Goal: Transaction & Acquisition: Subscribe to service/newsletter

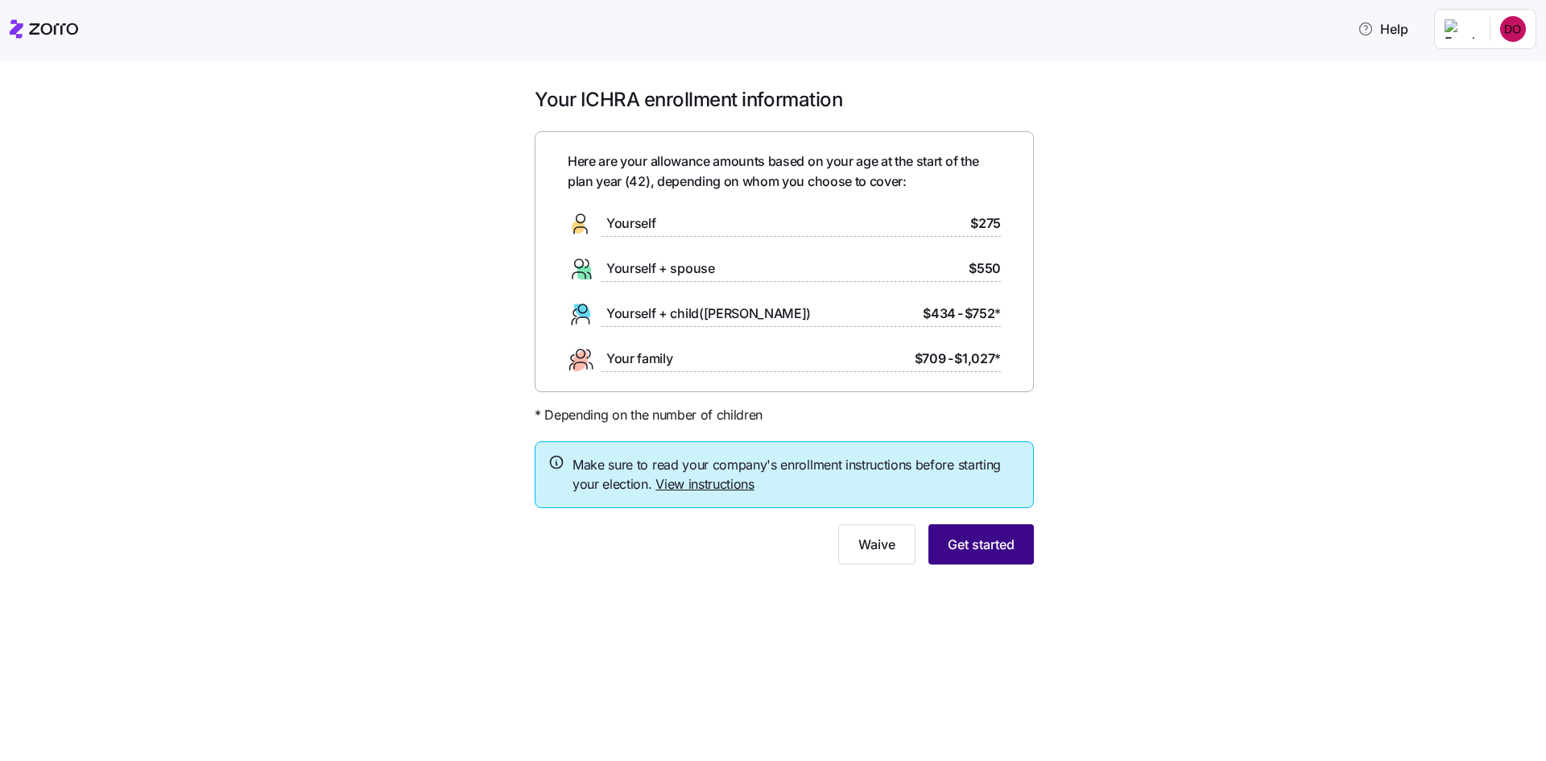
click at [985, 556] on button "Get started" at bounding box center [982, 544] width 106 height 40
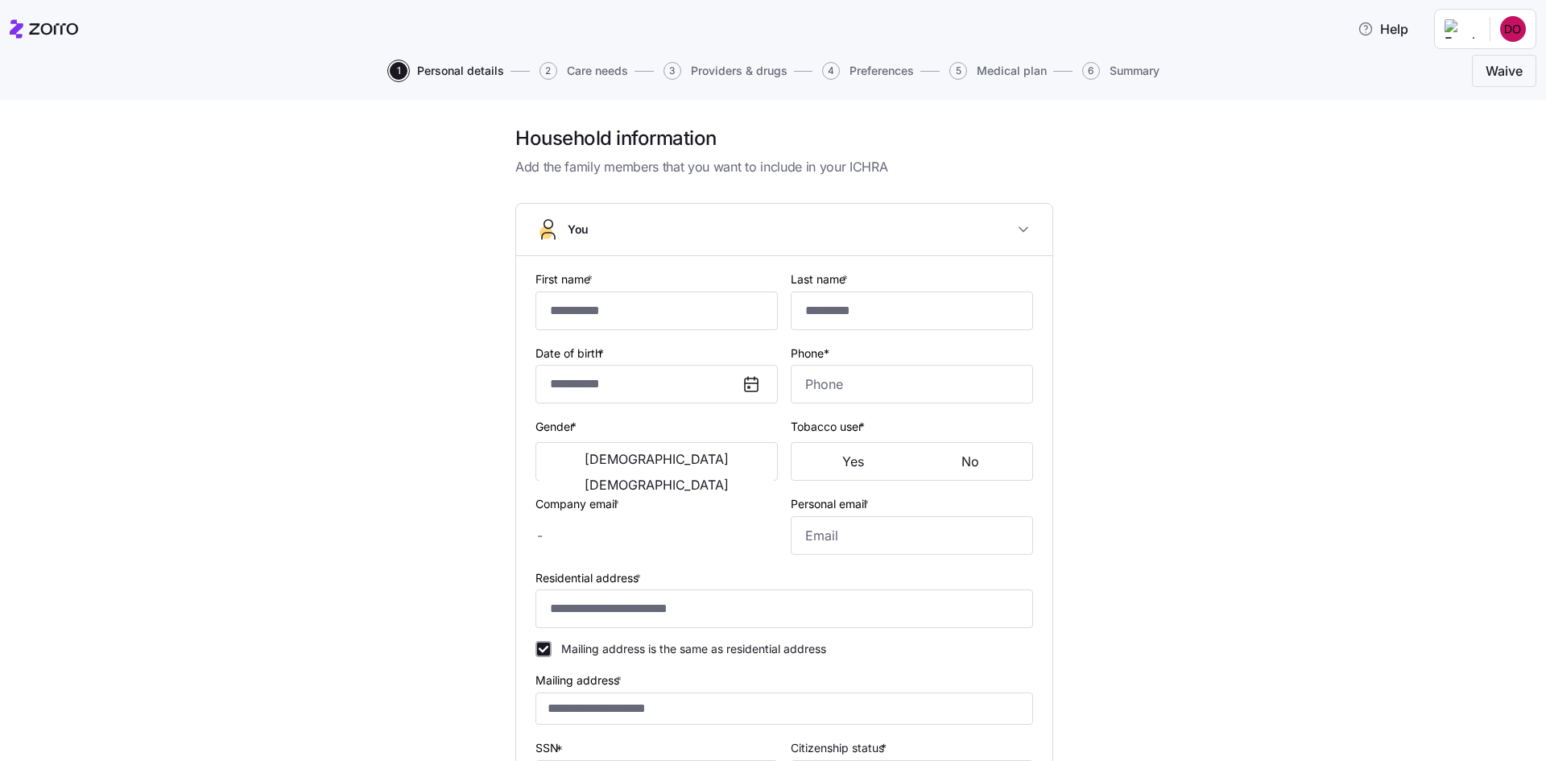
type input "********"
type input "***"
type input "[EMAIL_ADDRESS][DOMAIN_NAME]"
type input "**********"
checkbox input "true"
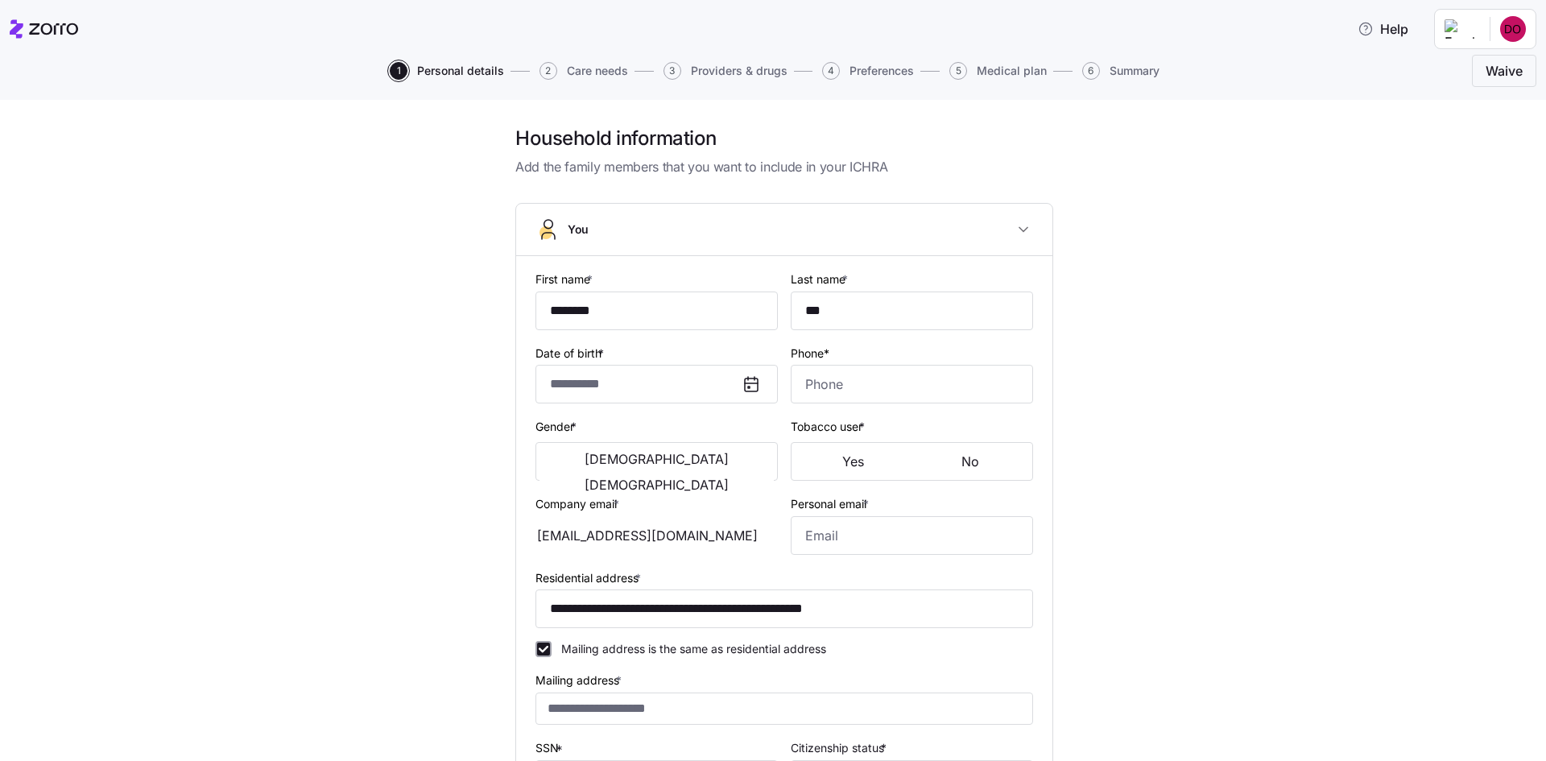
type input "**********"
type input "[PHONE_NUMBER]"
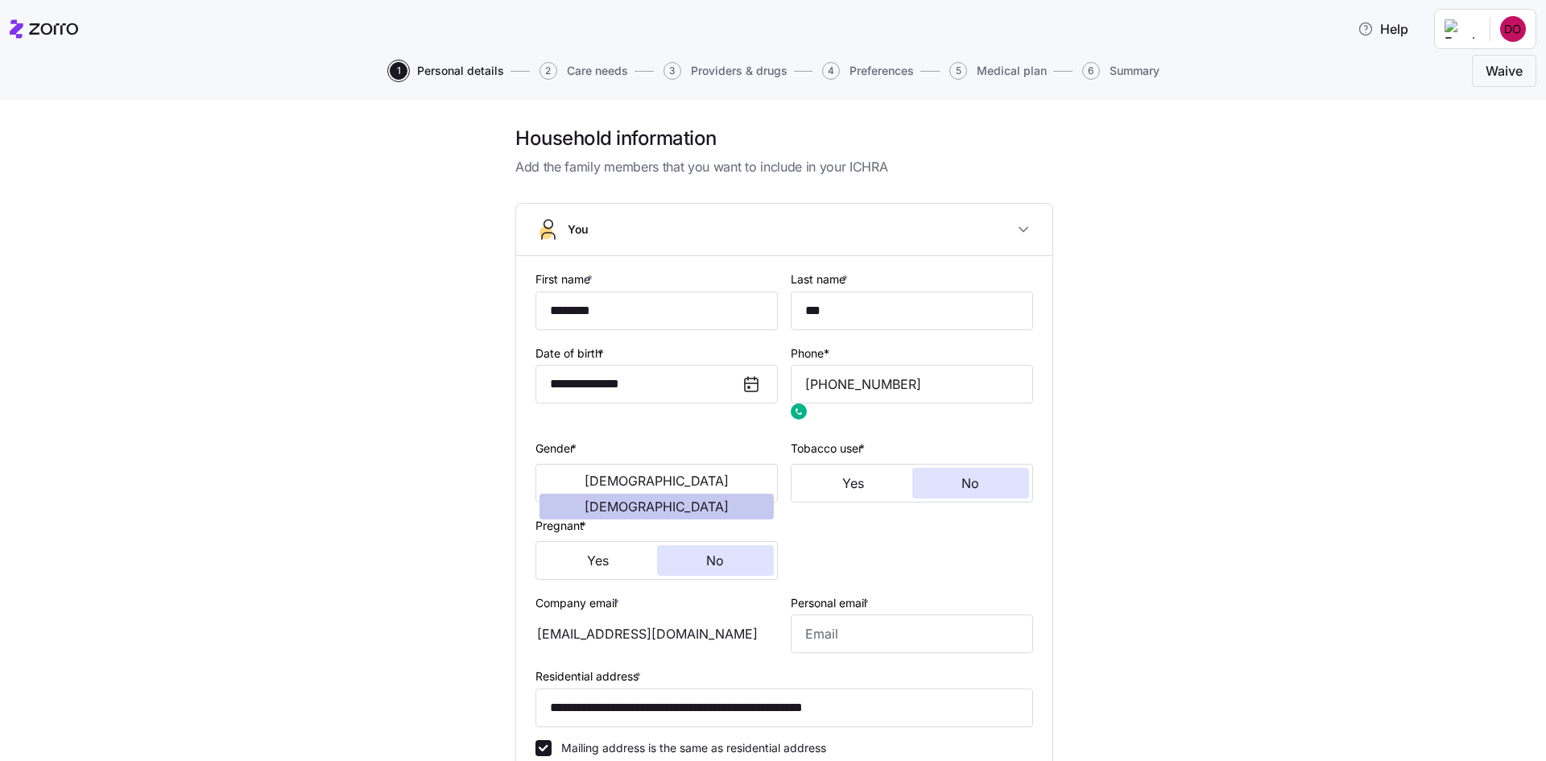
click at [709, 500] on span "[DEMOGRAPHIC_DATA]" at bounding box center [657, 506] width 144 height 13
click at [956, 485] on button "No" at bounding box center [971, 483] width 118 height 31
click at [729, 561] on button "No" at bounding box center [716, 560] width 118 height 31
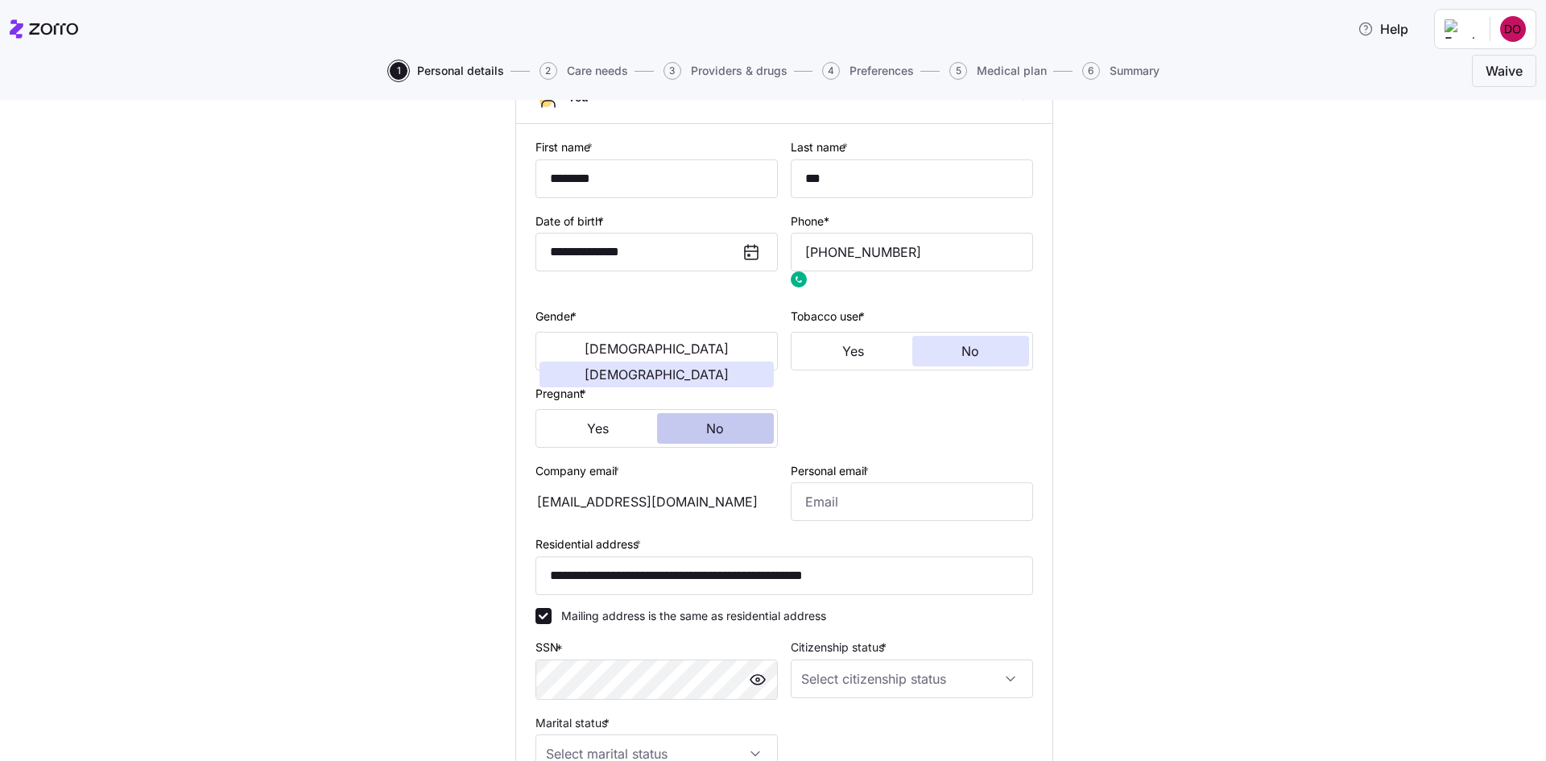
scroll to position [161, 0]
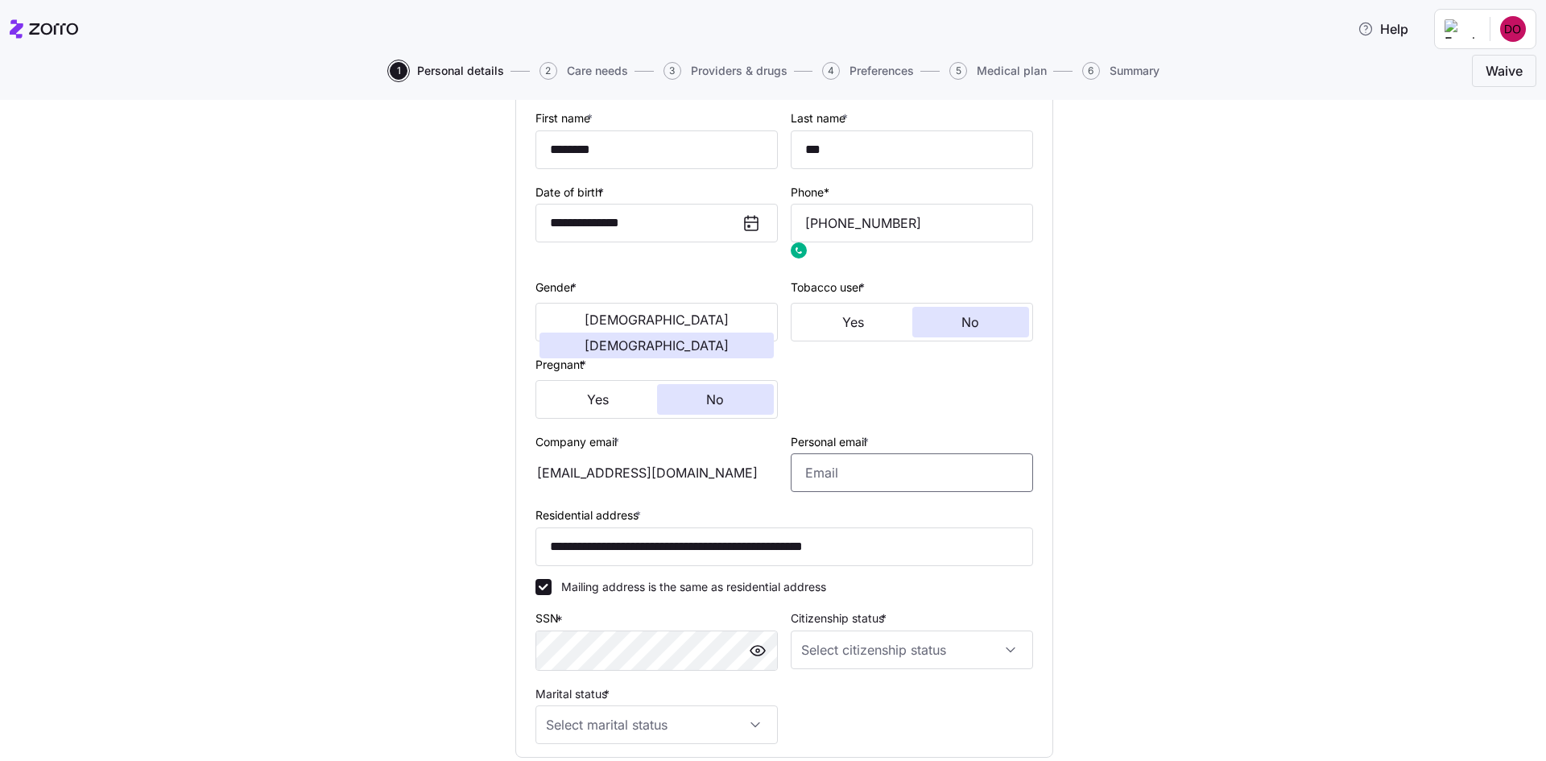
click at [837, 478] on input "Personal email *" at bounding box center [912, 472] width 242 height 39
type input "[EMAIL_ADDRESS][DOMAIN_NAME]"
click at [830, 648] on input "Citizenship status *" at bounding box center [912, 650] width 242 height 39
click at [847, 530] on span "[DEMOGRAPHIC_DATA] citizen" at bounding box center [886, 534] width 163 height 18
type input "[DEMOGRAPHIC_DATA] citizen"
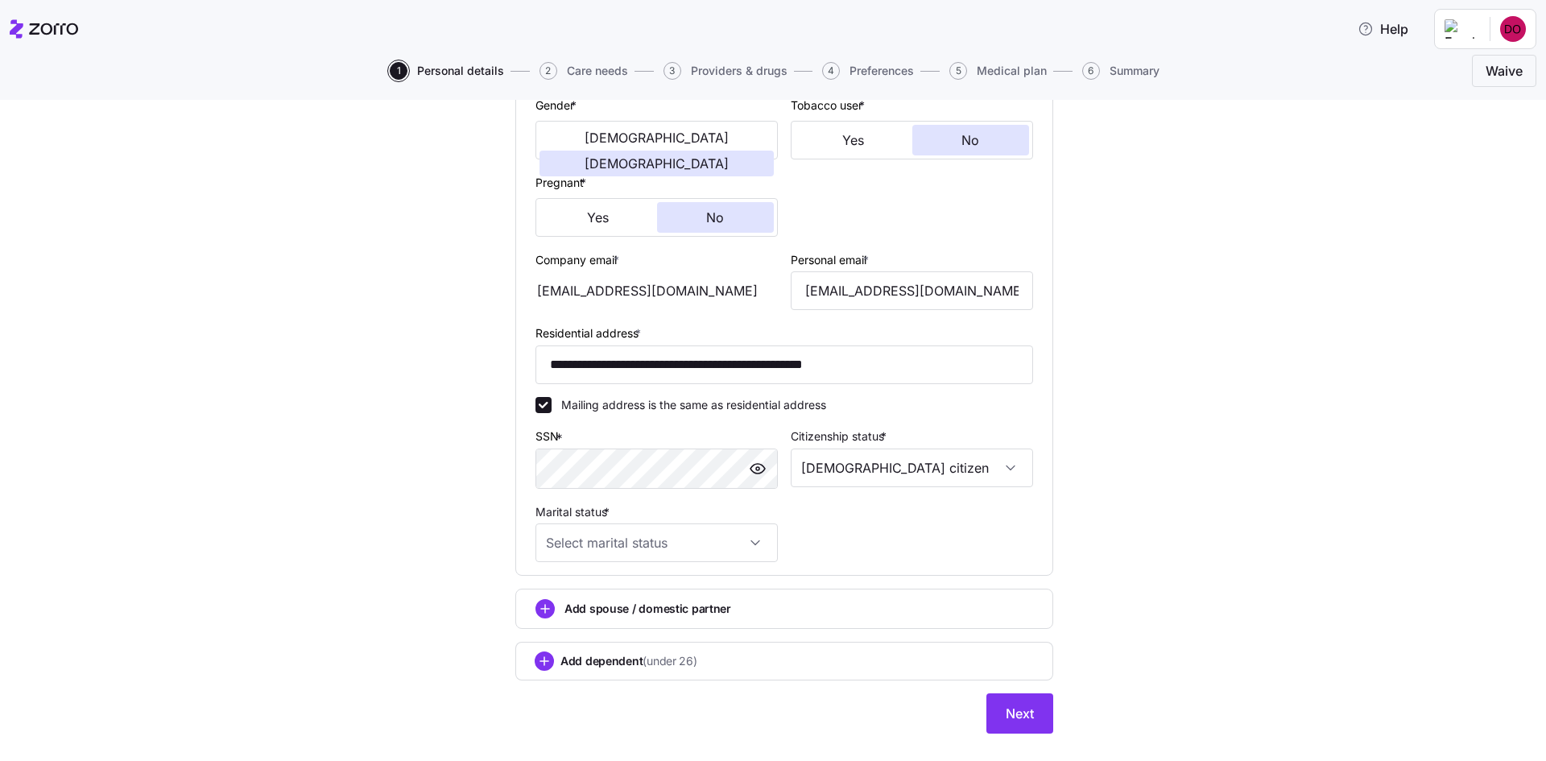
scroll to position [374, 0]
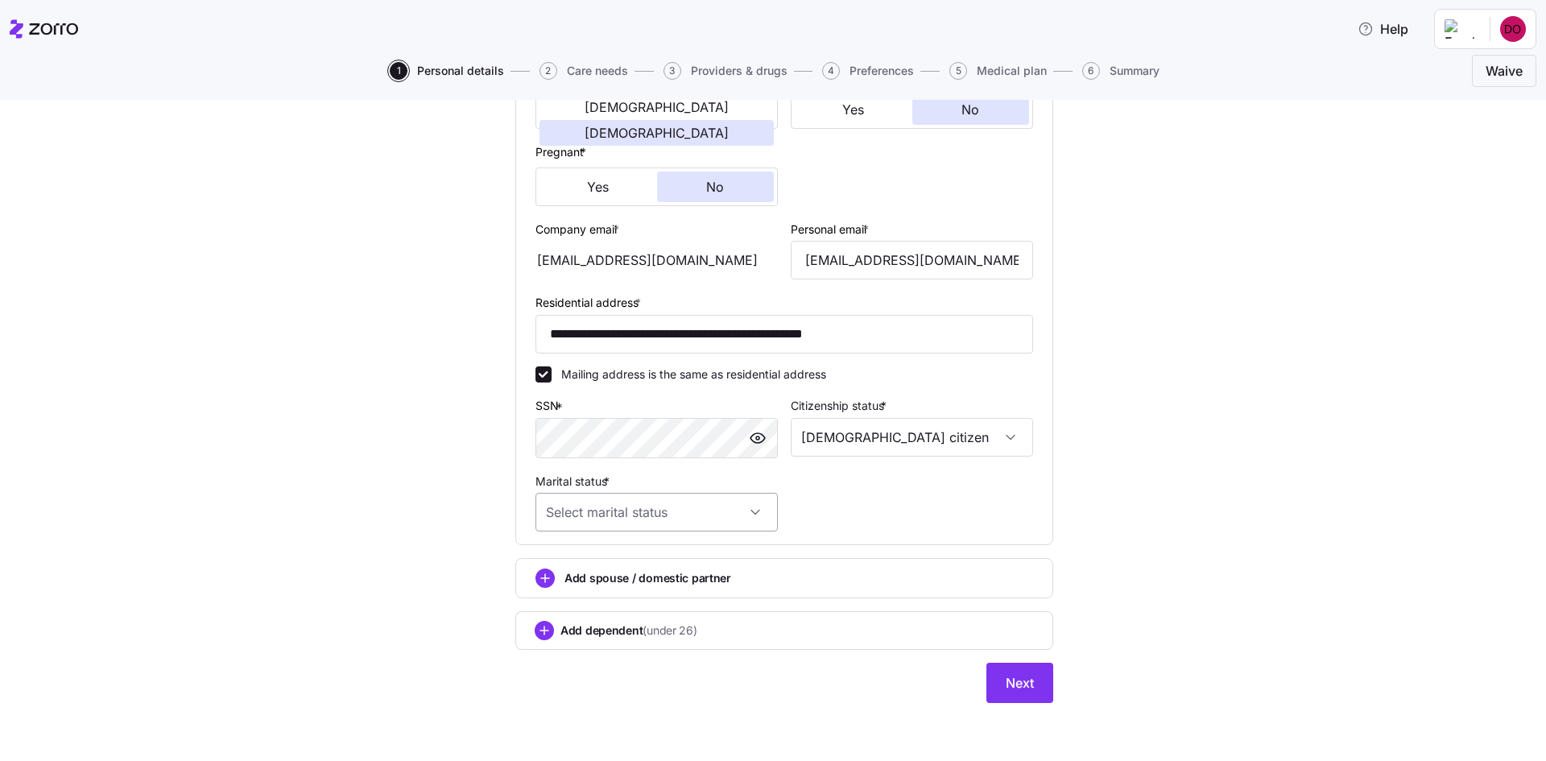
click at [601, 514] on input "Marital status *" at bounding box center [657, 512] width 242 height 39
click at [602, 551] on div "Single" at bounding box center [651, 561] width 230 height 34
type input "Single"
click at [540, 630] on circle "add icon" at bounding box center [545, 631] width 18 height 18
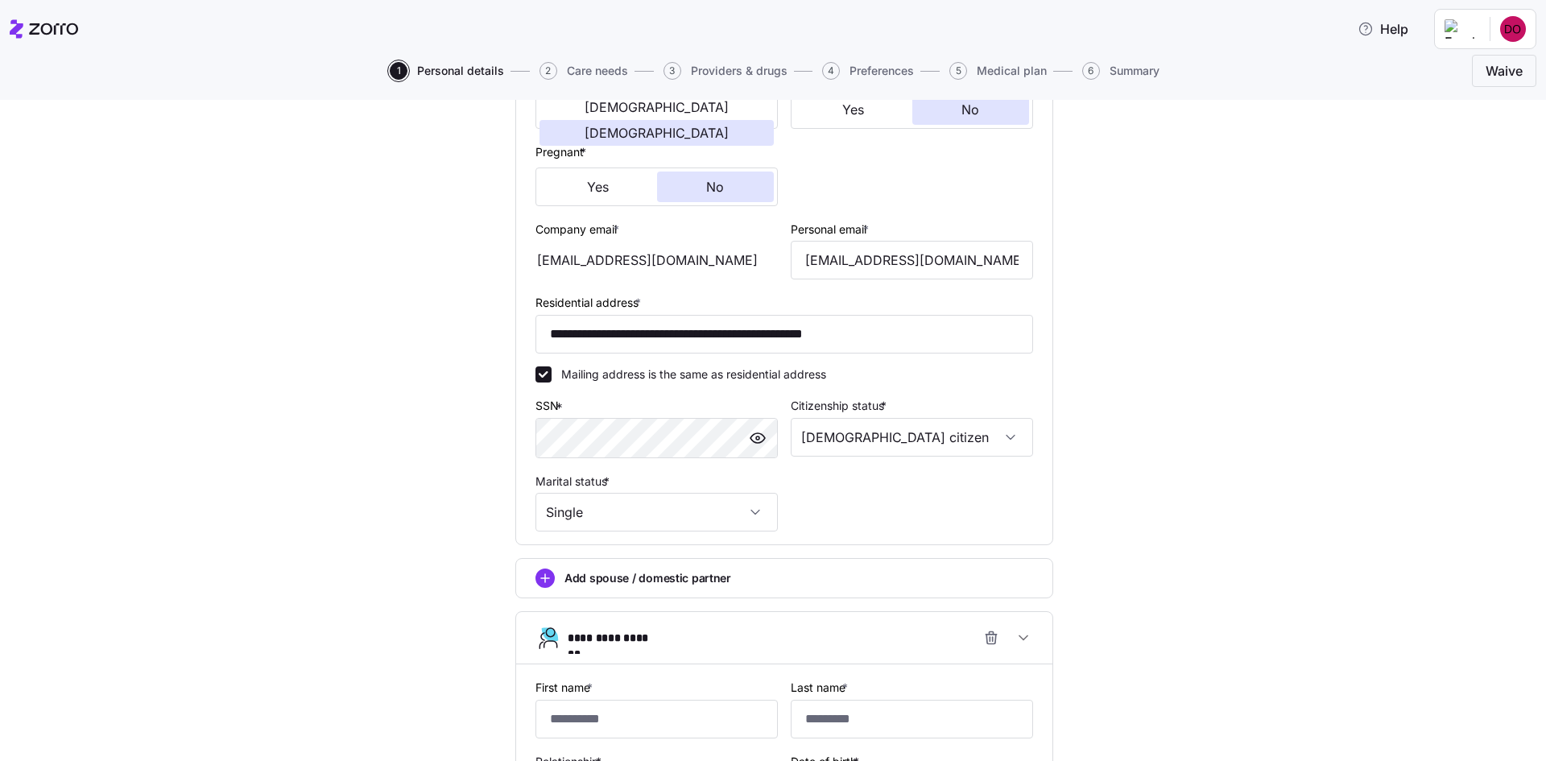
click at [542, 627] on icon "button" at bounding box center [549, 638] width 26 height 26
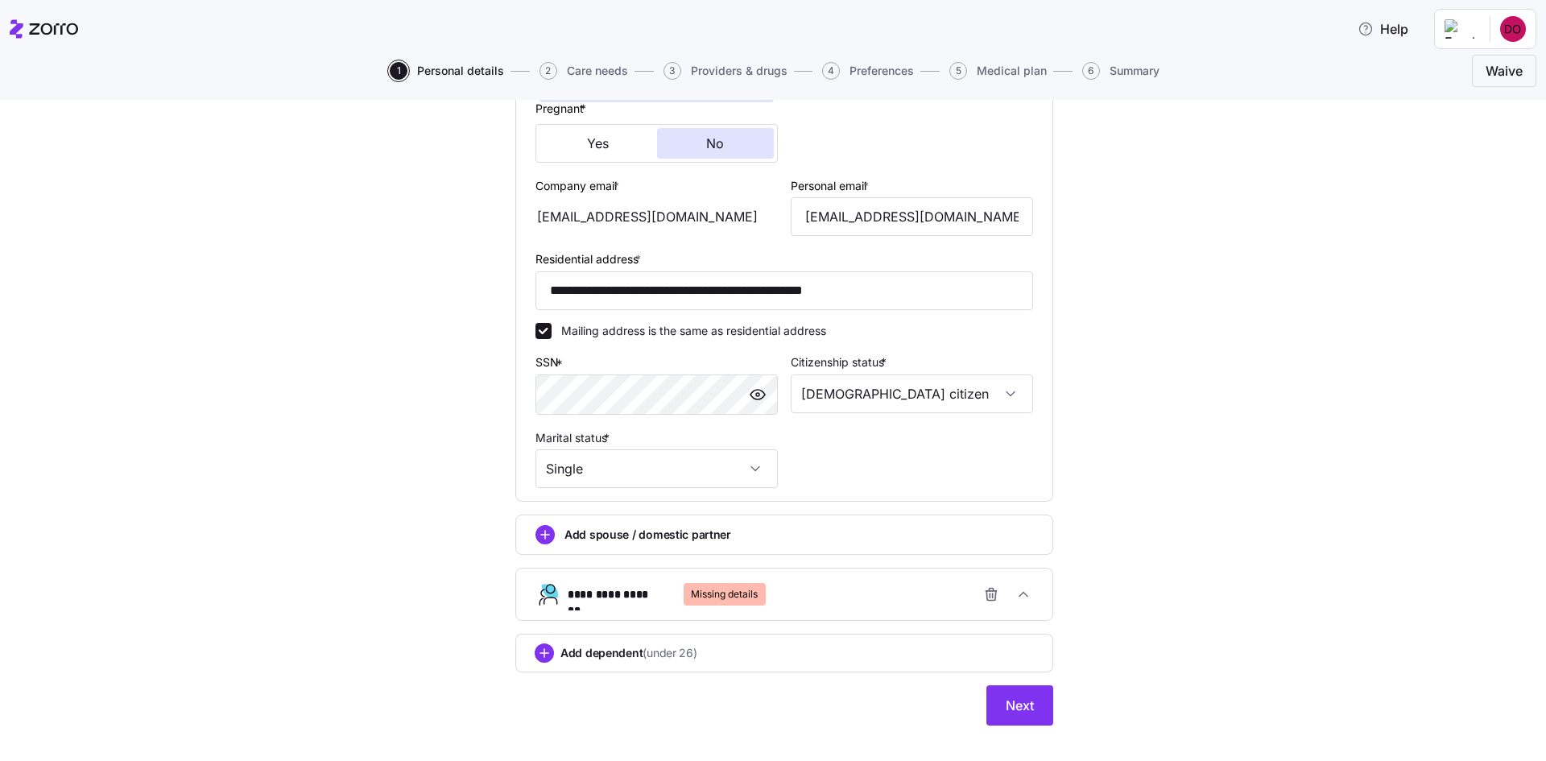
scroll to position [440, 0]
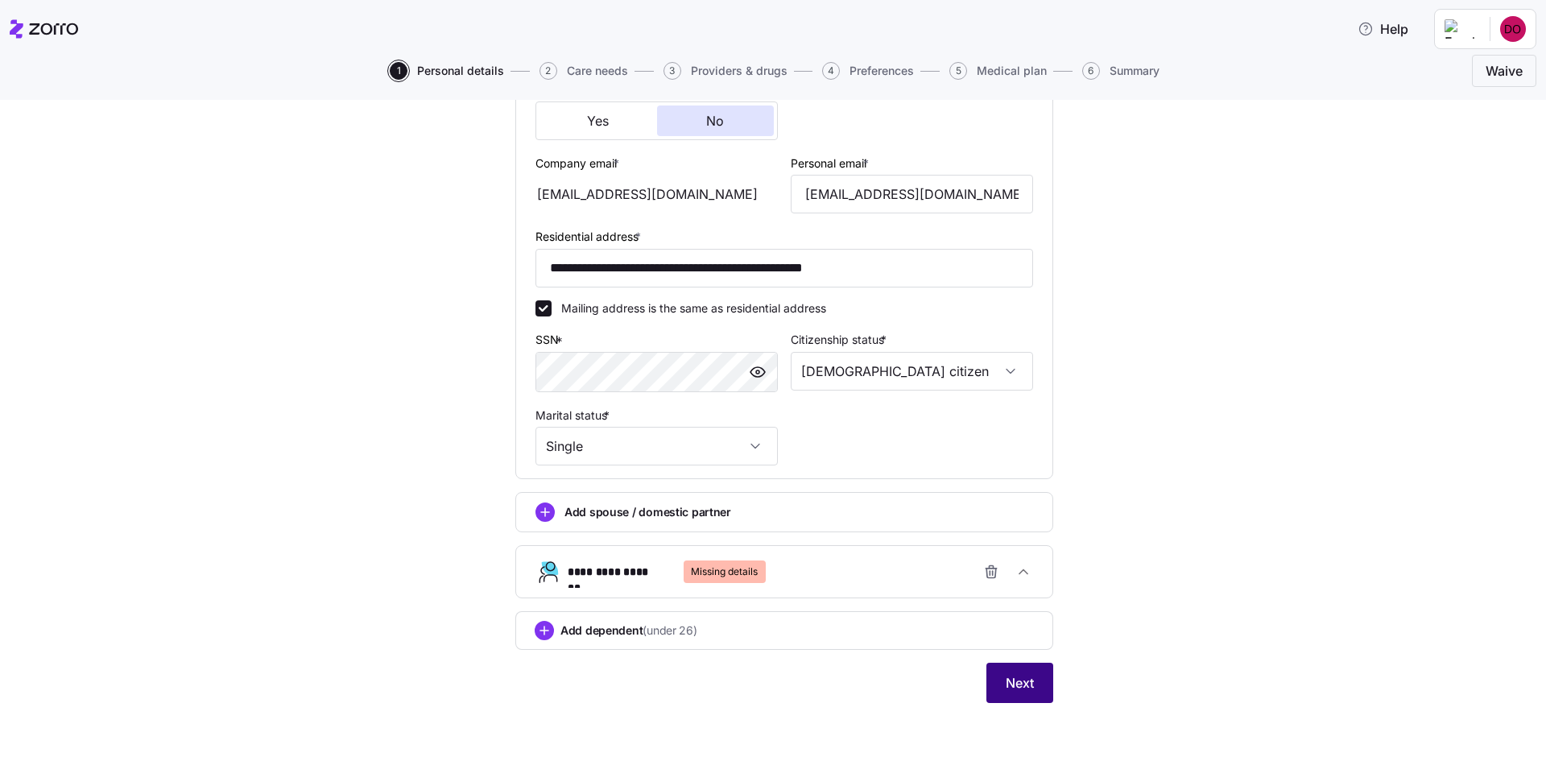
click at [996, 672] on button "Next" at bounding box center [1020, 683] width 67 height 40
click at [1011, 681] on span "Next" at bounding box center [1020, 682] width 28 height 19
click at [1019, 567] on icon "button" at bounding box center [1024, 572] width 16 height 16
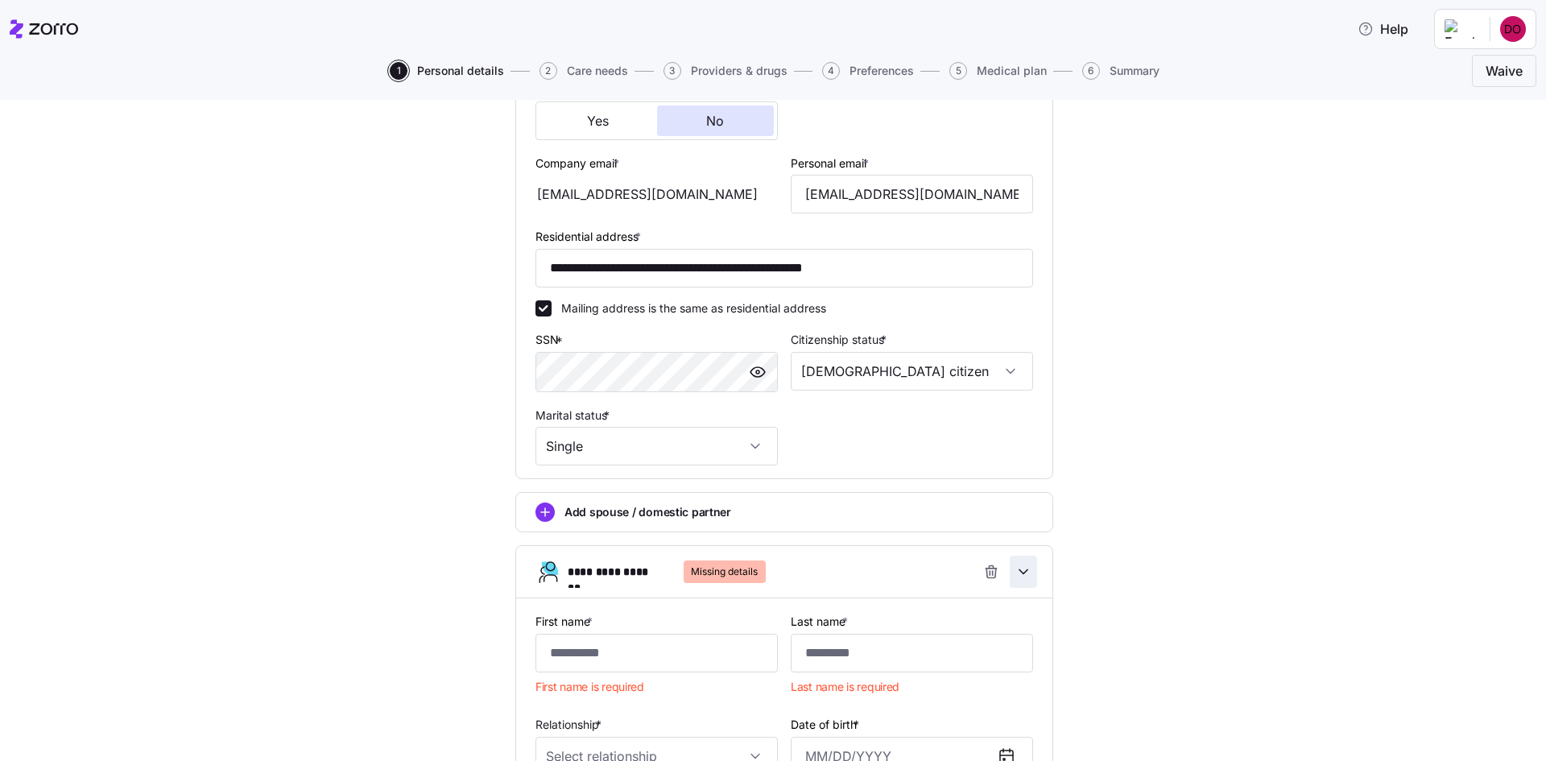
click at [1019, 567] on icon "button" at bounding box center [1024, 572] width 16 height 16
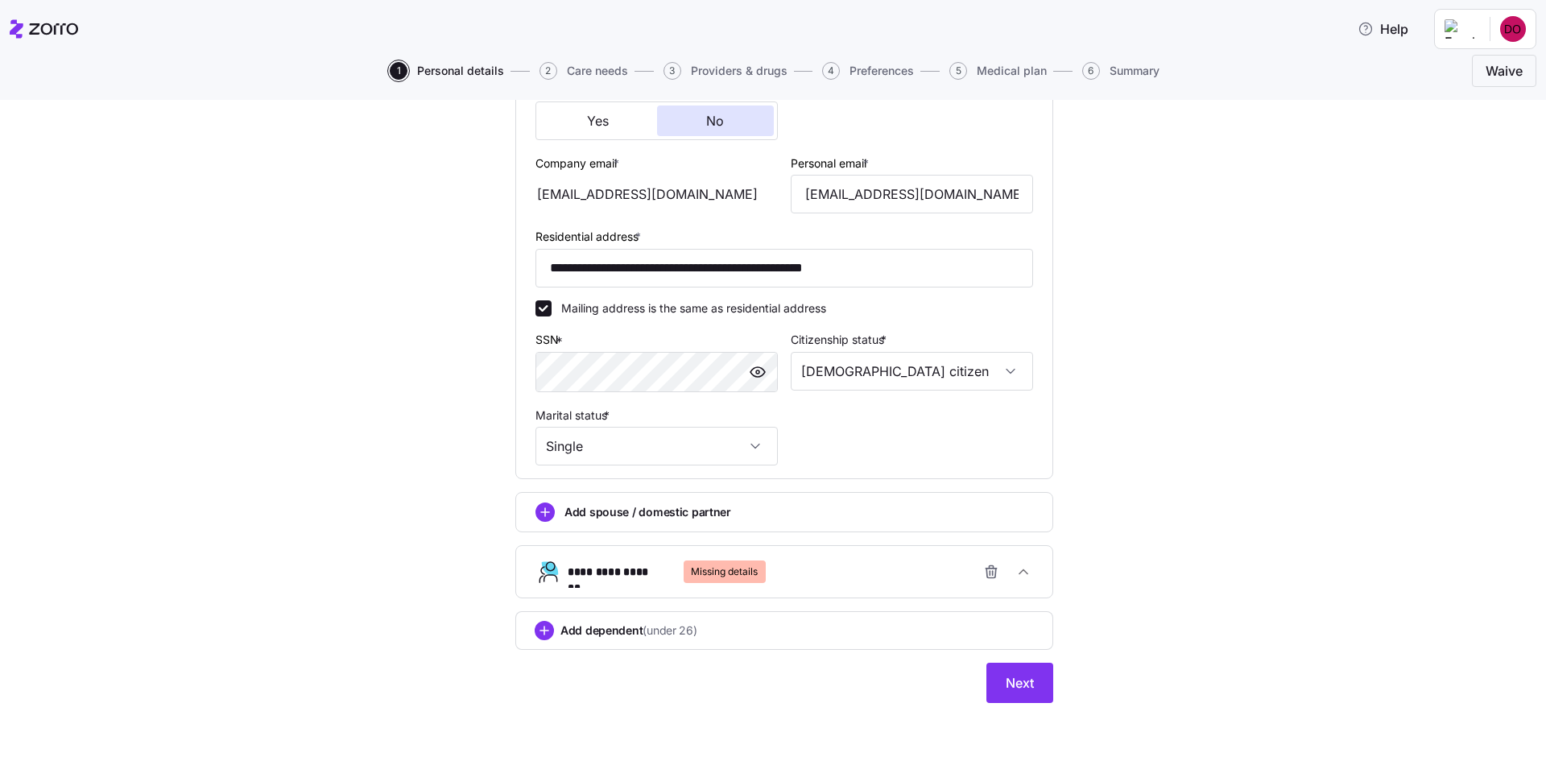
click at [538, 573] on icon "button" at bounding box center [549, 572] width 26 height 26
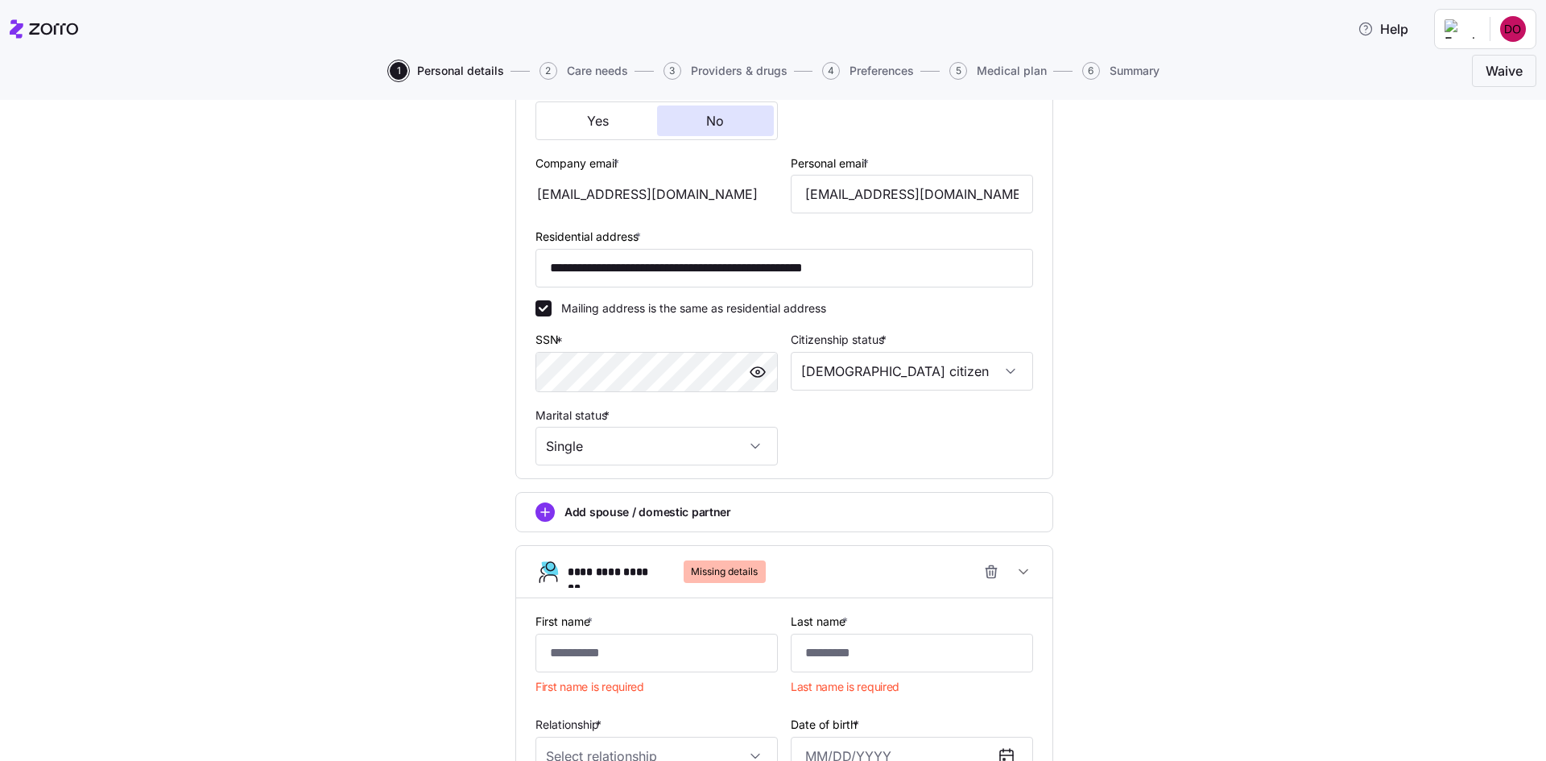
click at [542, 570] on icon "button" at bounding box center [550, 569] width 17 height 14
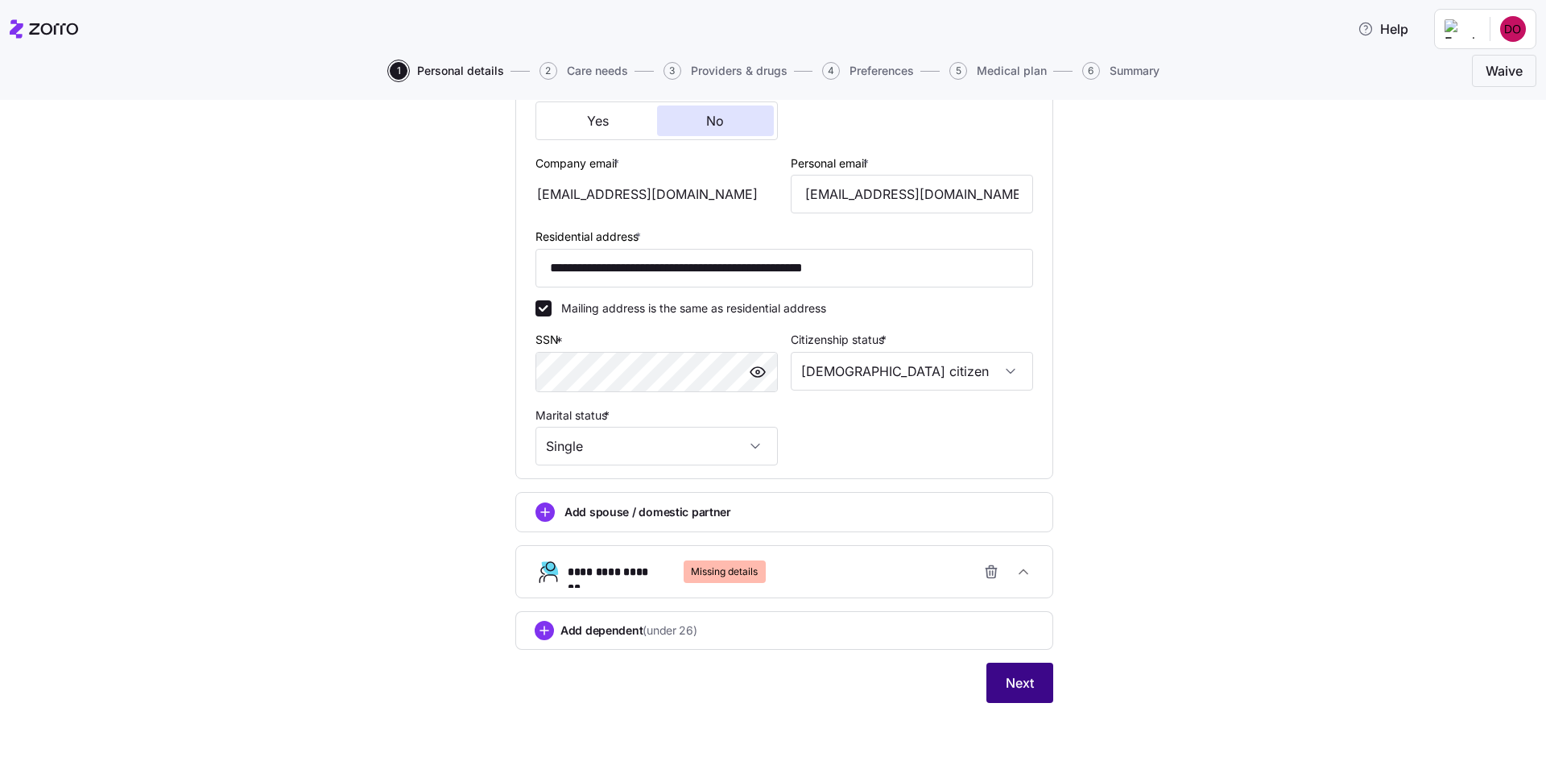
click at [1017, 685] on span "Next" at bounding box center [1020, 682] width 28 height 19
click at [997, 681] on button "Next" at bounding box center [1020, 683] width 67 height 40
click at [945, 566] on div "**********" at bounding box center [791, 572] width 446 height 32
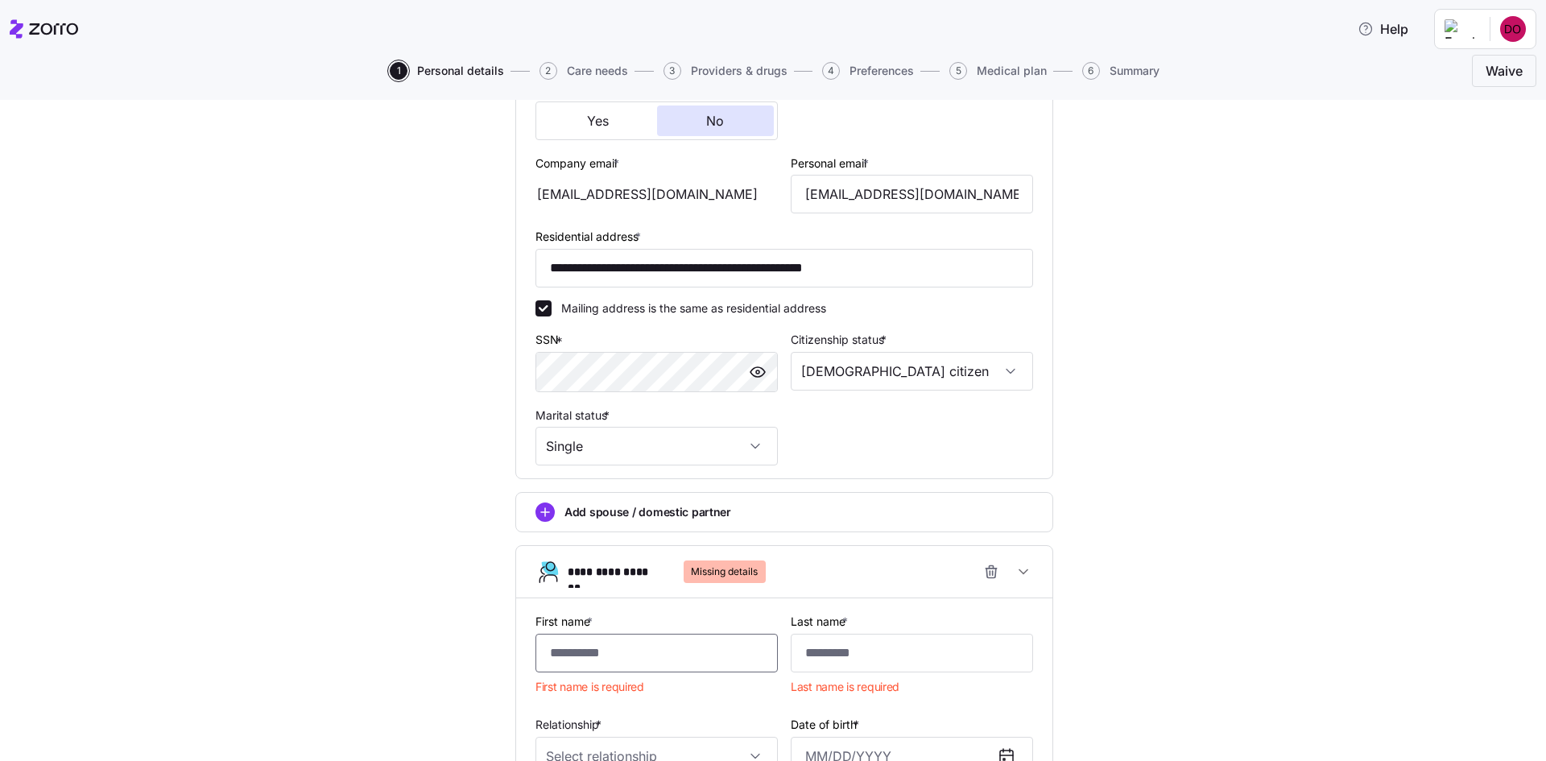
click at [706, 647] on input "First name *" at bounding box center [657, 653] width 242 height 39
type input "*****"
type input "***"
click at [728, 724] on input "Relationship *" at bounding box center [657, 727] width 242 height 39
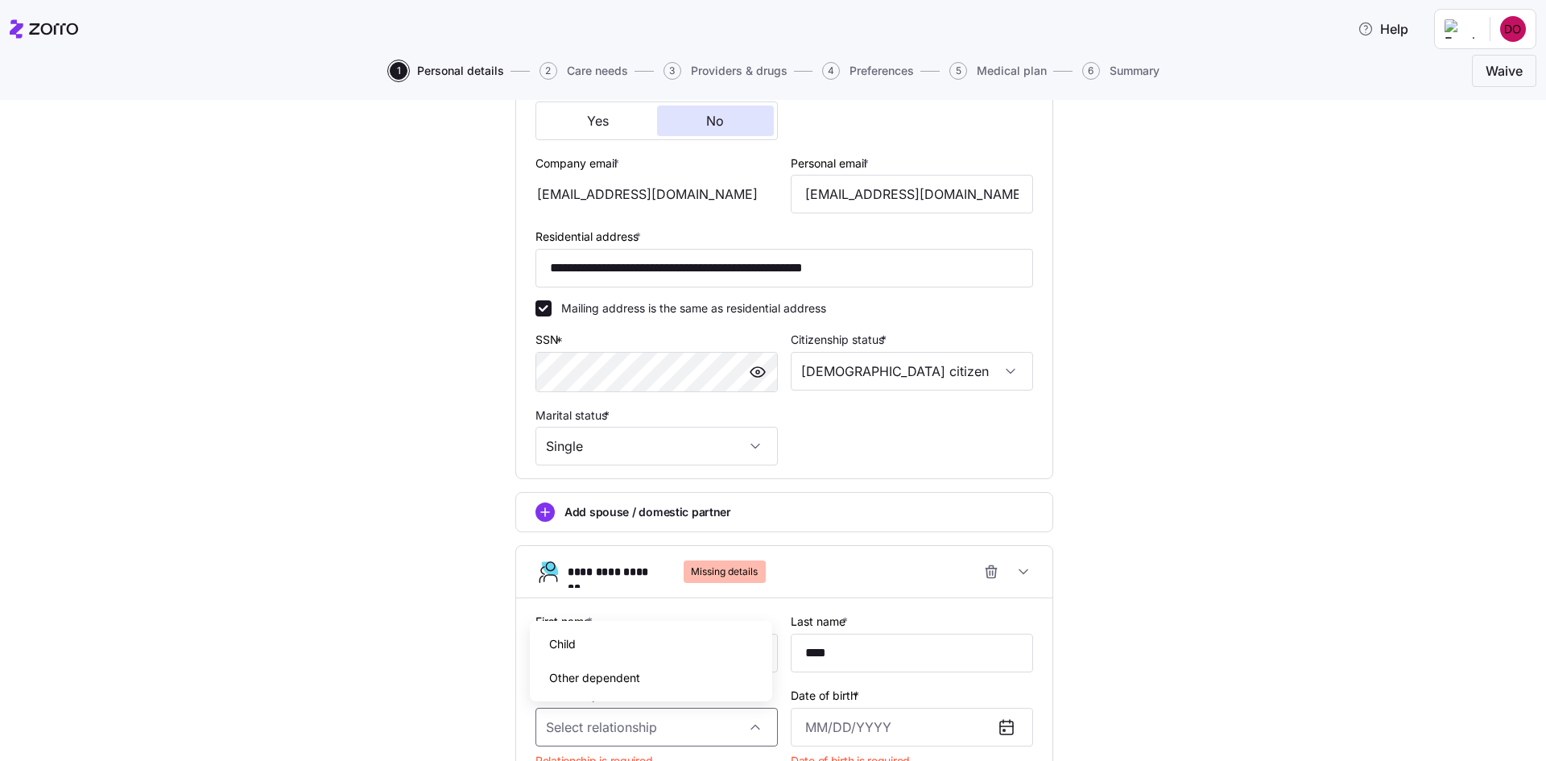
click at [634, 639] on div "Child" at bounding box center [651, 644] width 230 height 34
type input "Child"
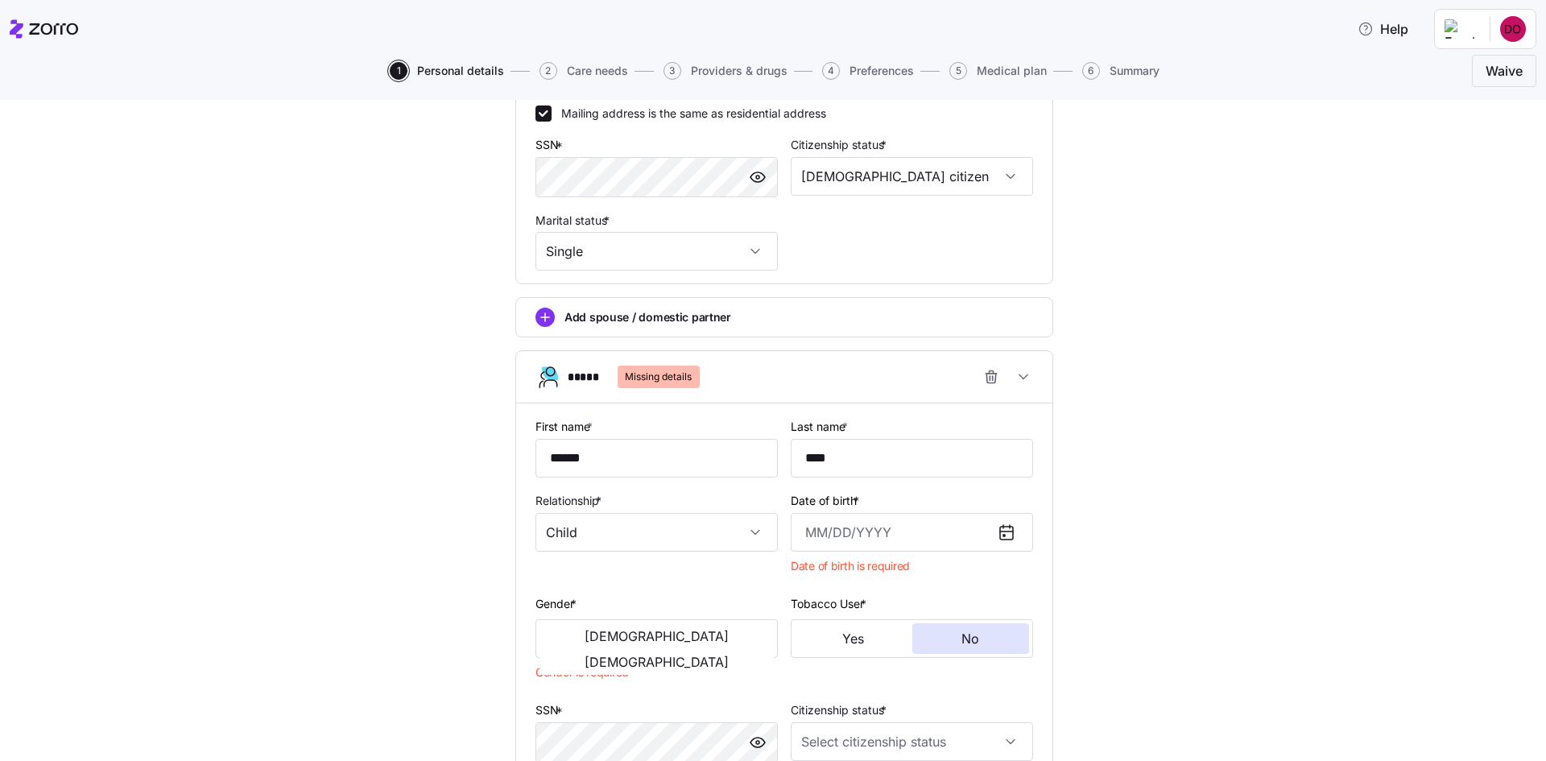
scroll to position [681, 0]
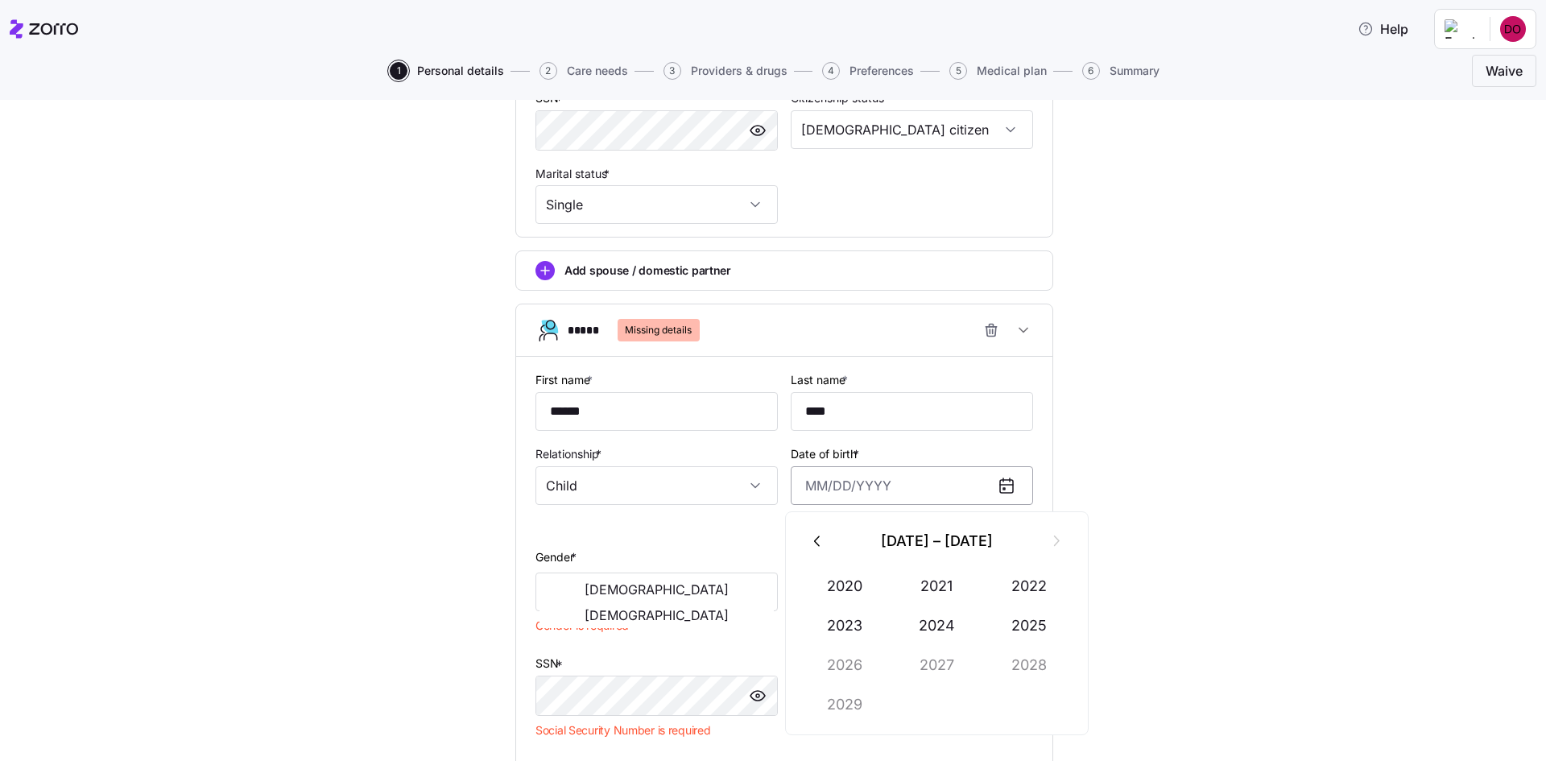
click at [849, 482] on input "Date of birth *" at bounding box center [912, 485] width 242 height 39
click at [822, 539] on icon "button" at bounding box center [818, 541] width 18 height 18
click at [1059, 533] on icon "button" at bounding box center [1056, 541] width 18 height 18
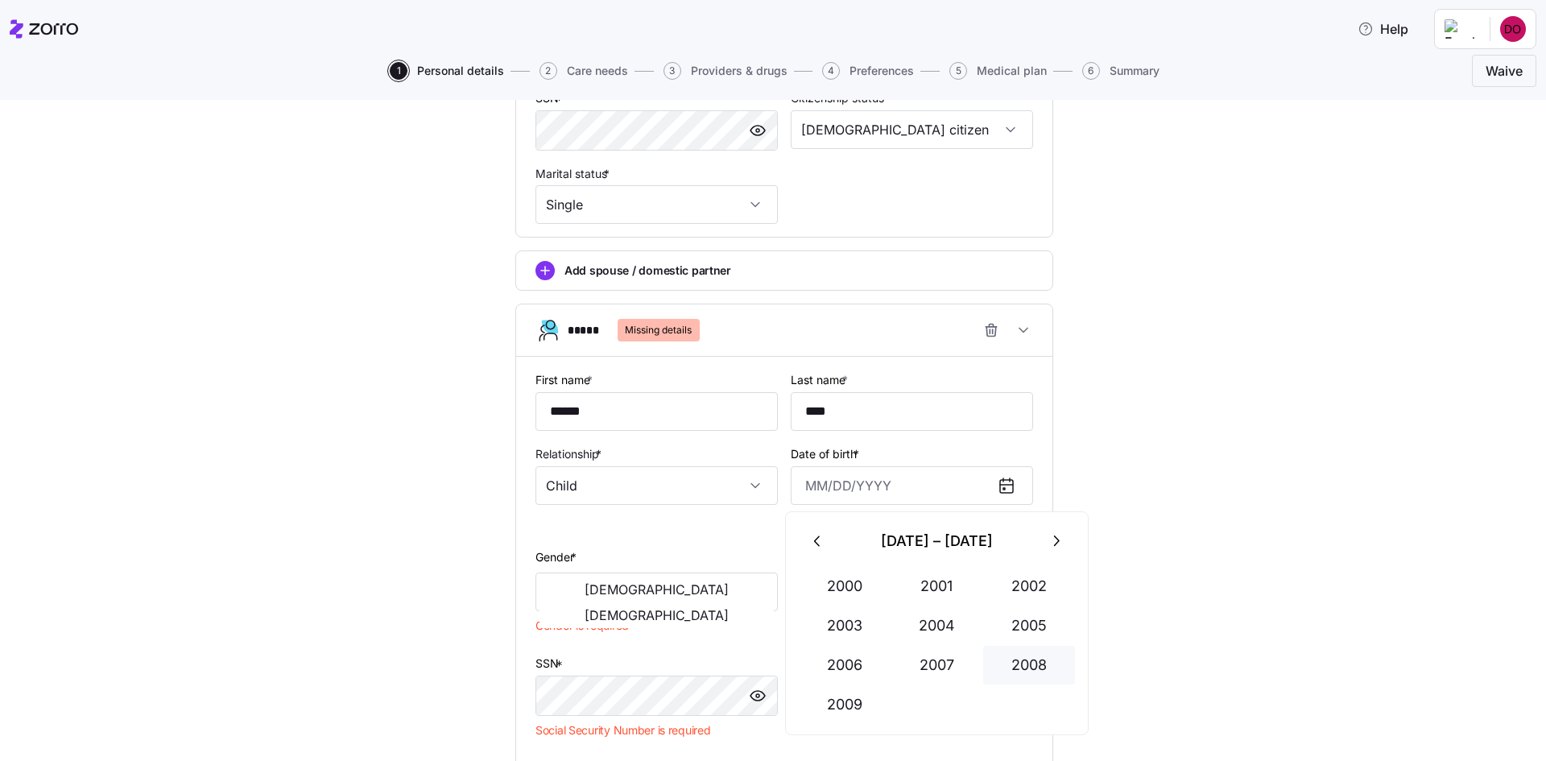
click at [1016, 661] on button "2008" at bounding box center [1029, 665] width 92 height 39
click at [937, 663] on button "Aug" at bounding box center [938, 665] width 92 height 39
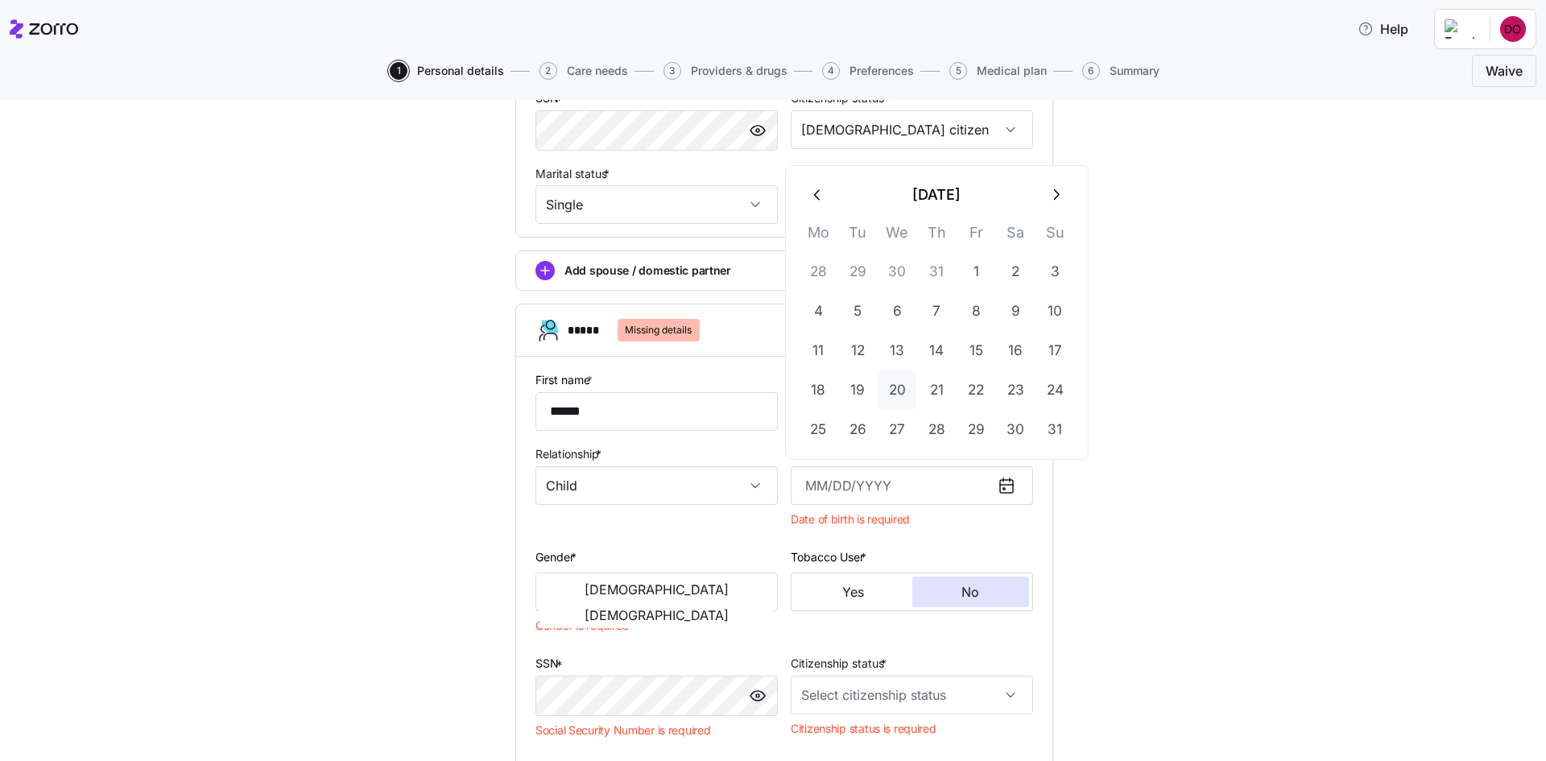
click at [895, 381] on button "20" at bounding box center [897, 389] width 39 height 39
type input "[DATE]"
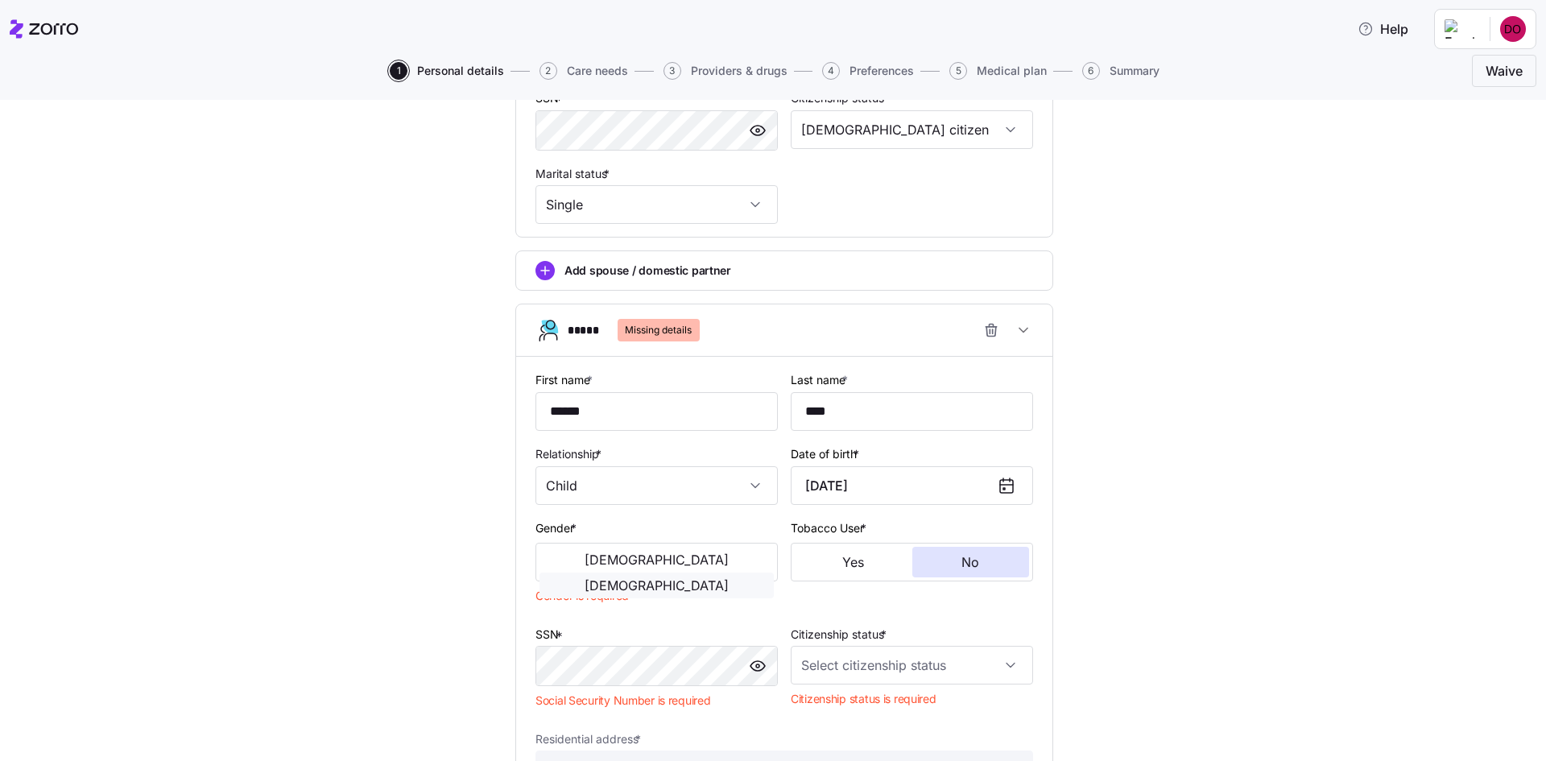
click at [716, 579] on span "[DEMOGRAPHIC_DATA]" at bounding box center [657, 585] width 144 height 13
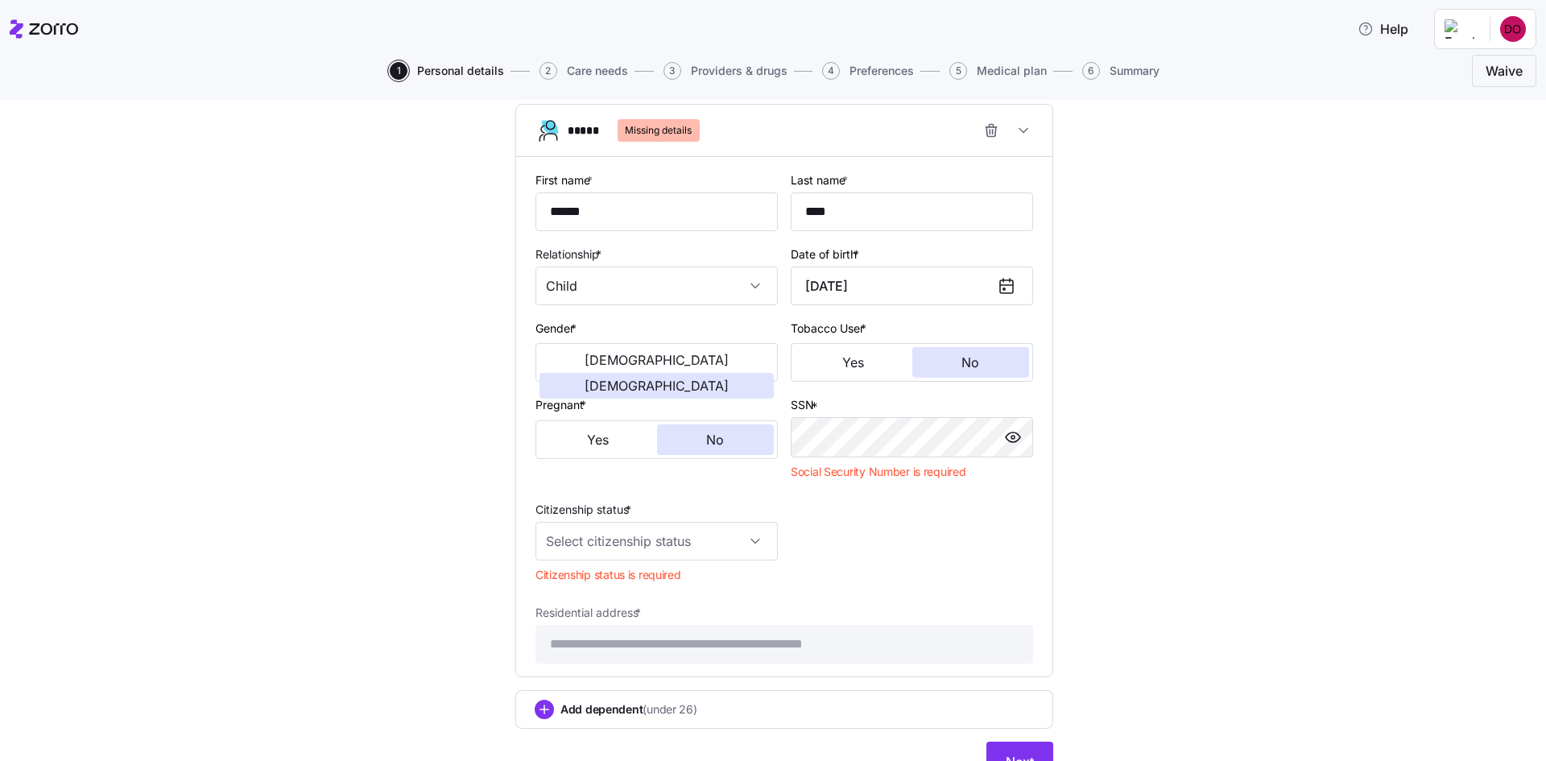
scroll to position [923, 0]
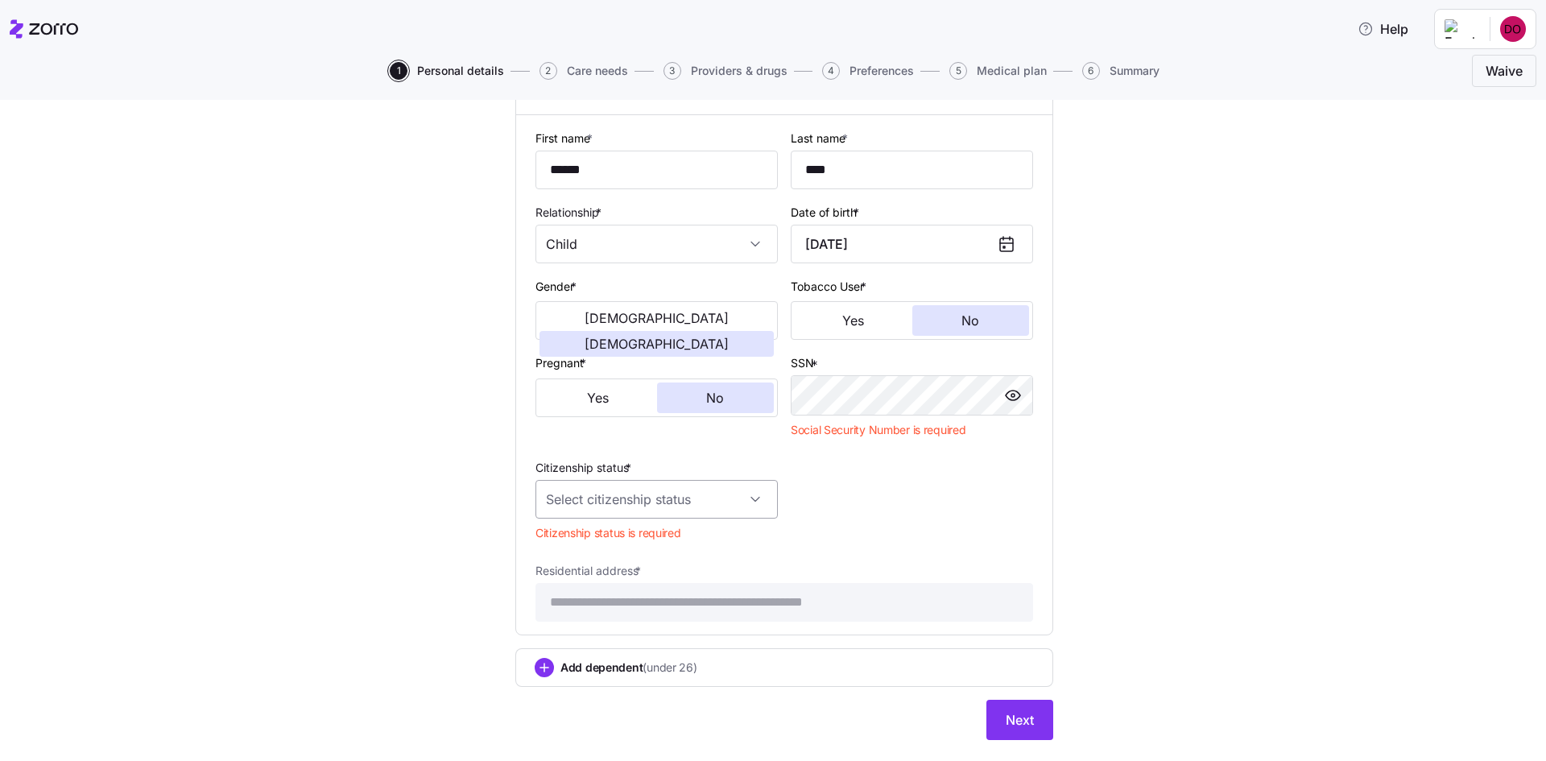
click at [703, 494] on input "Citizenship status *" at bounding box center [657, 499] width 242 height 39
click at [645, 551] on div "[DEMOGRAPHIC_DATA] citizen" at bounding box center [651, 549] width 230 height 34
type input "[DEMOGRAPHIC_DATA] citizen"
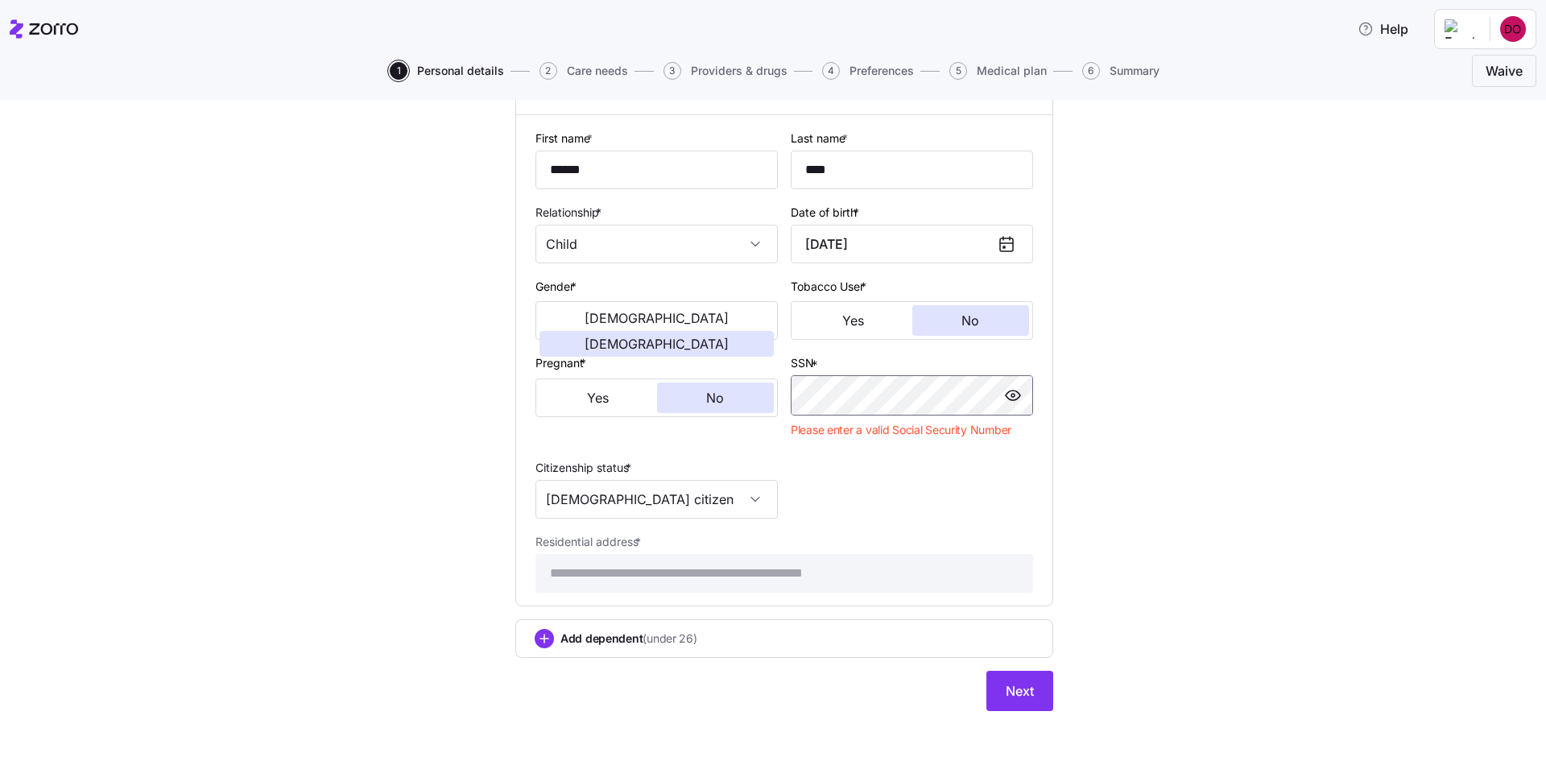
scroll to position [903, 0]
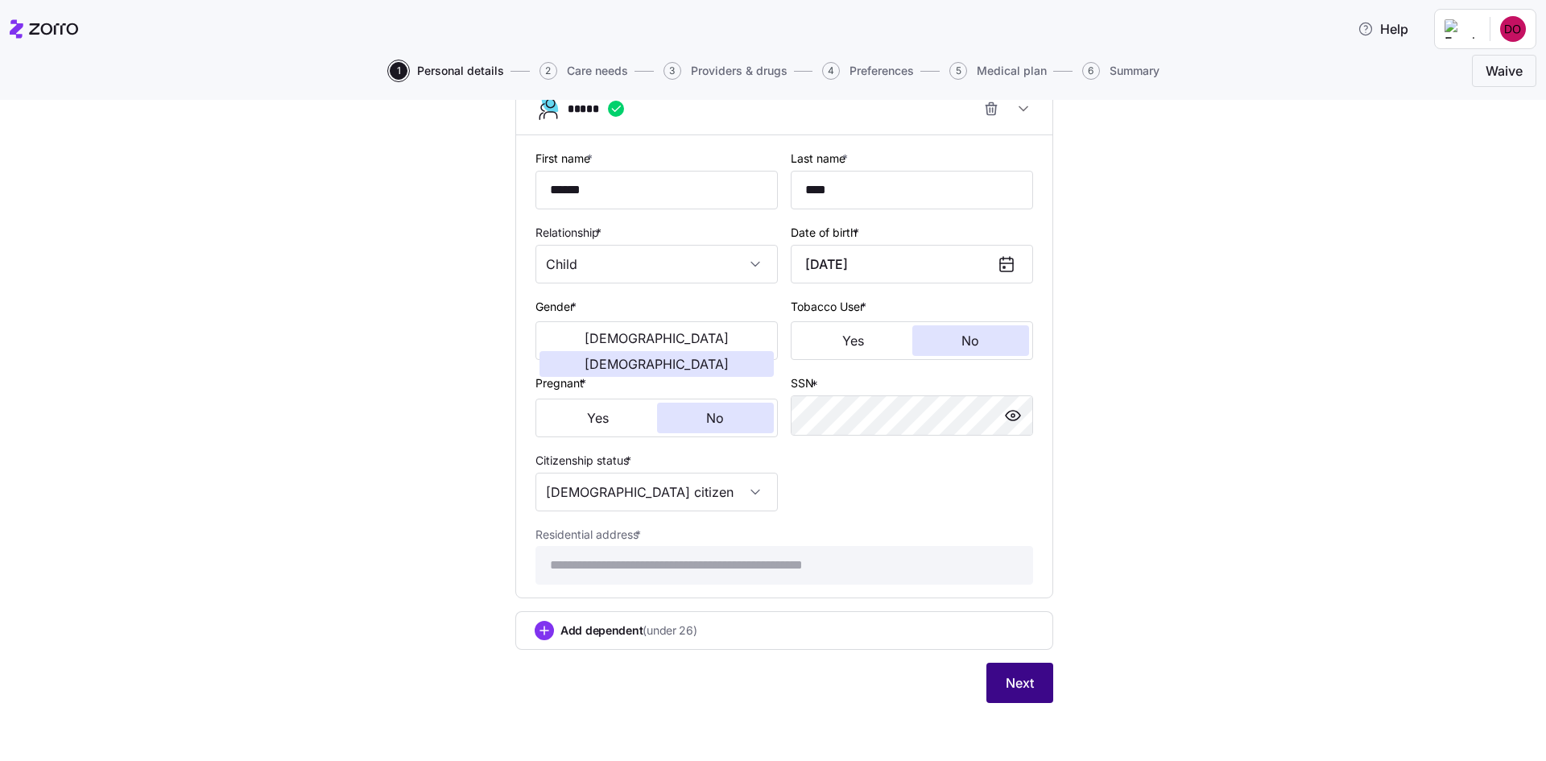
click at [1006, 686] on span "Next" at bounding box center [1020, 682] width 28 height 19
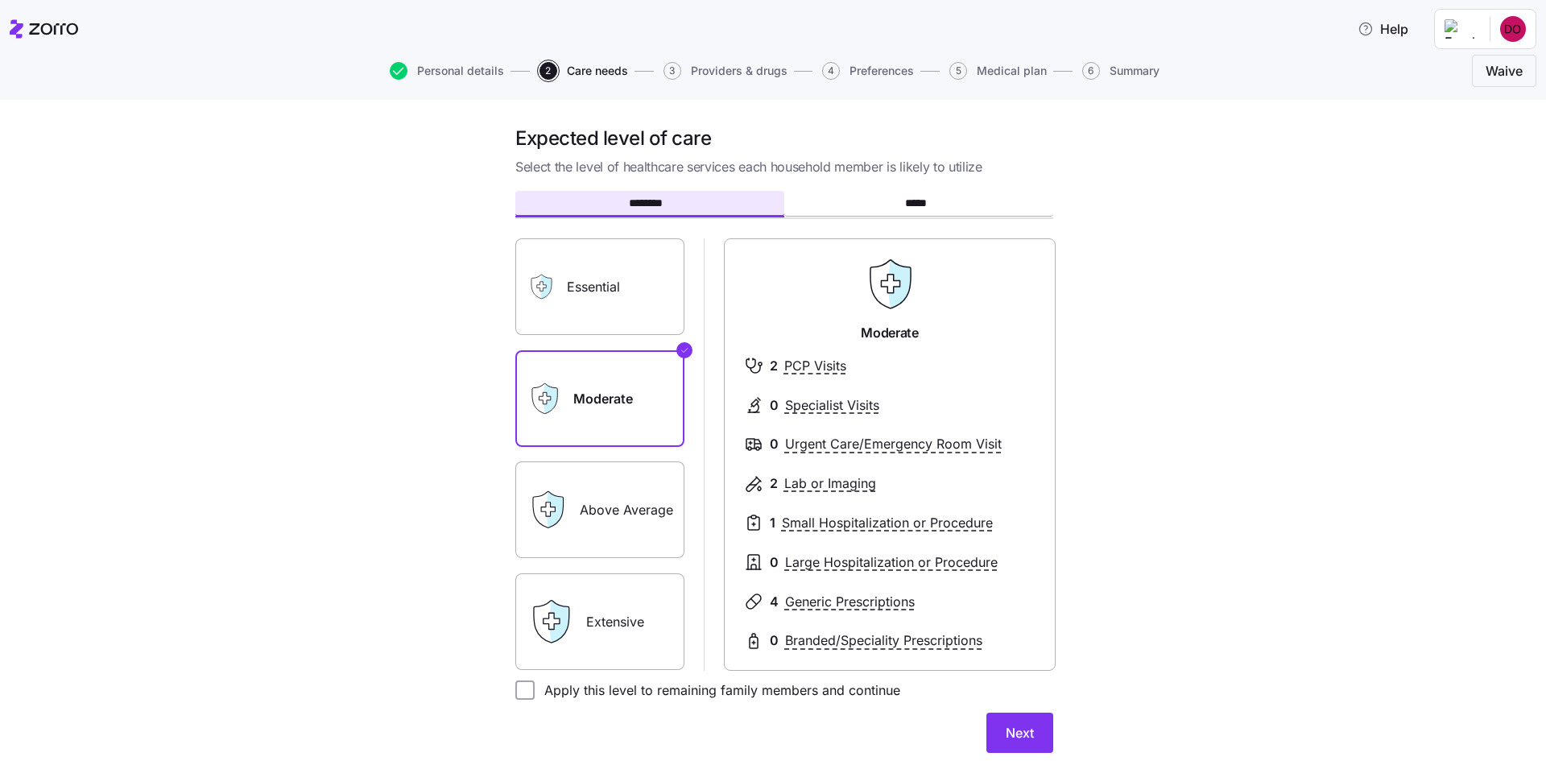
click at [631, 312] on label "Essential" at bounding box center [599, 286] width 169 height 97
click at [0, 0] on input "Essential" at bounding box center [0, 0] width 0 height 0
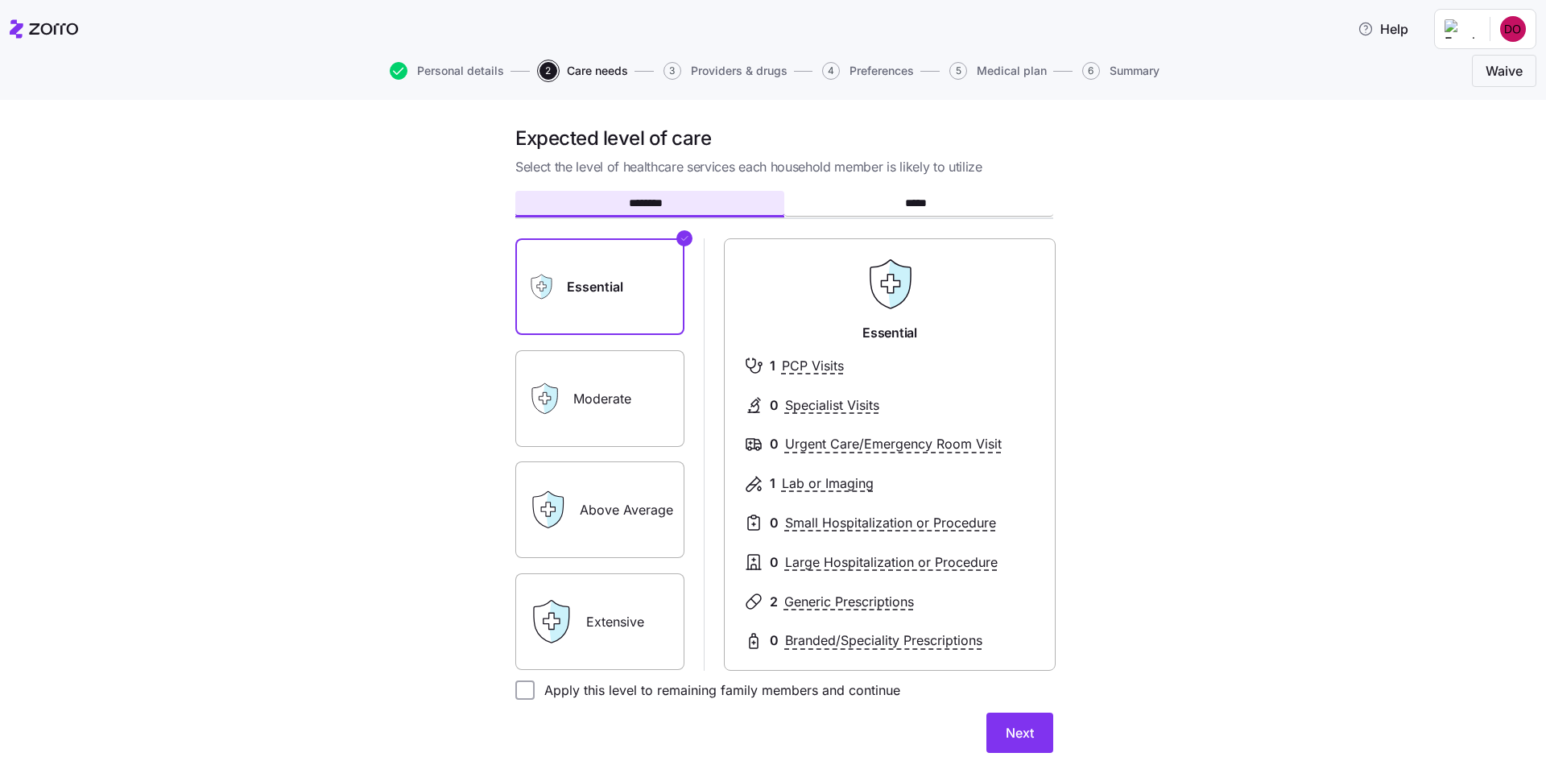
click at [602, 402] on label "Moderate" at bounding box center [599, 398] width 169 height 97
click at [0, 0] on input "Moderate" at bounding box center [0, 0] width 0 height 0
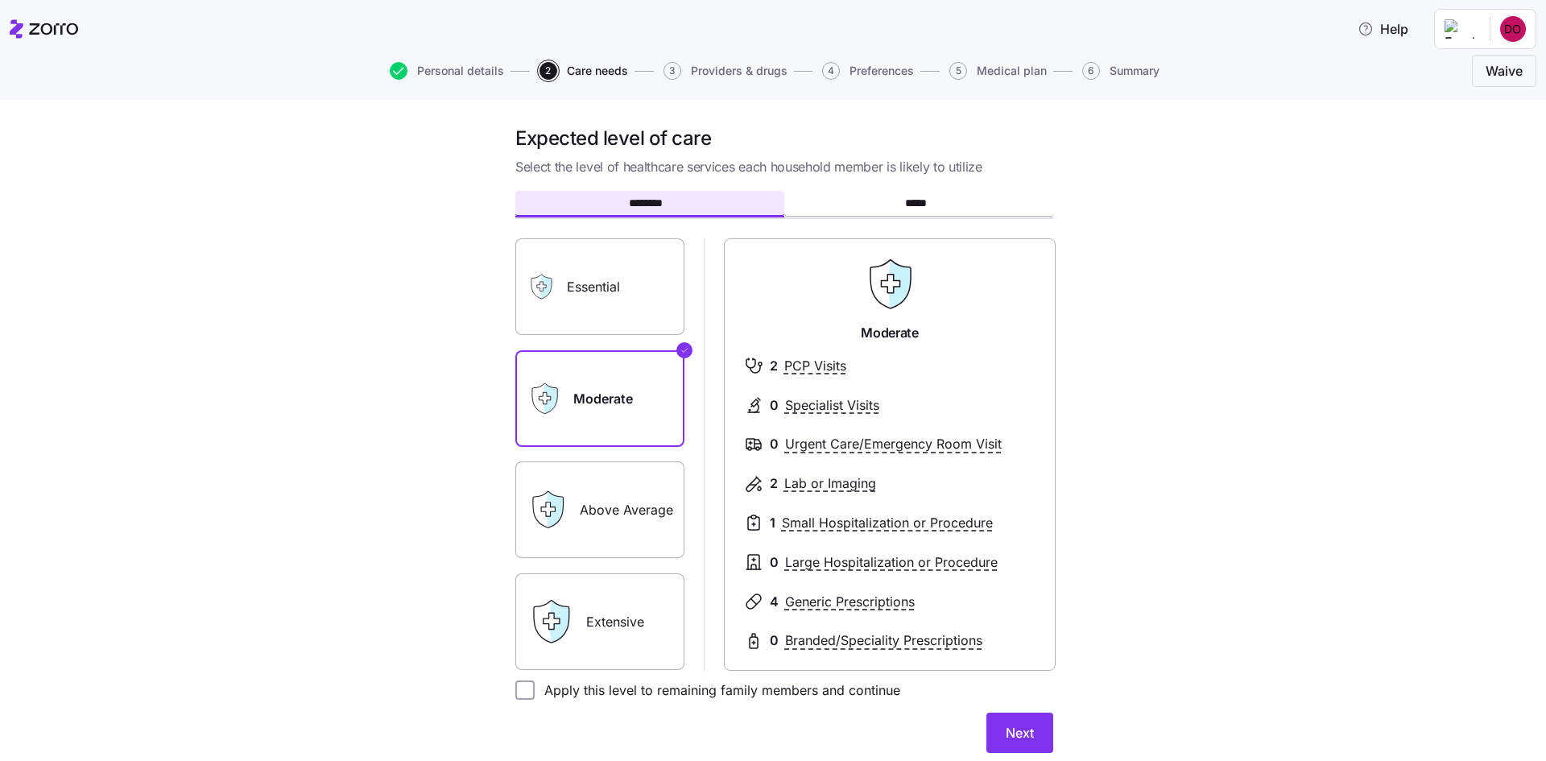
click at [624, 496] on label "Above Average" at bounding box center [599, 509] width 169 height 97
click at [0, 0] on input "Above Average" at bounding box center [0, 0] width 0 height 0
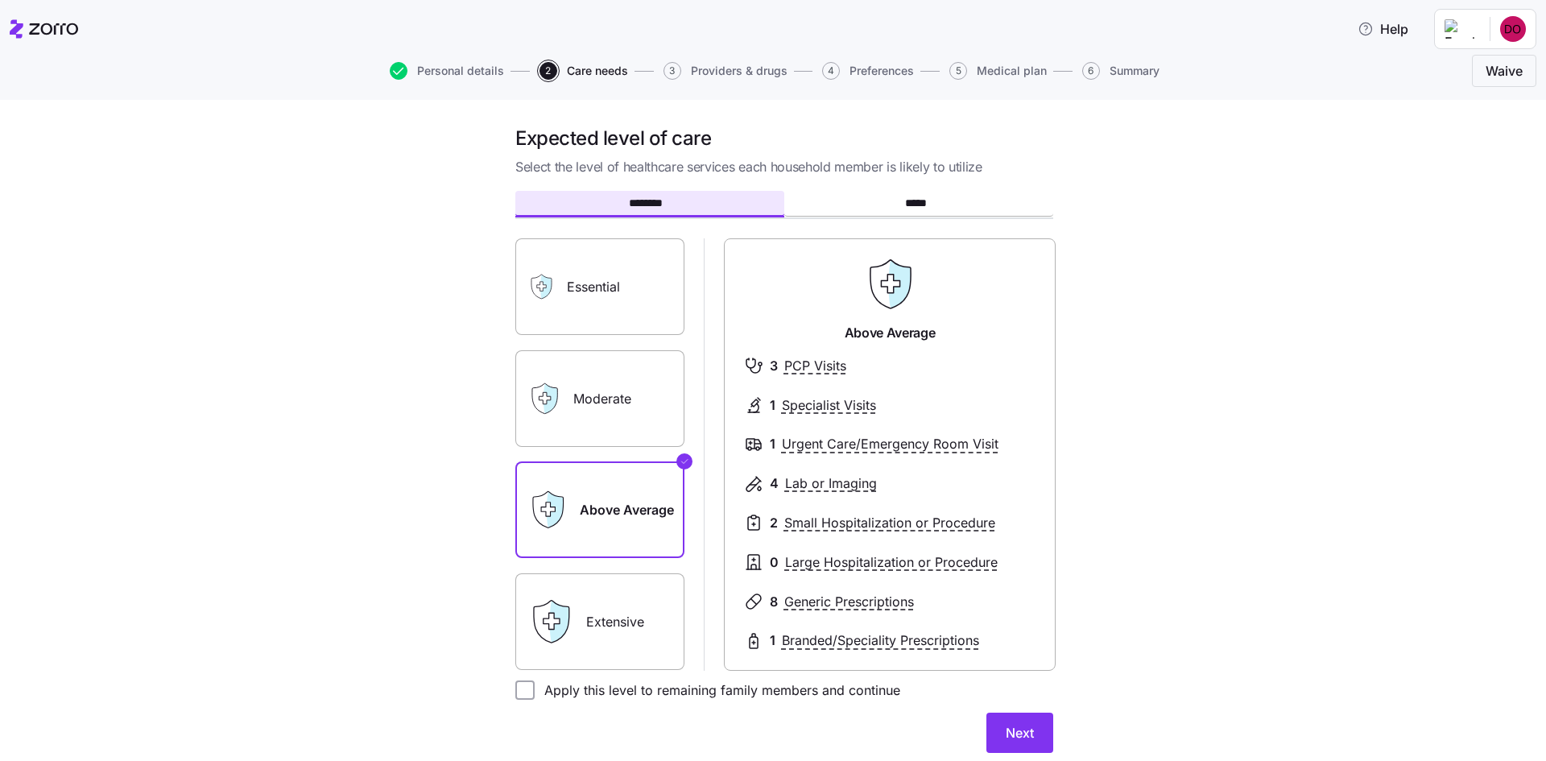
click at [611, 403] on label "Moderate" at bounding box center [599, 398] width 169 height 97
click at [0, 0] on input "Moderate" at bounding box center [0, 0] width 0 height 0
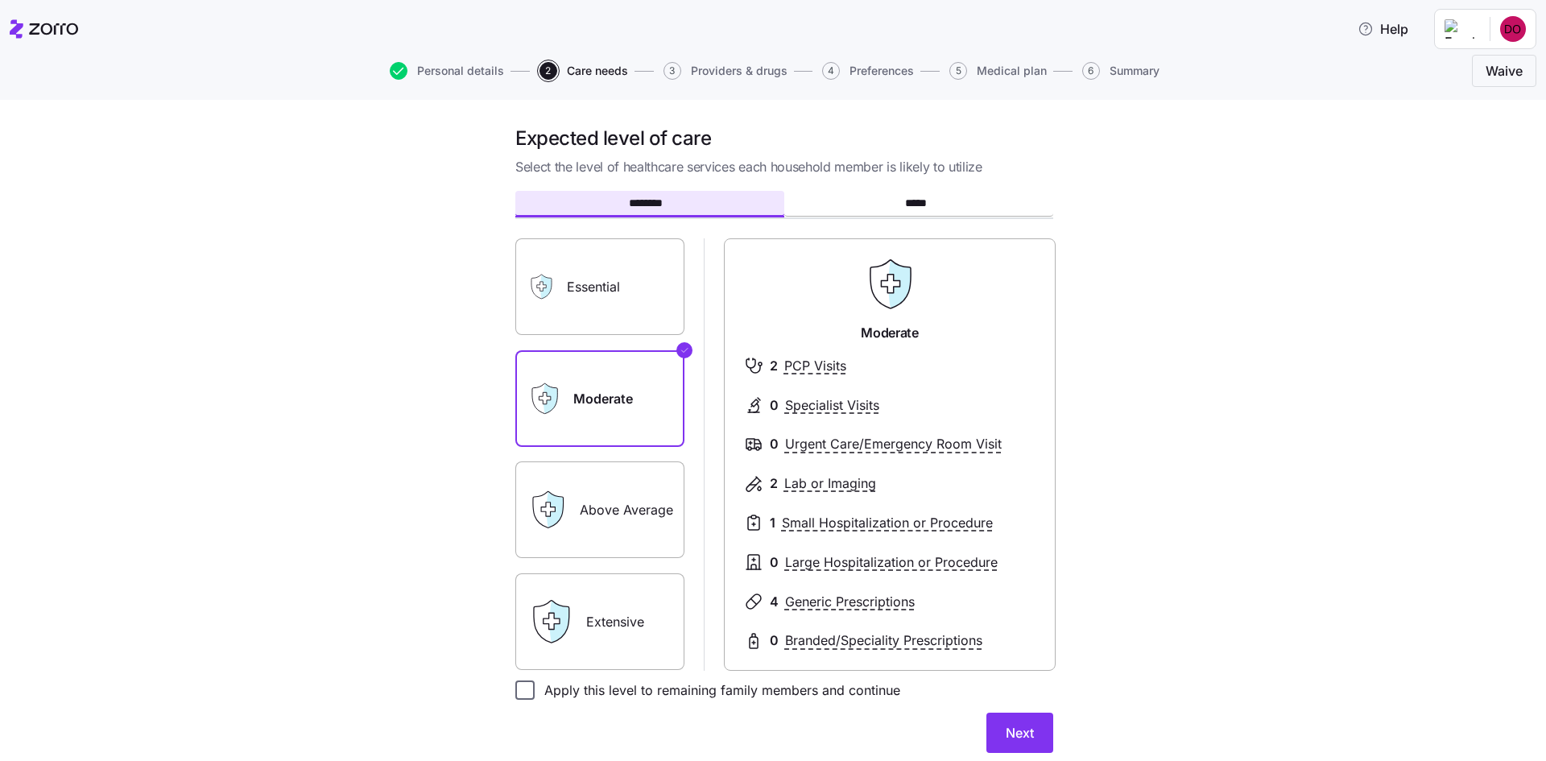
click at [528, 691] on input "Apply this level to remaining family members and continue" at bounding box center [524, 690] width 19 height 19
checkbox input "true"
click at [1018, 734] on span "Next" at bounding box center [1020, 732] width 28 height 19
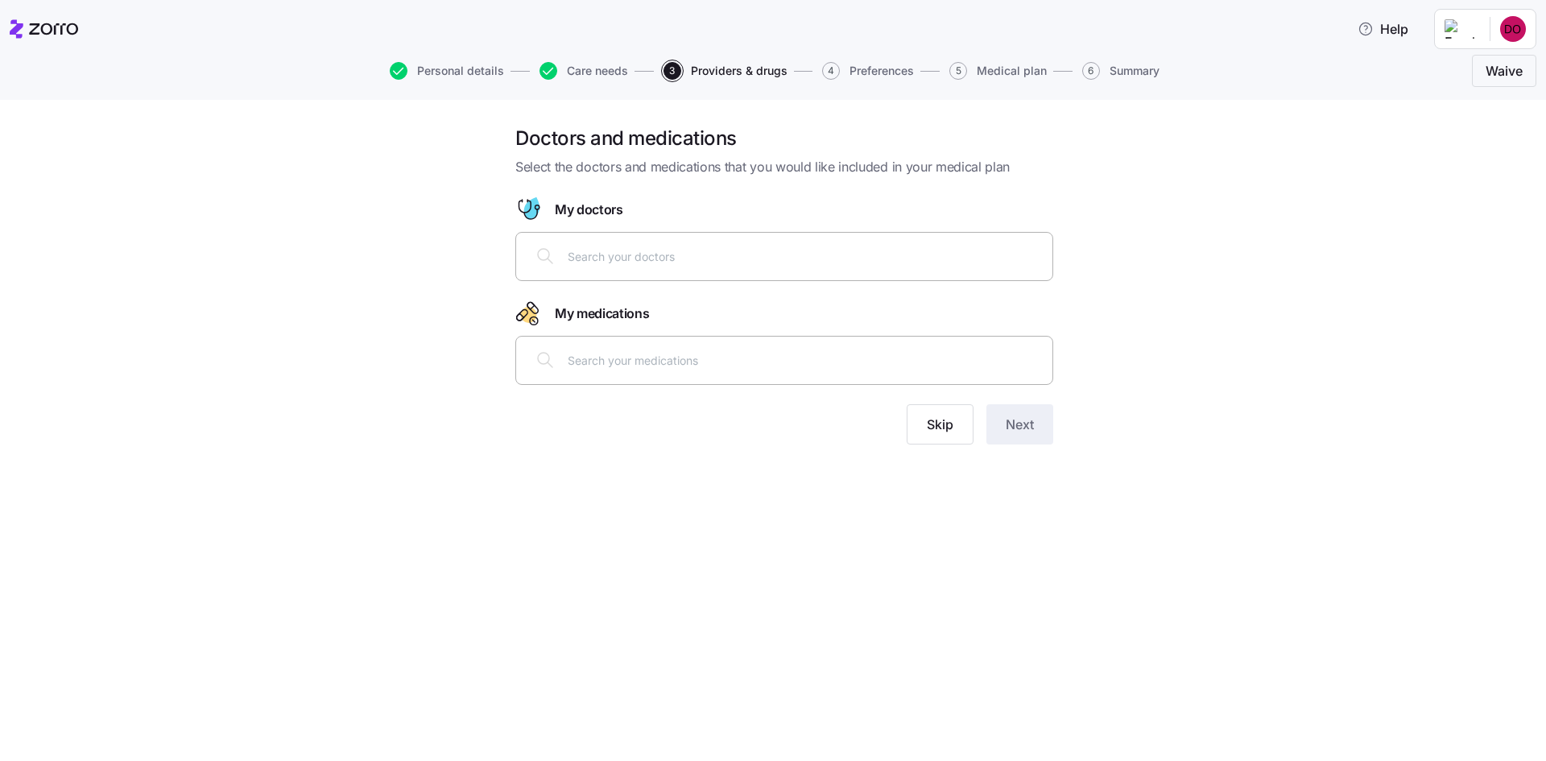
click at [612, 261] on input "text" at bounding box center [805, 256] width 475 height 18
type input "[PERSON_NAME]"
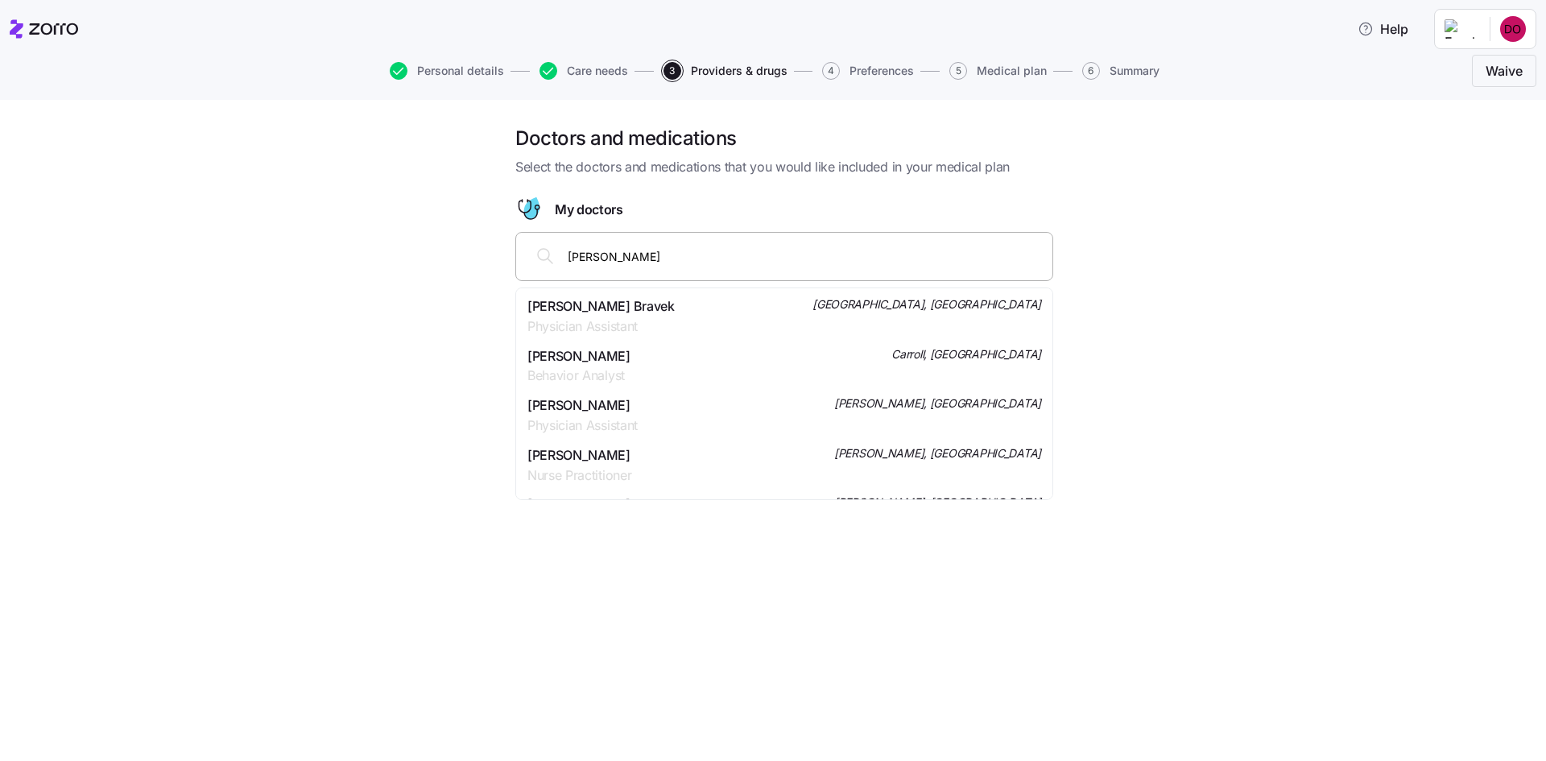
click at [652, 309] on div "[PERSON_NAME] Bravek Physician Assistant [GEOGRAPHIC_DATA], [GEOGRAPHIC_DATA]" at bounding box center [785, 316] width 514 height 40
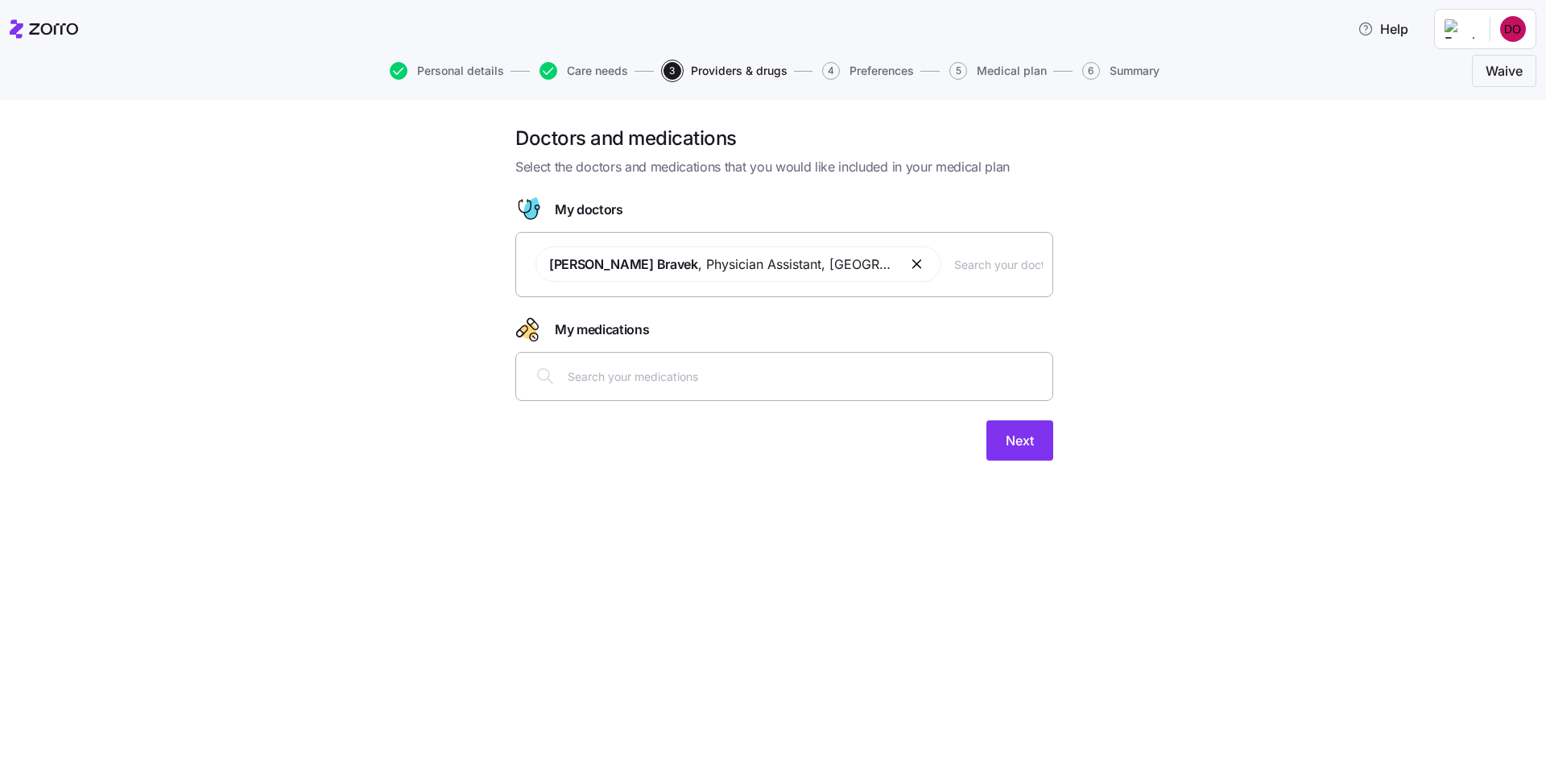
click at [621, 383] on input "text" at bounding box center [805, 376] width 475 height 18
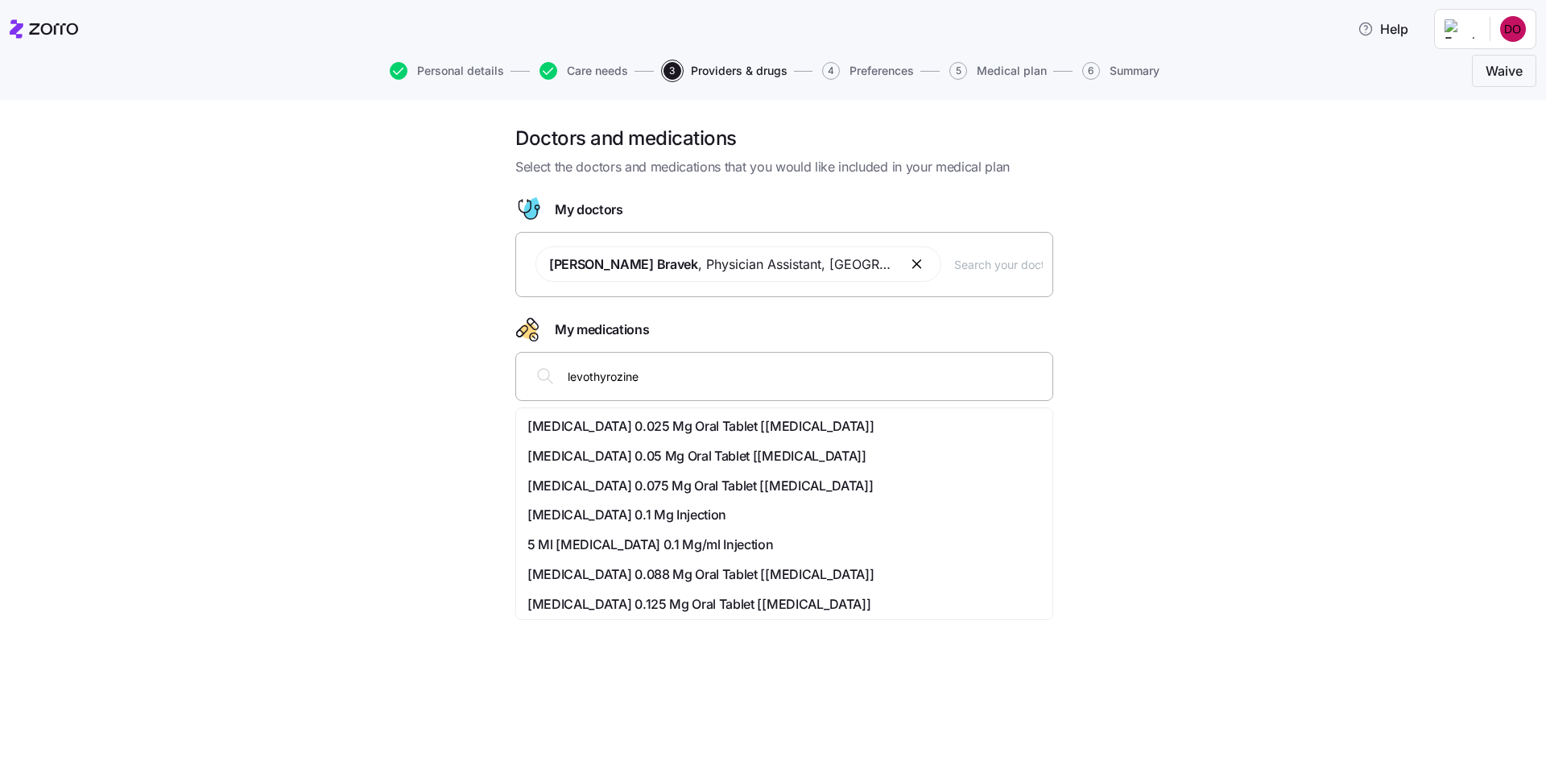
type input "levothyrozine"
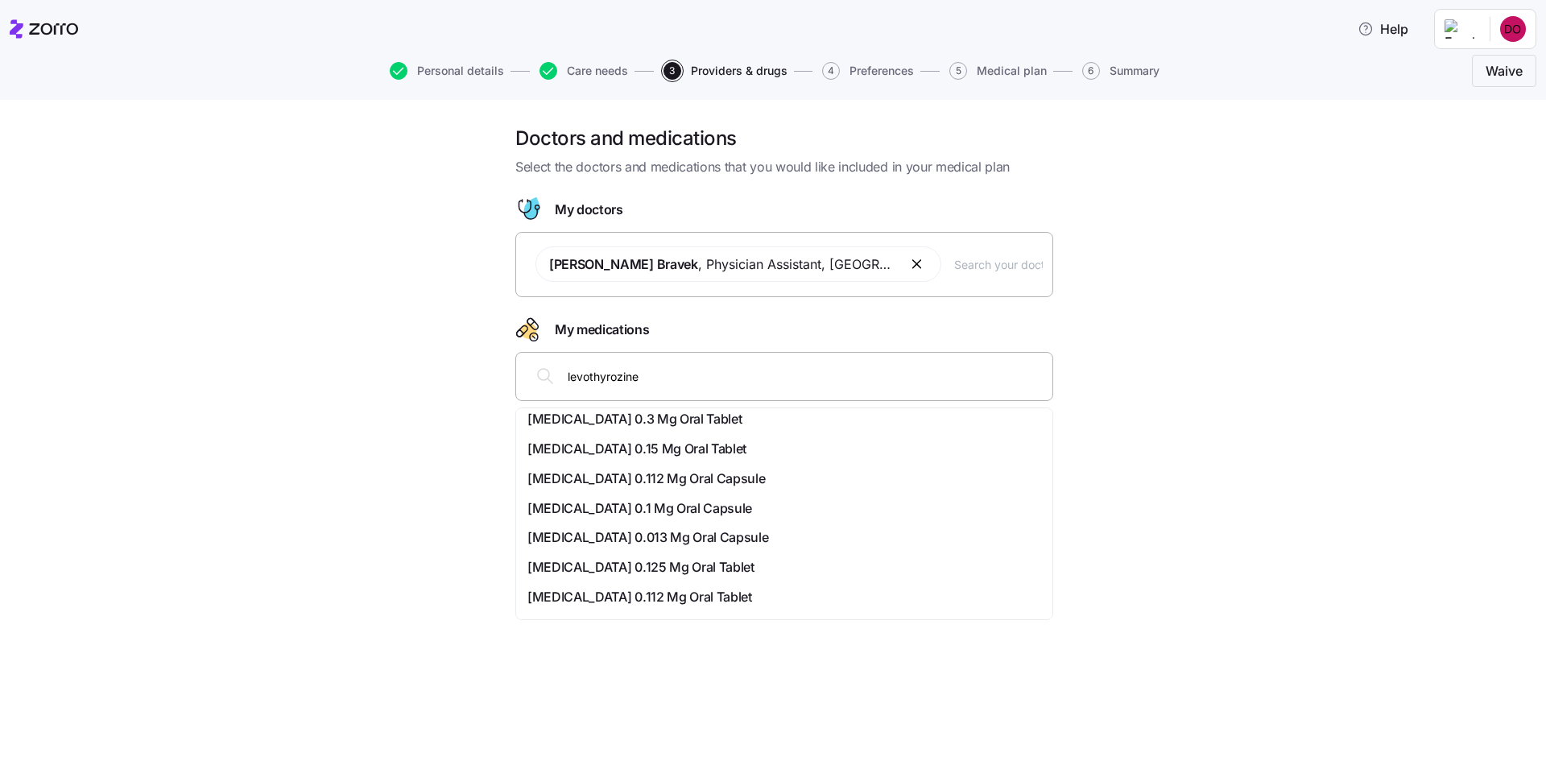
scroll to position [322, 0]
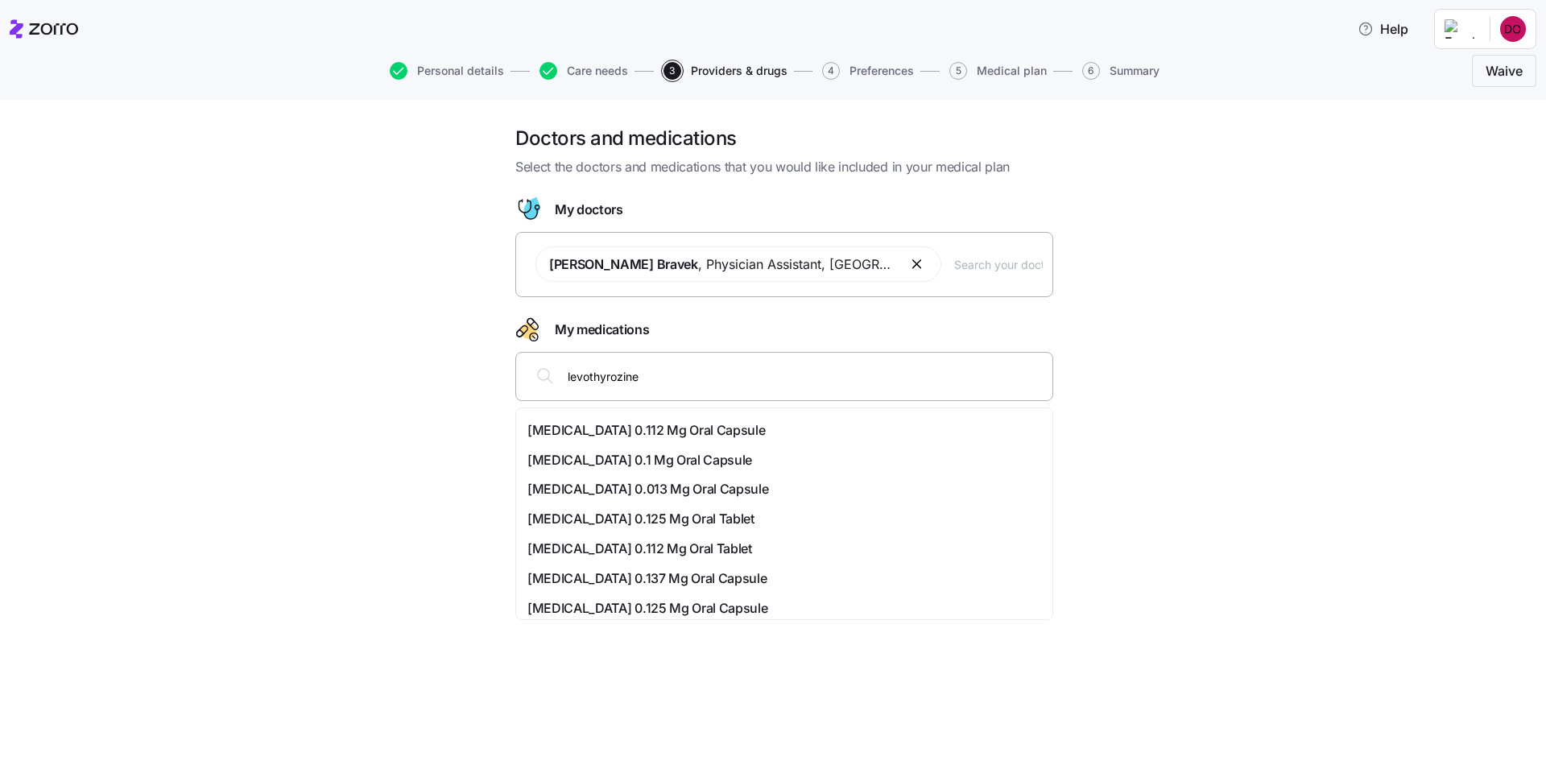
click at [679, 541] on span "[MEDICAL_DATA] 0.112 Mg Oral Tablet" at bounding box center [640, 549] width 225 height 20
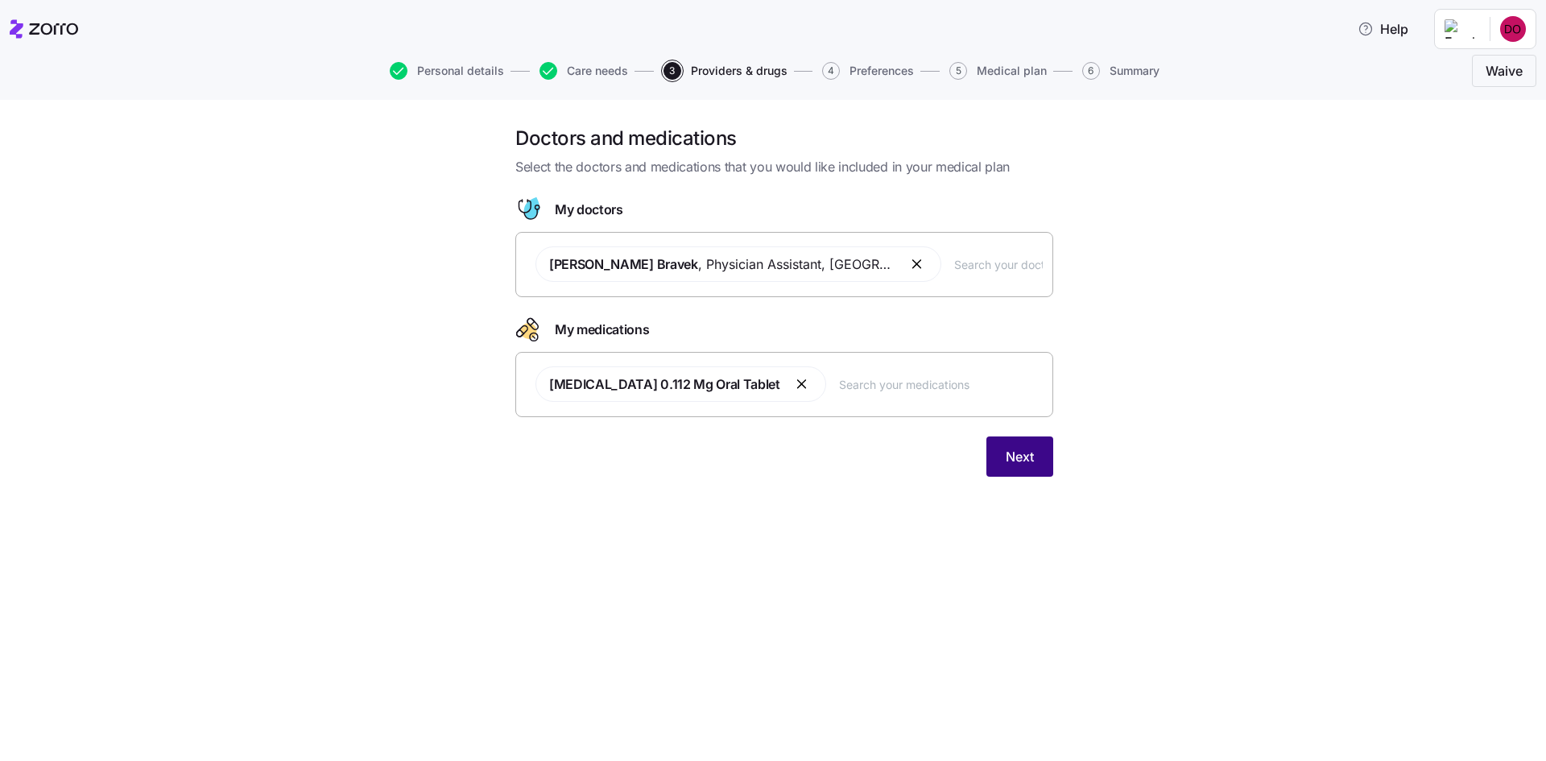
click at [1033, 454] on span "Next" at bounding box center [1020, 456] width 28 height 19
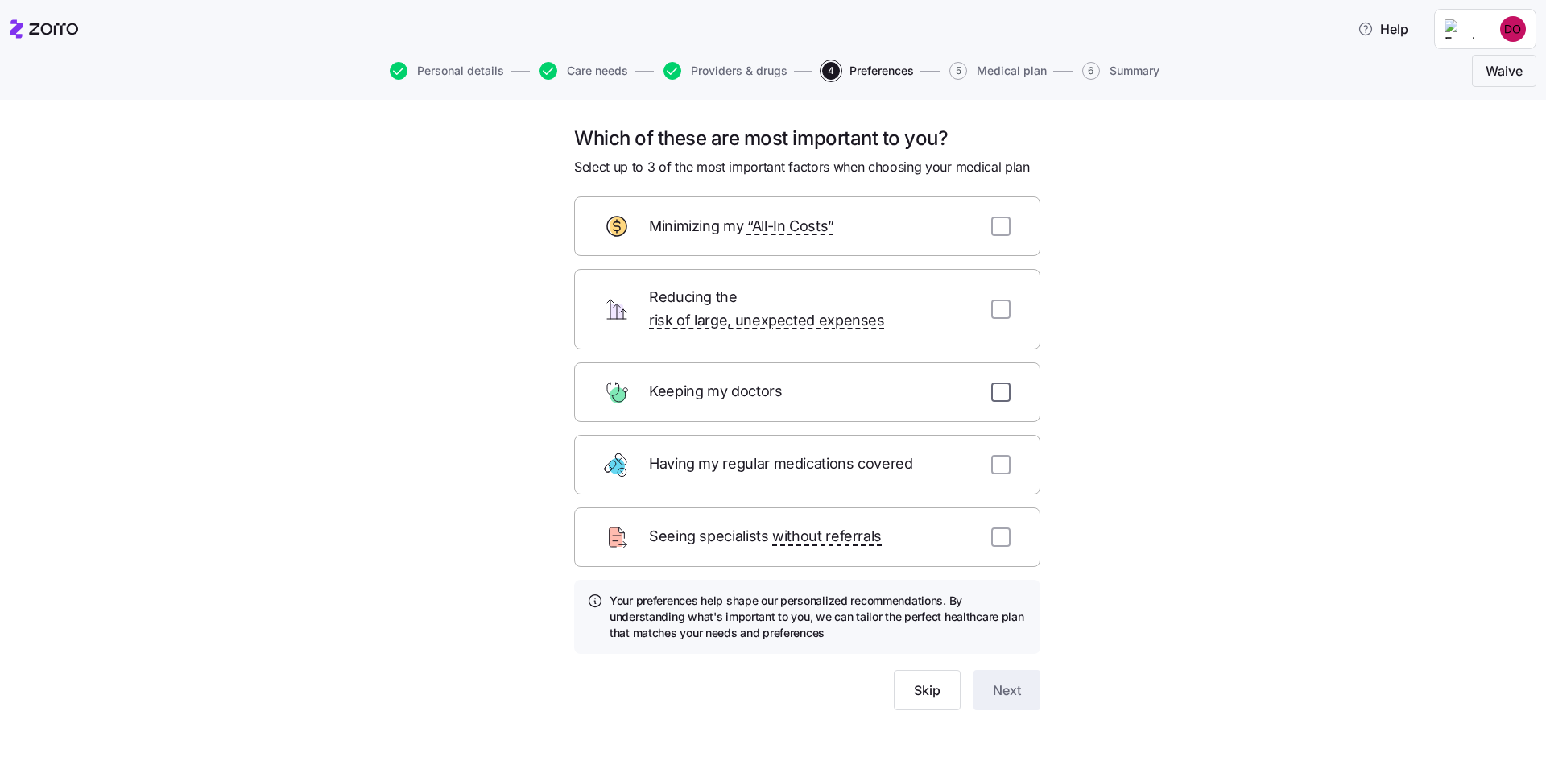
click at [998, 383] on input "checkbox" at bounding box center [1000, 392] width 19 height 19
checkbox input "true"
click at [999, 224] on input "checkbox" at bounding box center [1000, 226] width 19 height 19
checkbox input "true"
click at [995, 455] on input "checkbox" at bounding box center [1000, 464] width 19 height 19
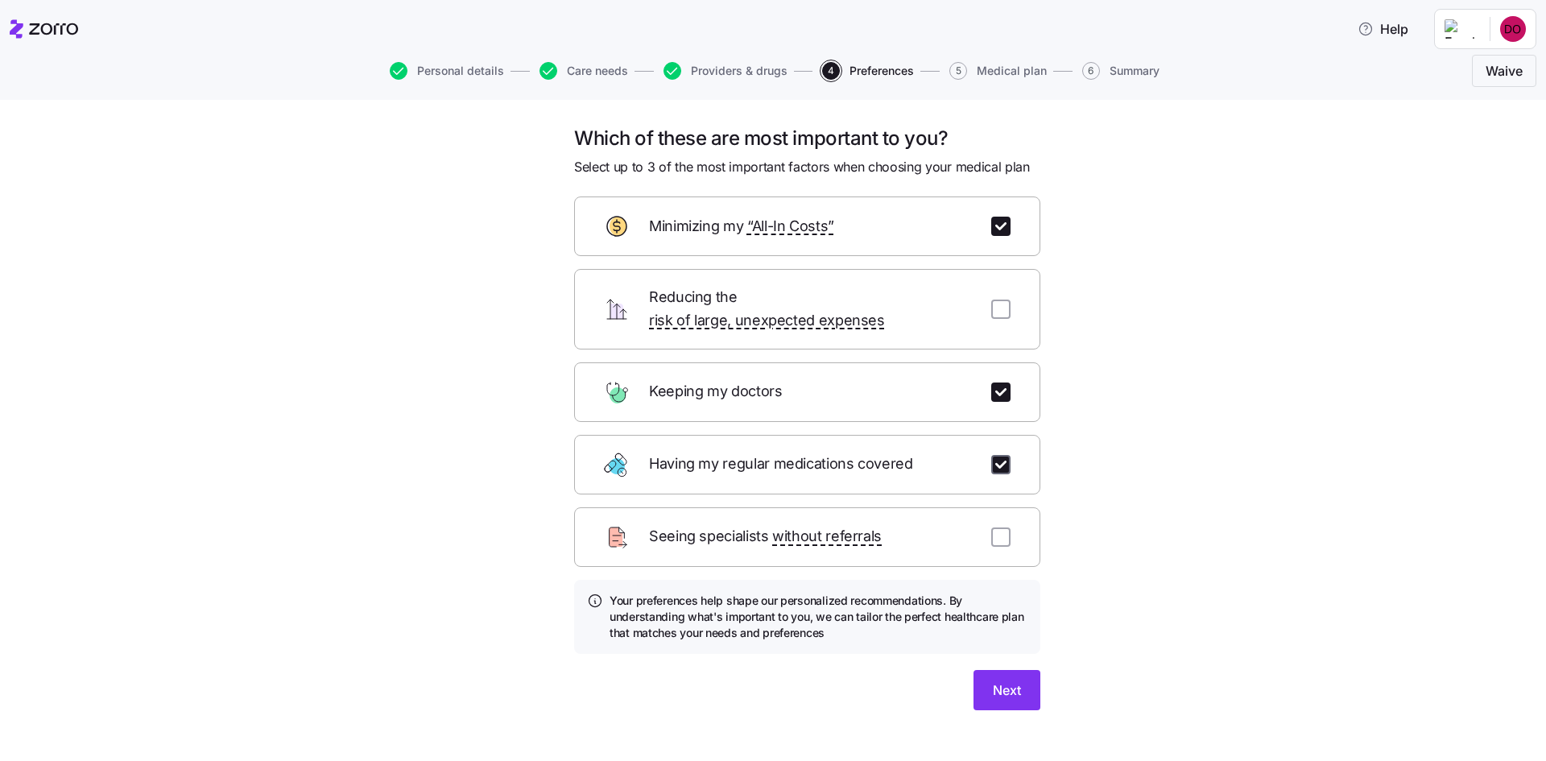
checkbox input "true"
click at [999, 681] on span "Next" at bounding box center [1007, 690] width 28 height 19
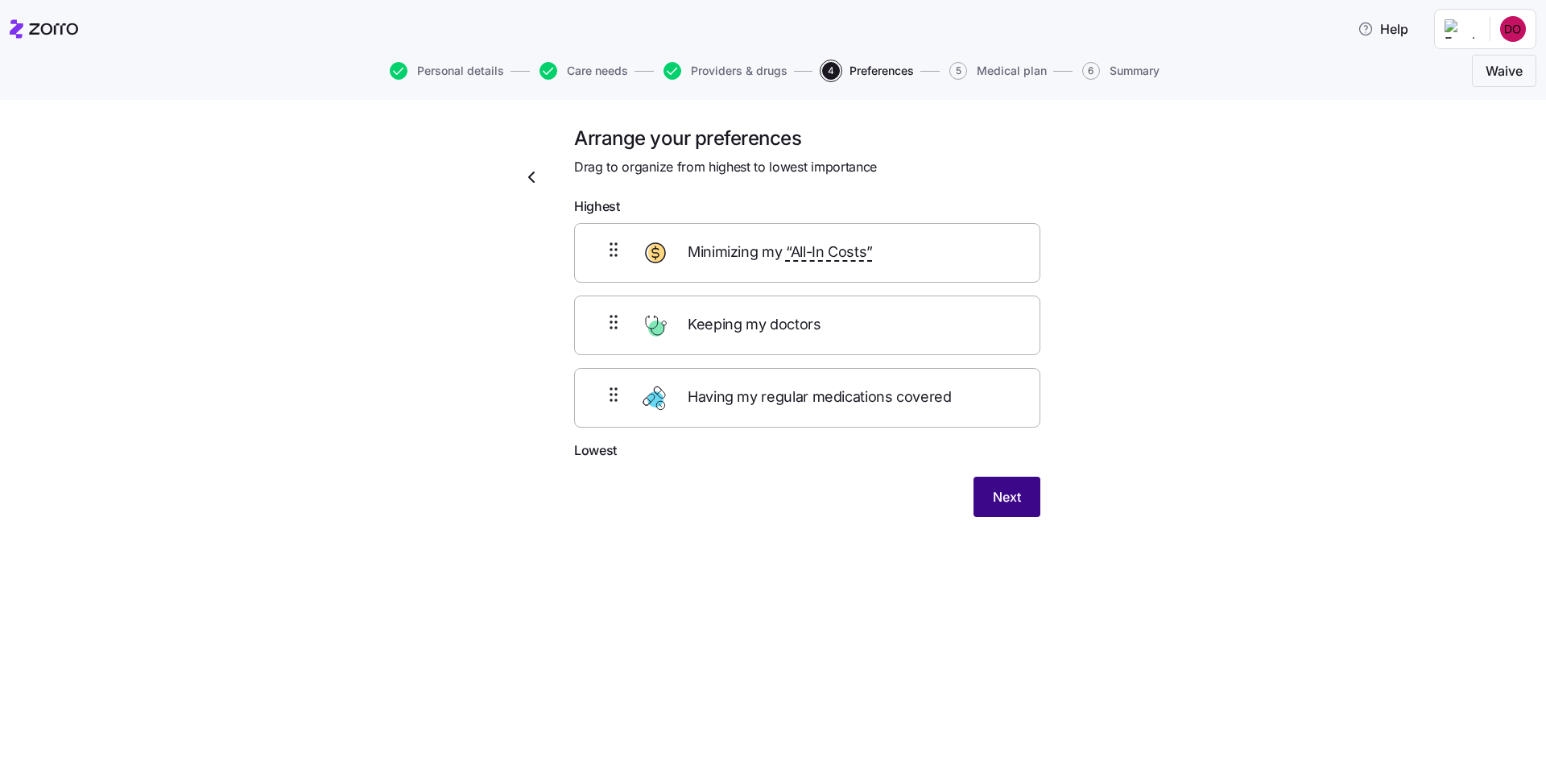
click at [1012, 498] on span "Next" at bounding box center [1007, 496] width 28 height 19
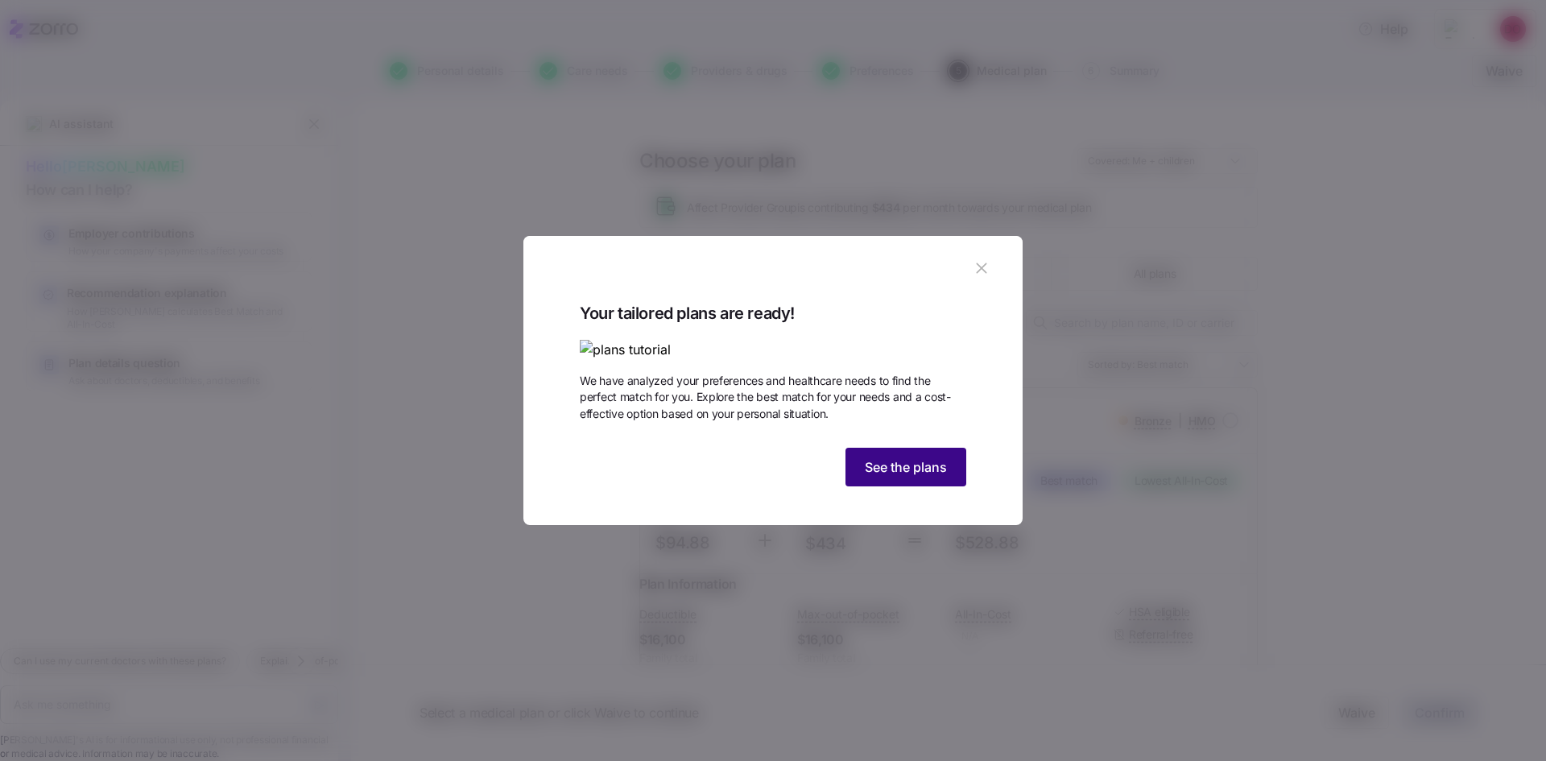
click at [907, 477] on span "See the plans" at bounding box center [906, 466] width 82 height 19
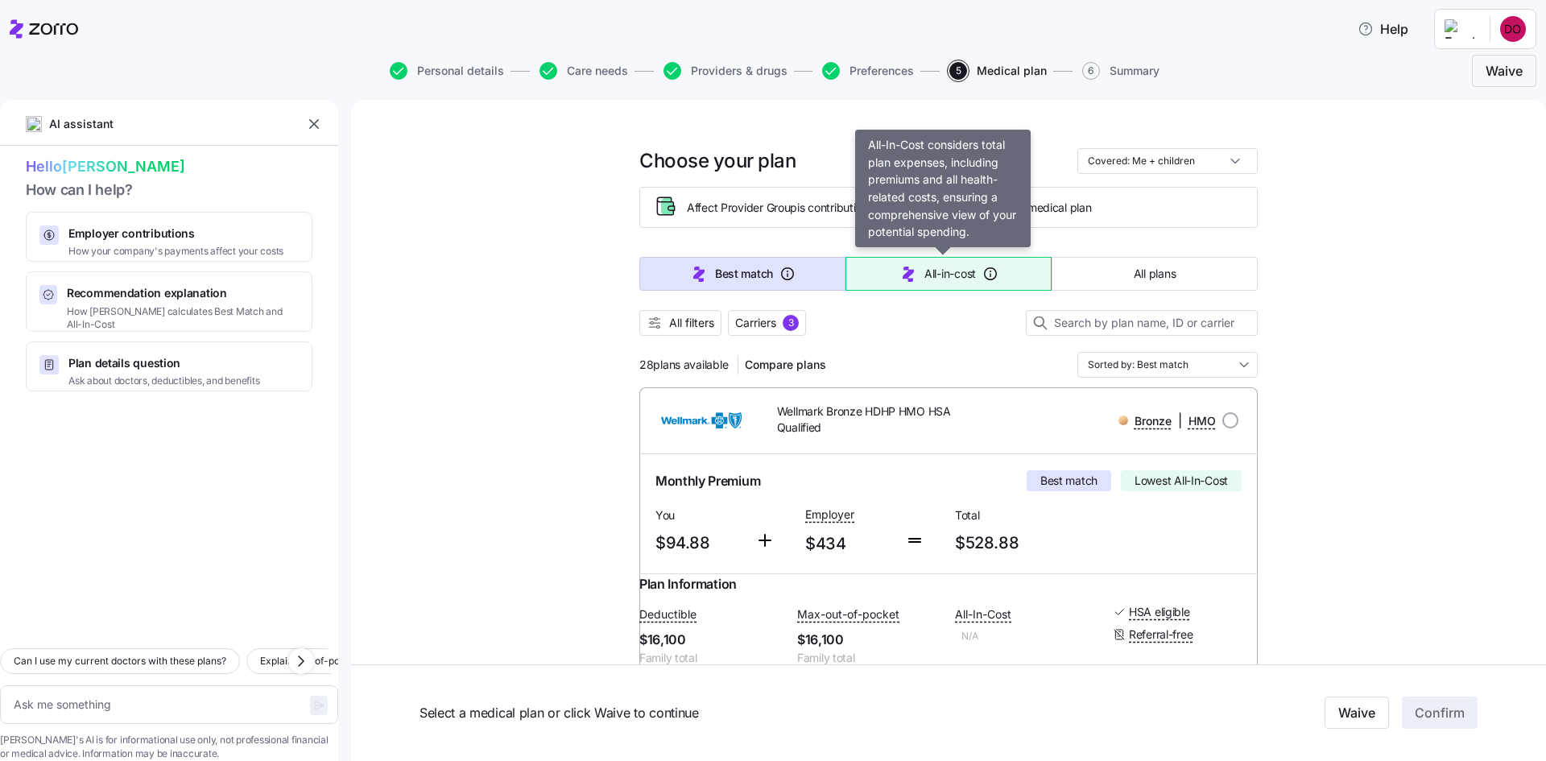
click at [947, 261] on button "All-in-cost" at bounding box center [949, 274] width 206 height 34
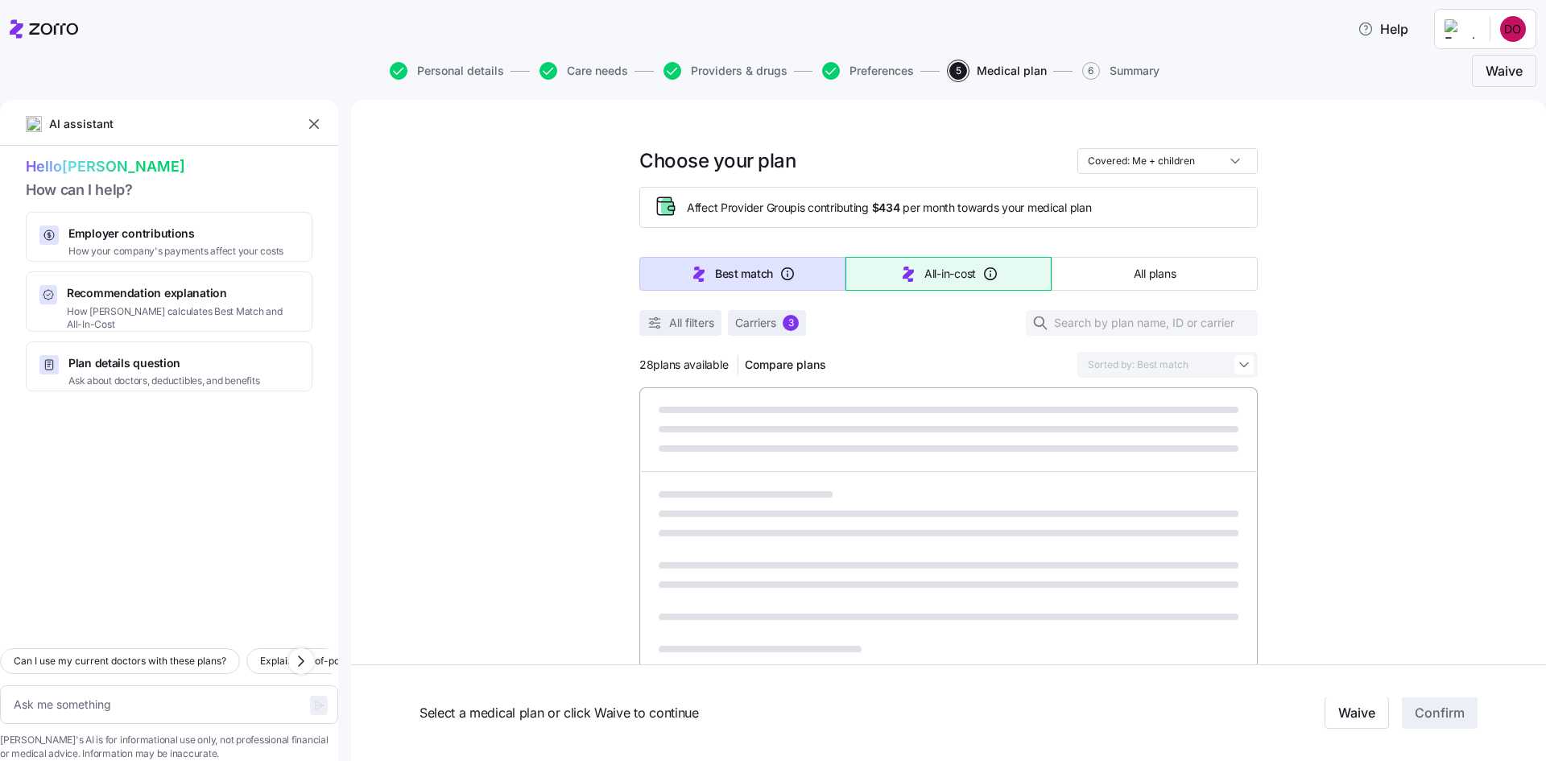
type textarea "x"
type input "Sorted by: All-in-cost"
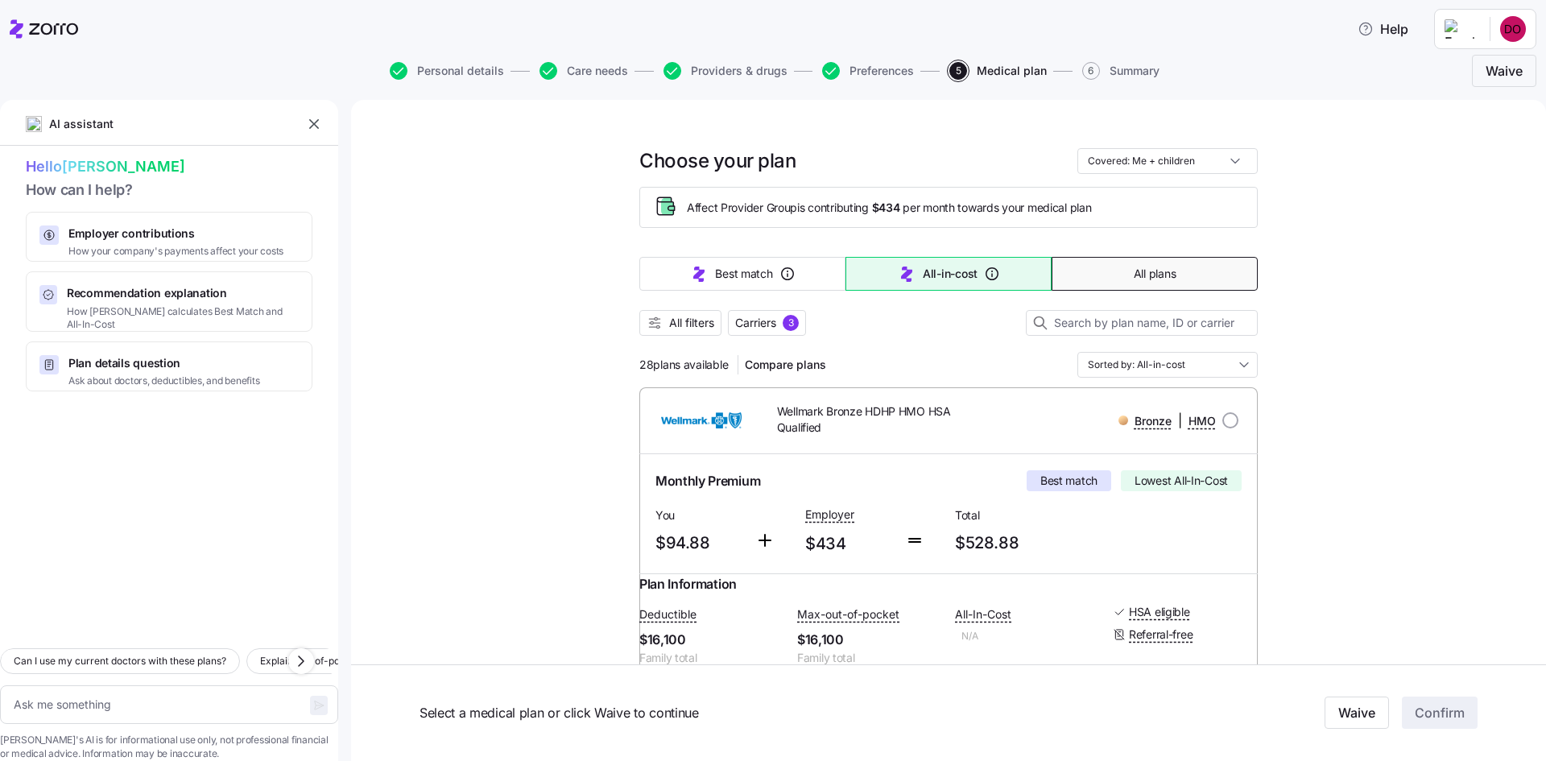
click at [1120, 276] on button "All plans" at bounding box center [1155, 274] width 206 height 34
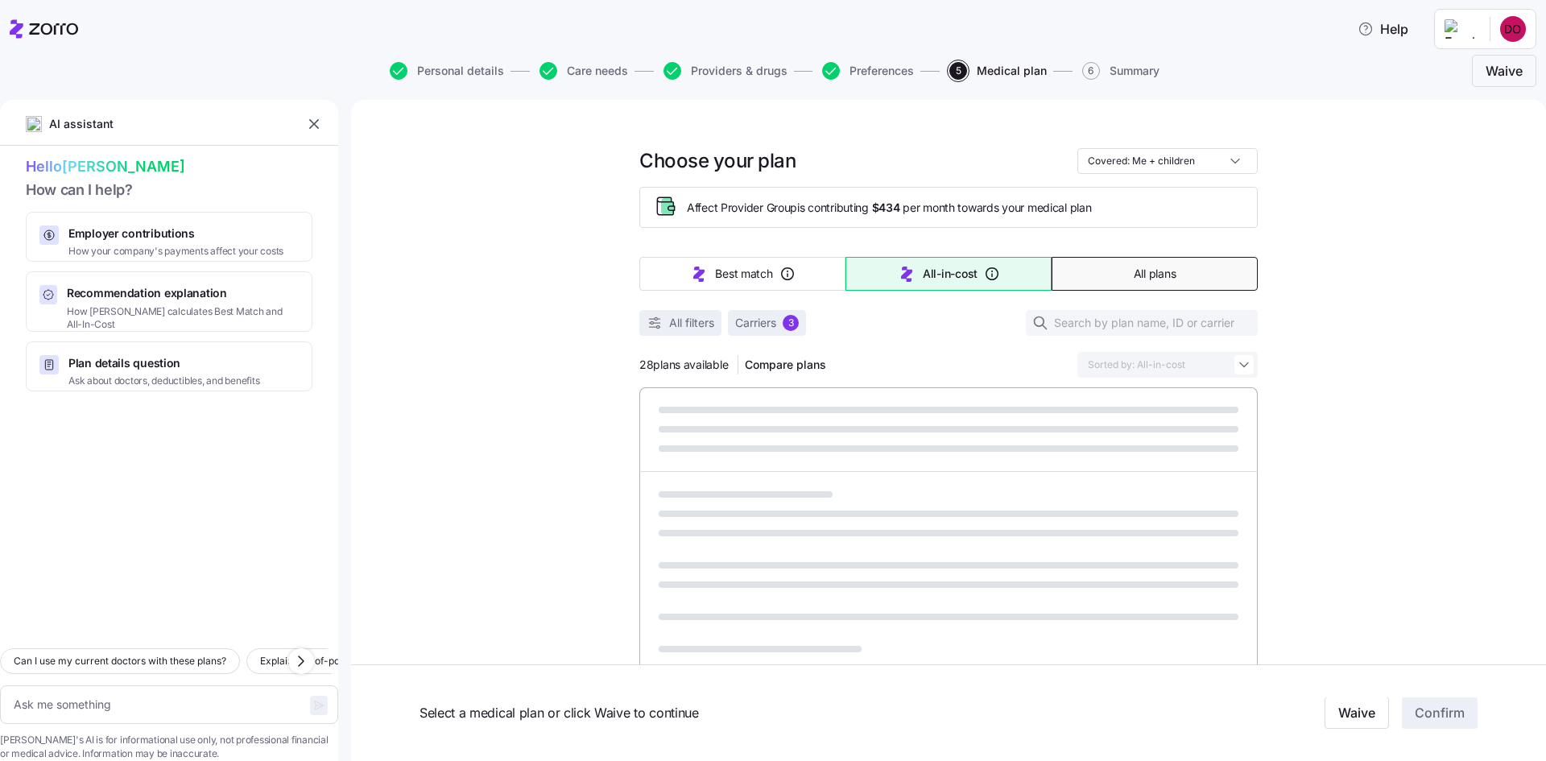
type textarea "x"
type input "Sorted by: Premium"
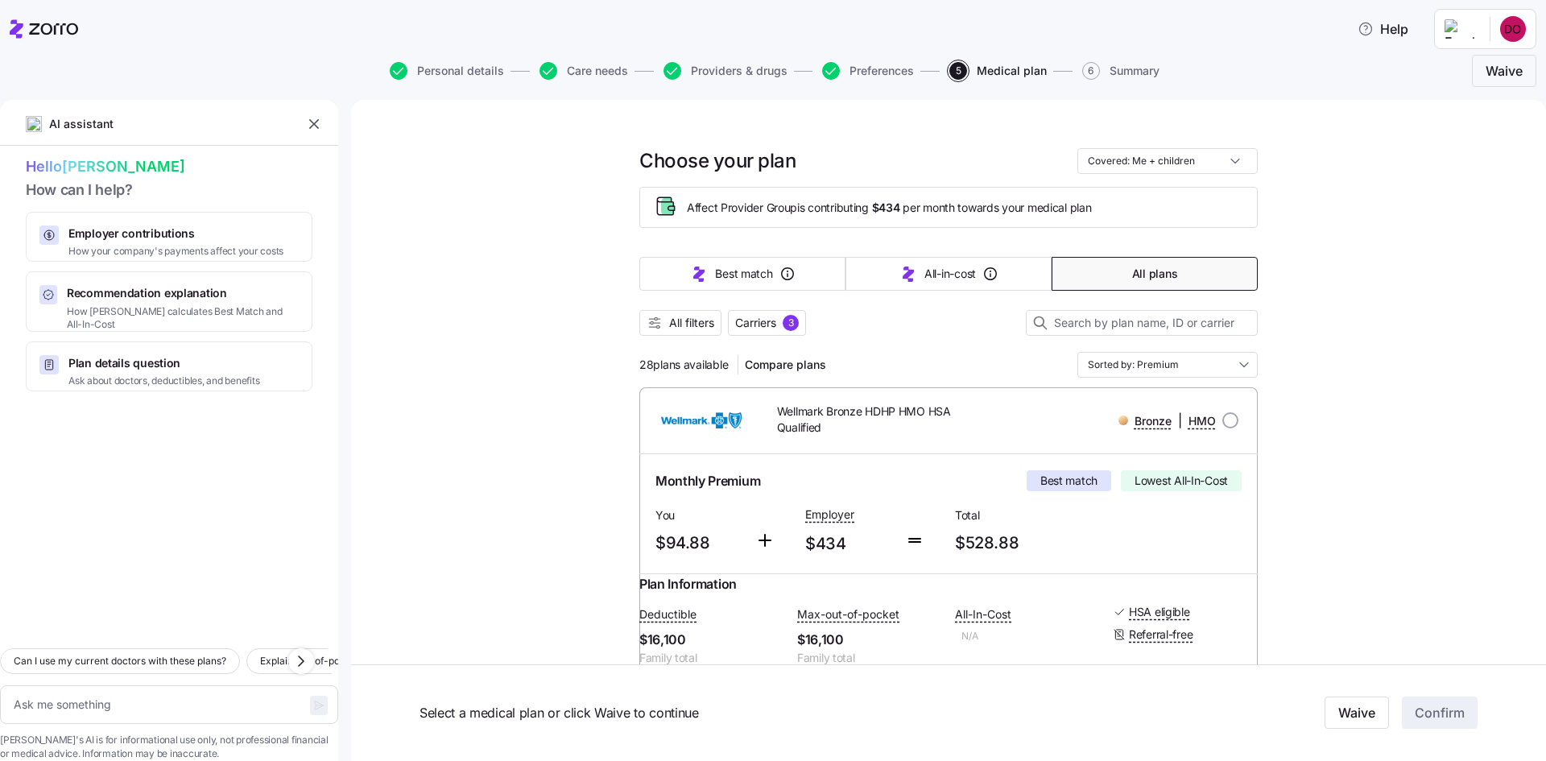
click at [1075, 483] on span "Best match" at bounding box center [1069, 481] width 57 height 16
click at [1504, 32] on html "Help Personal details Care needs Providers & drugs Preferences 5 Medical plan 6…" at bounding box center [773, 375] width 1546 height 751
click at [1507, 34] on html "Help Personal details Care needs Providers & drugs Preferences 5 Medical plan 6…" at bounding box center [773, 375] width 1546 height 751
click at [1171, 163] on input "Covered: Me + children" at bounding box center [1168, 161] width 180 height 26
click at [1115, 189] on div "Just me" at bounding box center [1162, 200] width 168 height 27
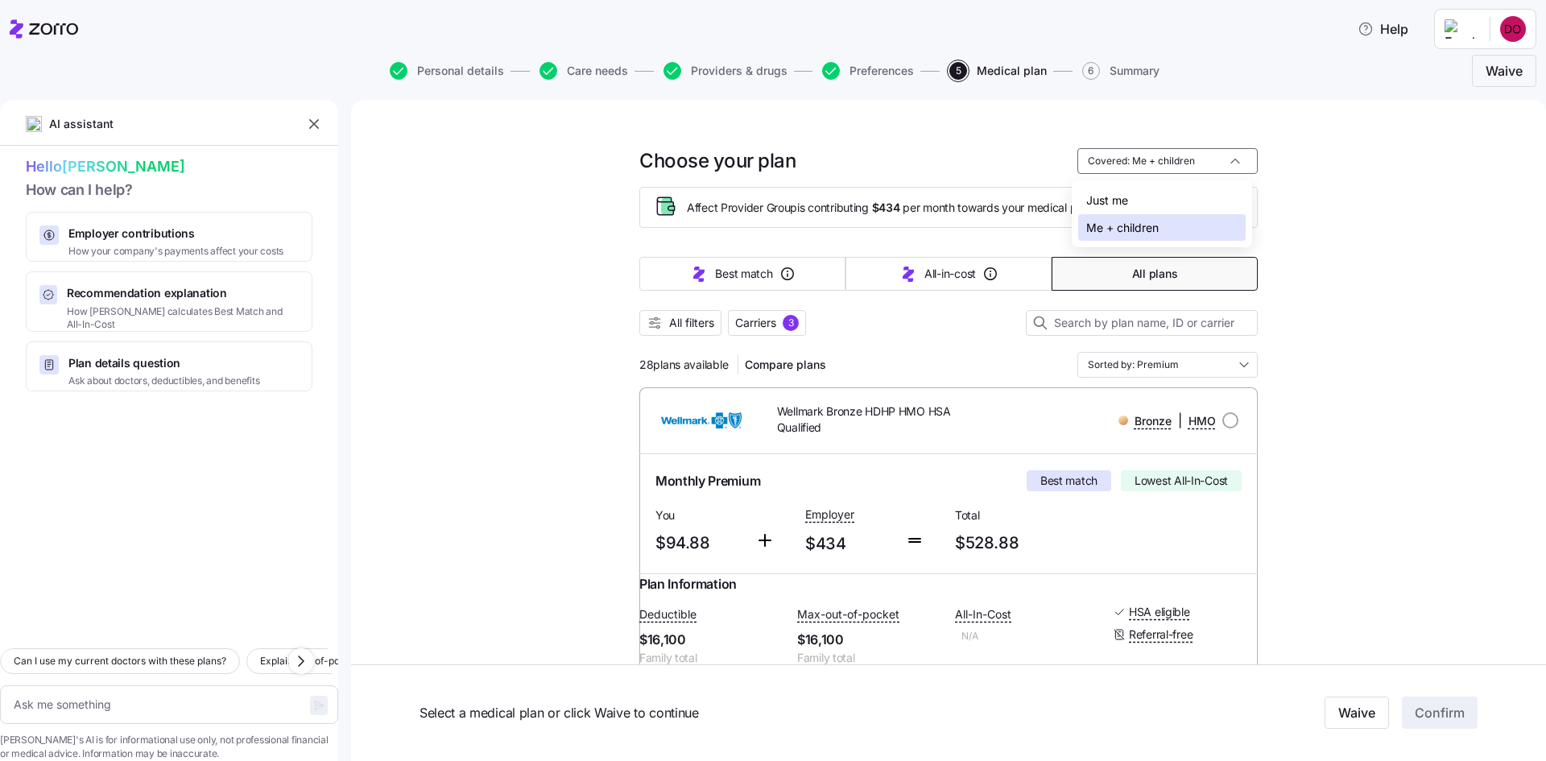
type textarea "x"
type input "Covered: Just me"
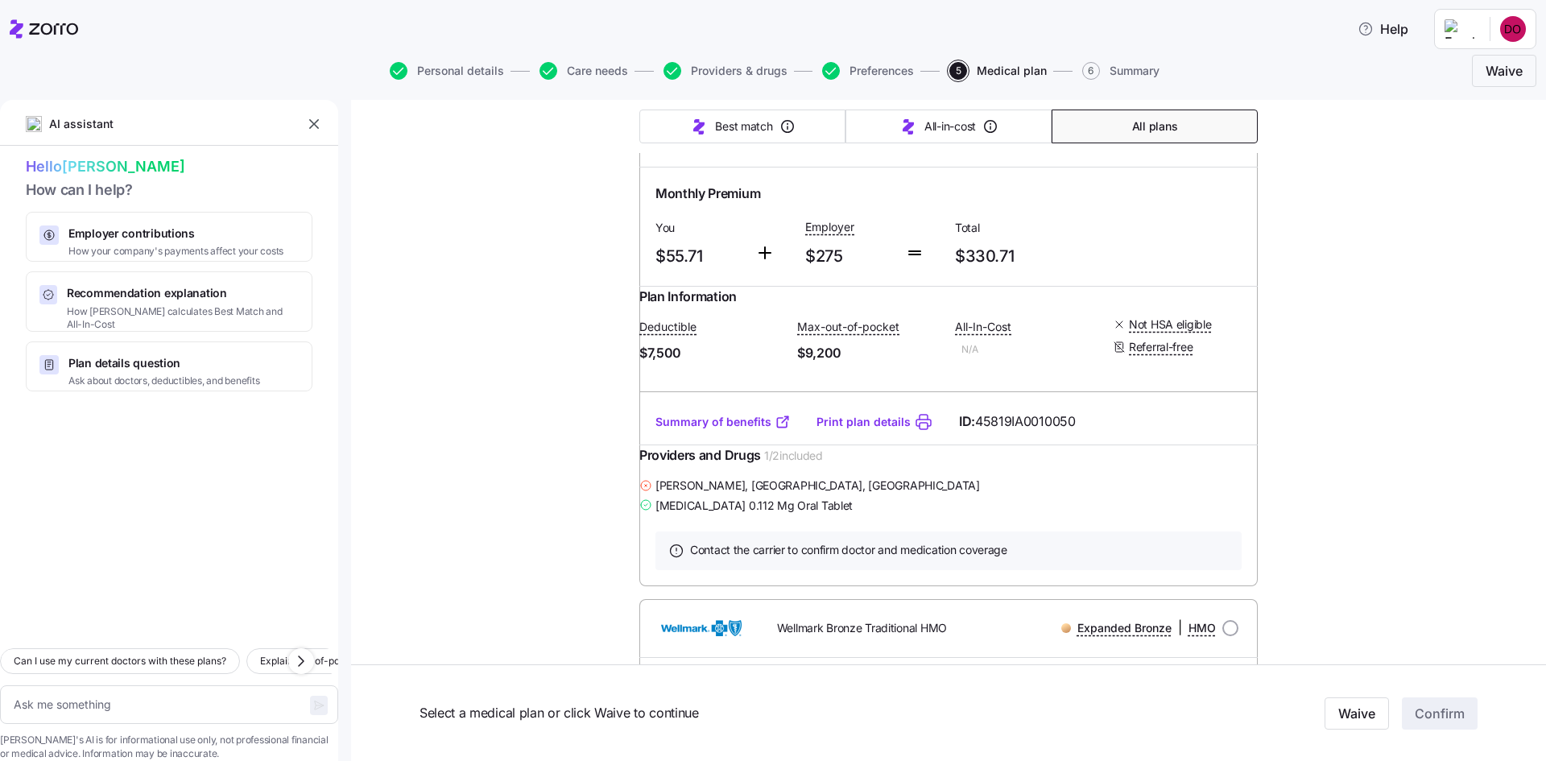
scroll to position [805, 0]
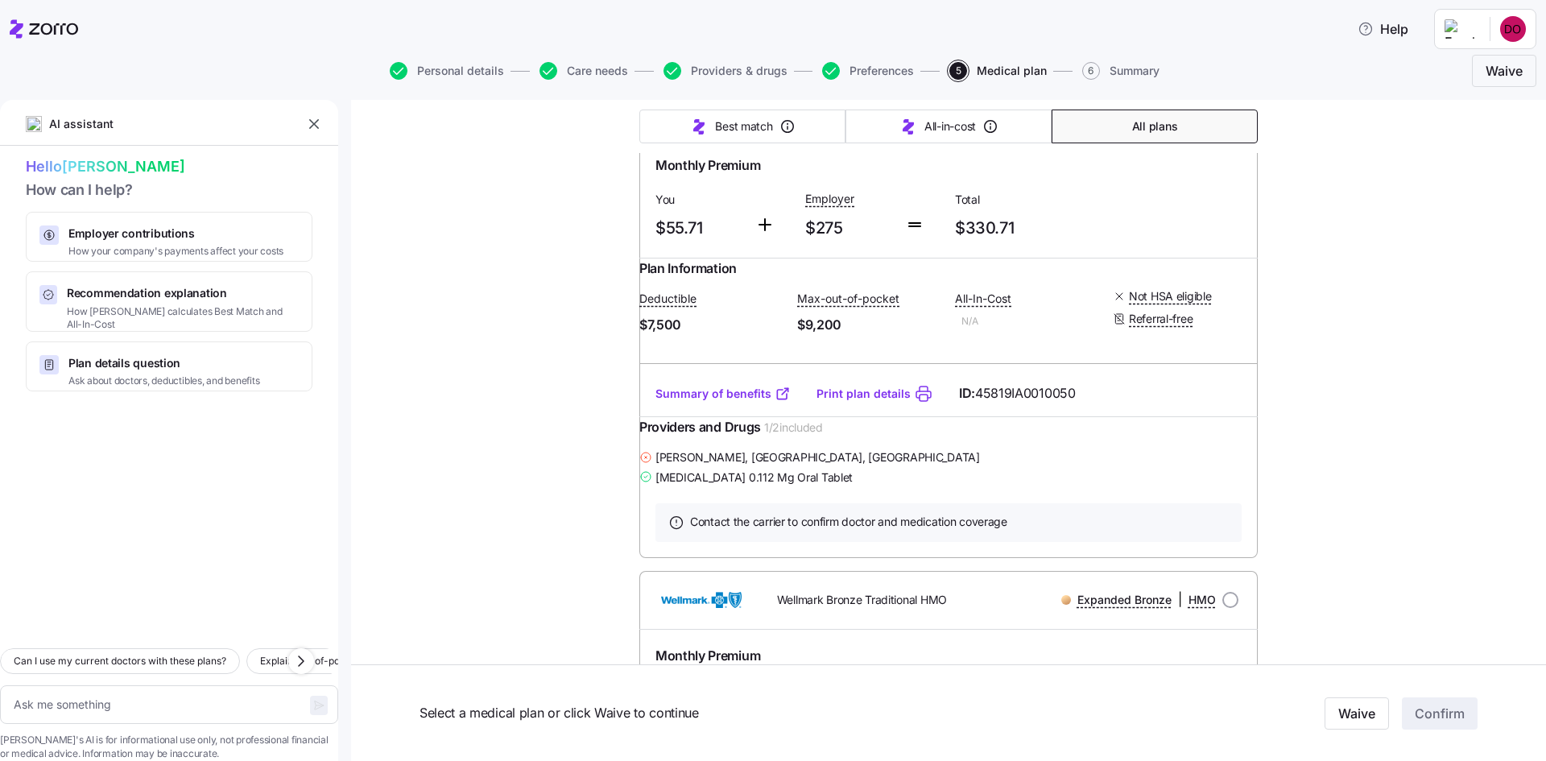
click at [734, 402] on link "Summary of benefits" at bounding box center [723, 394] width 135 height 16
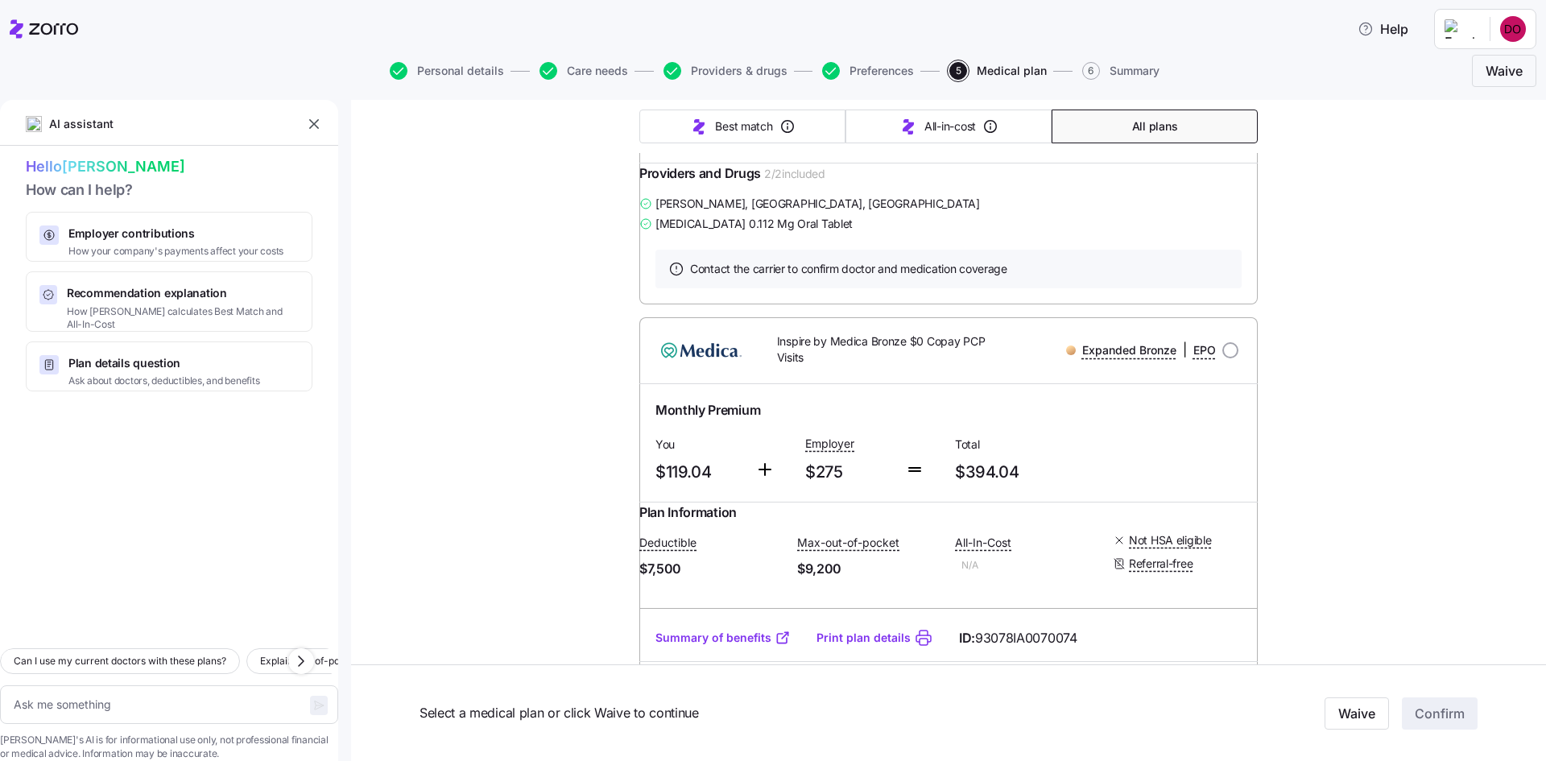
scroll to position [4027, 0]
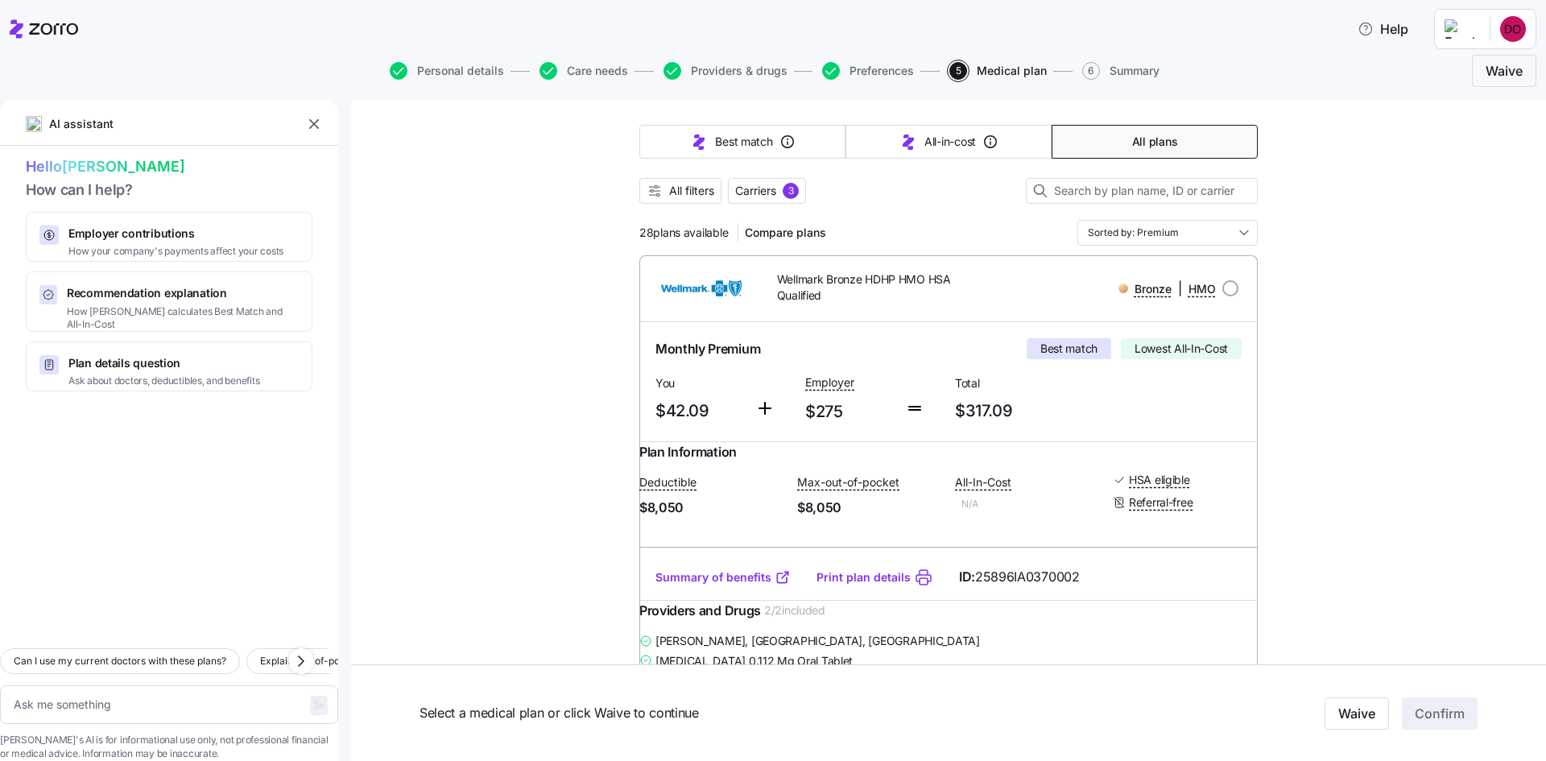
scroll to position [161, 0]
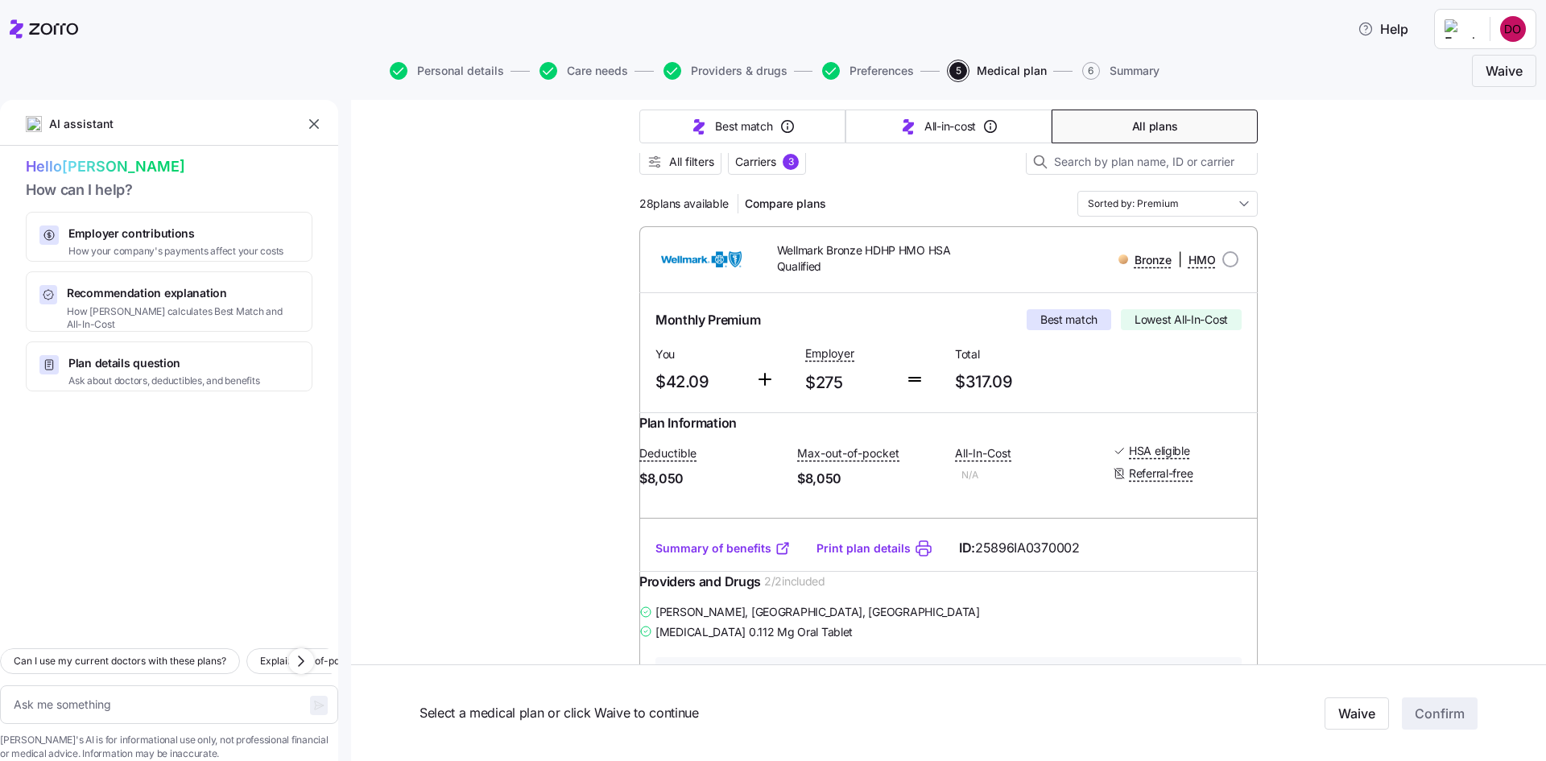
click at [747, 556] on link "Summary of benefits" at bounding box center [723, 548] width 135 height 16
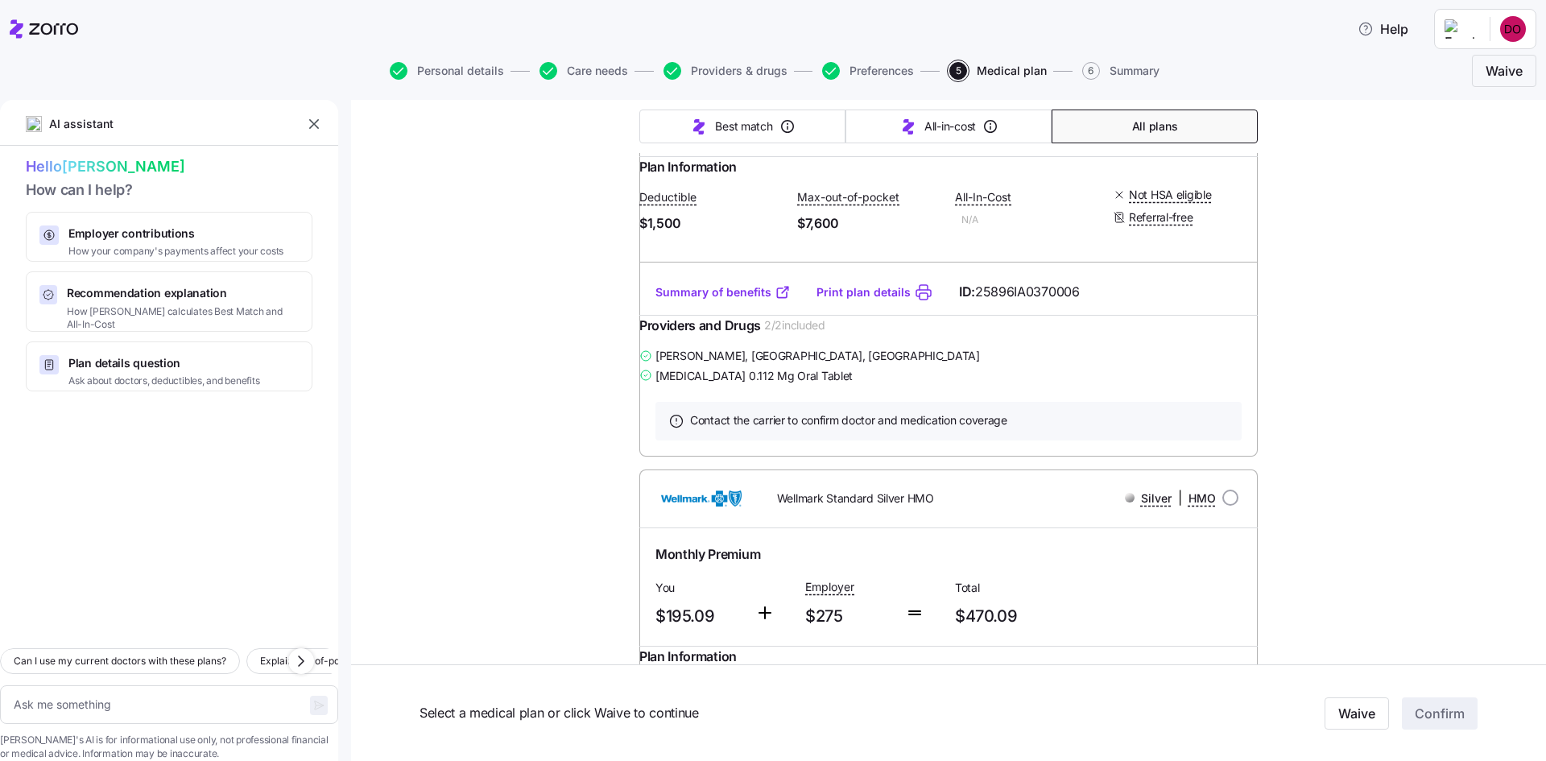
scroll to position [8215, 0]
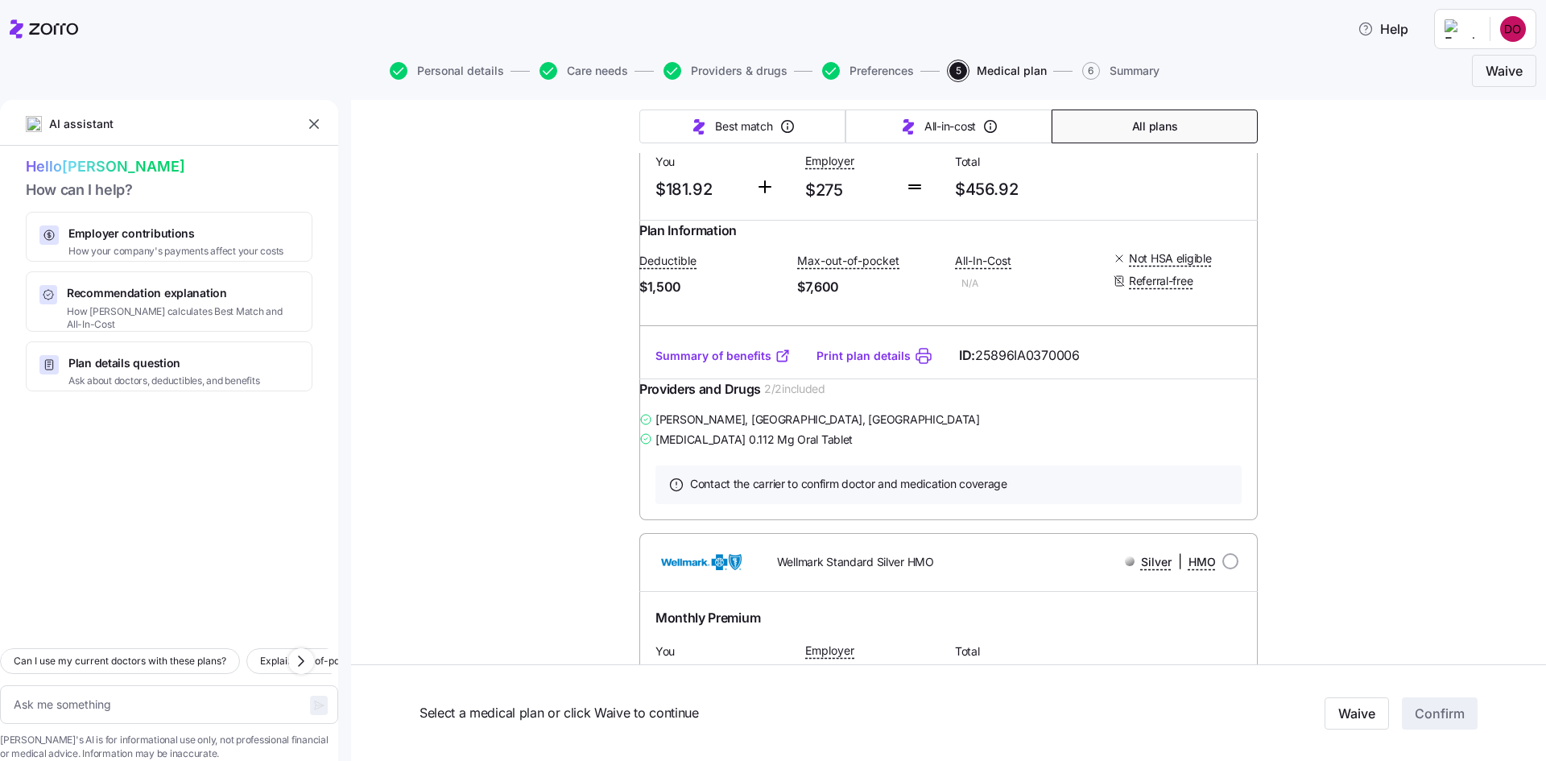
drag, startPoint x: 821, startPoint y: 307, endPoint x: 924, endPoint y: 304, distance: 103.1
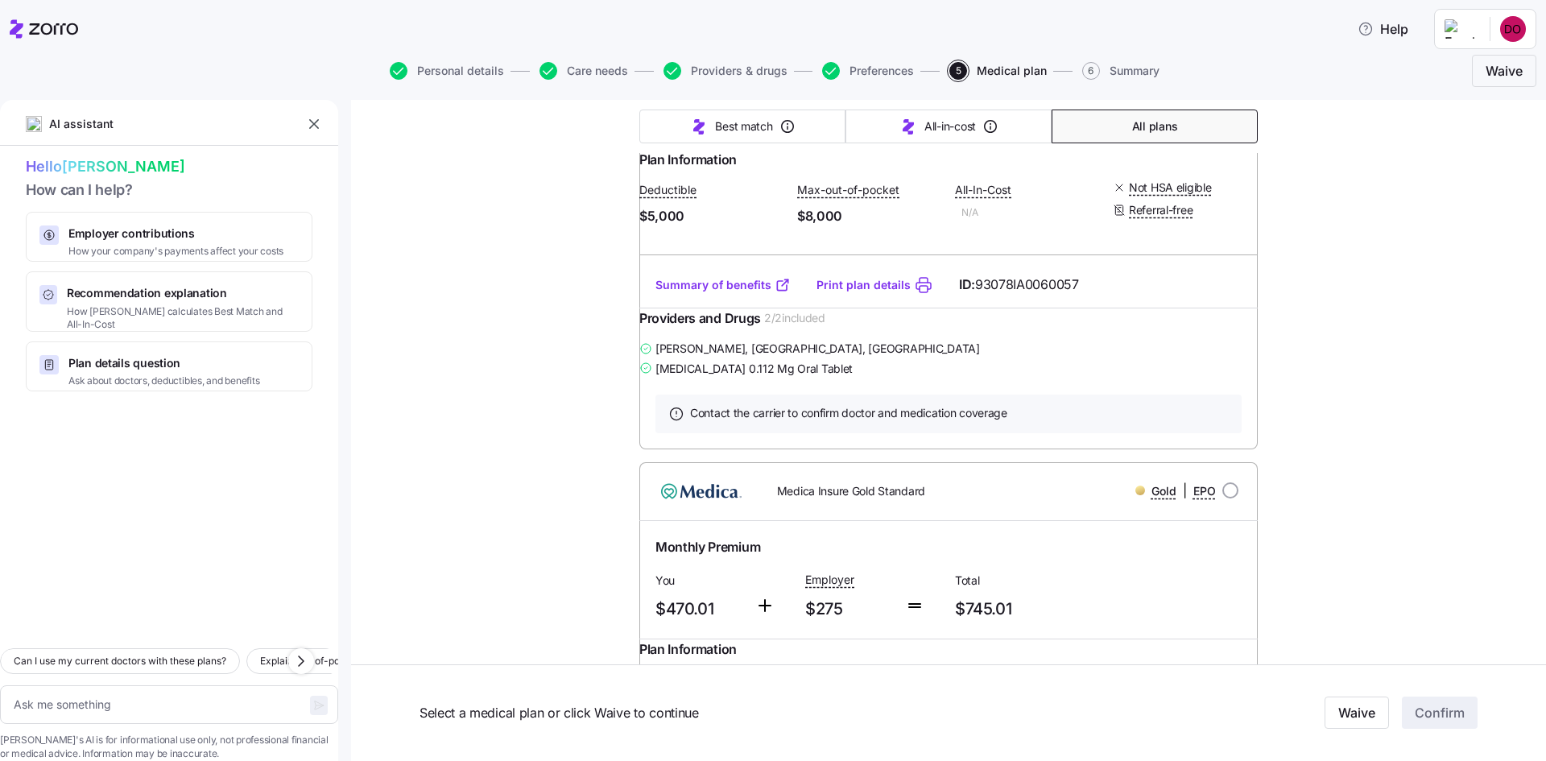
scroll to position [13530, 0]
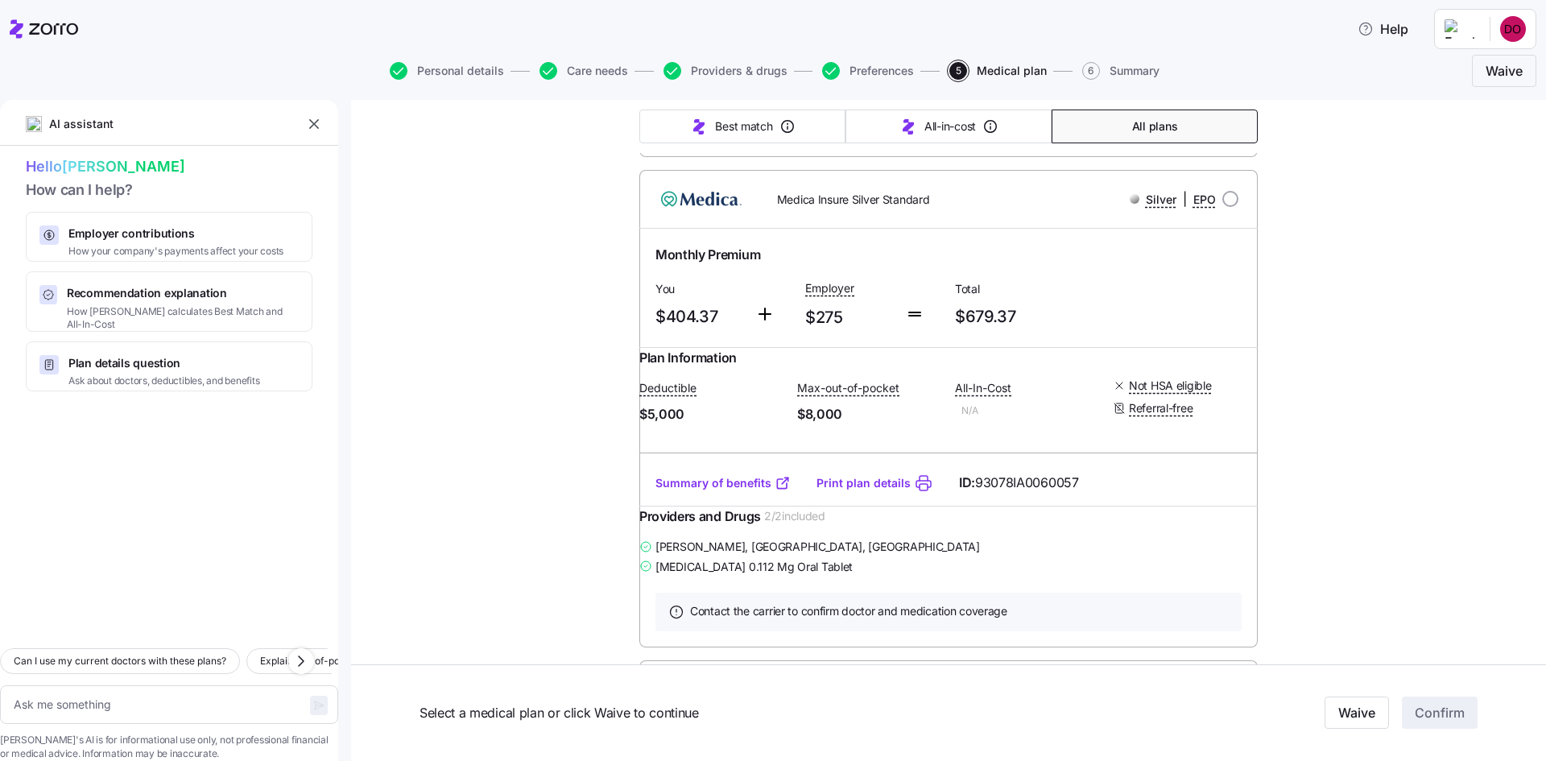
type textarea "x"
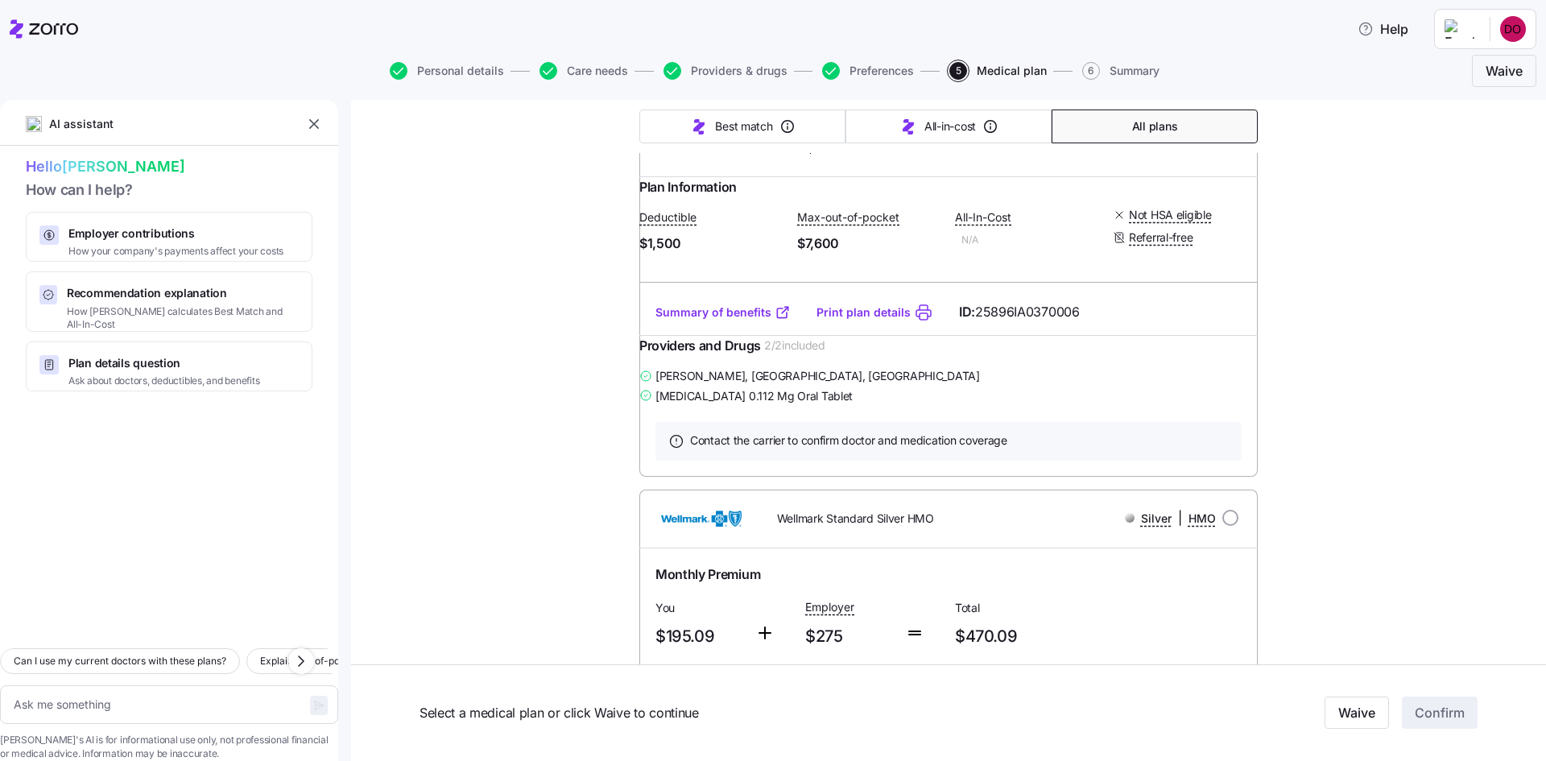
scroll to position [8295, 0]
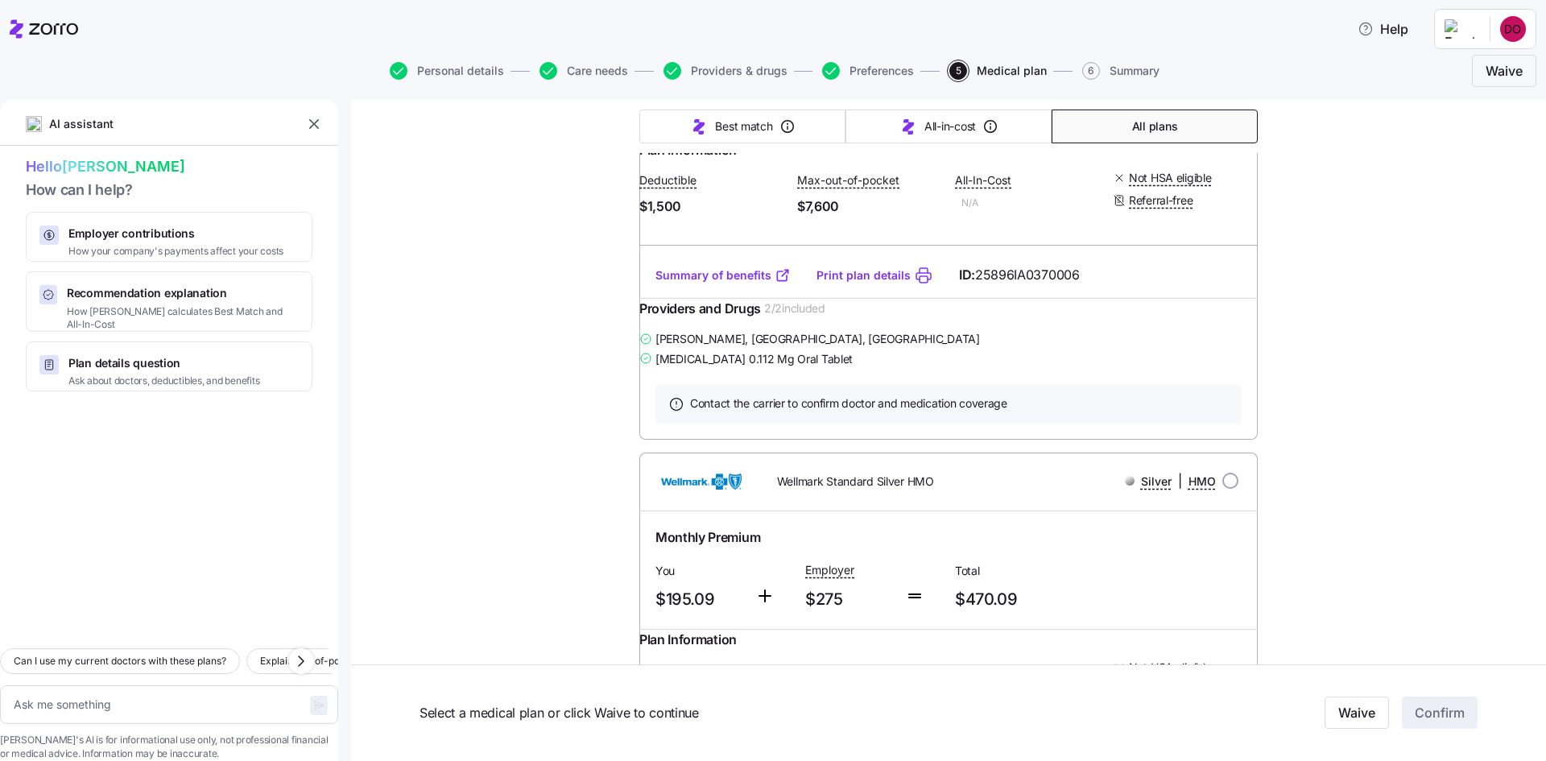
radio input "true"
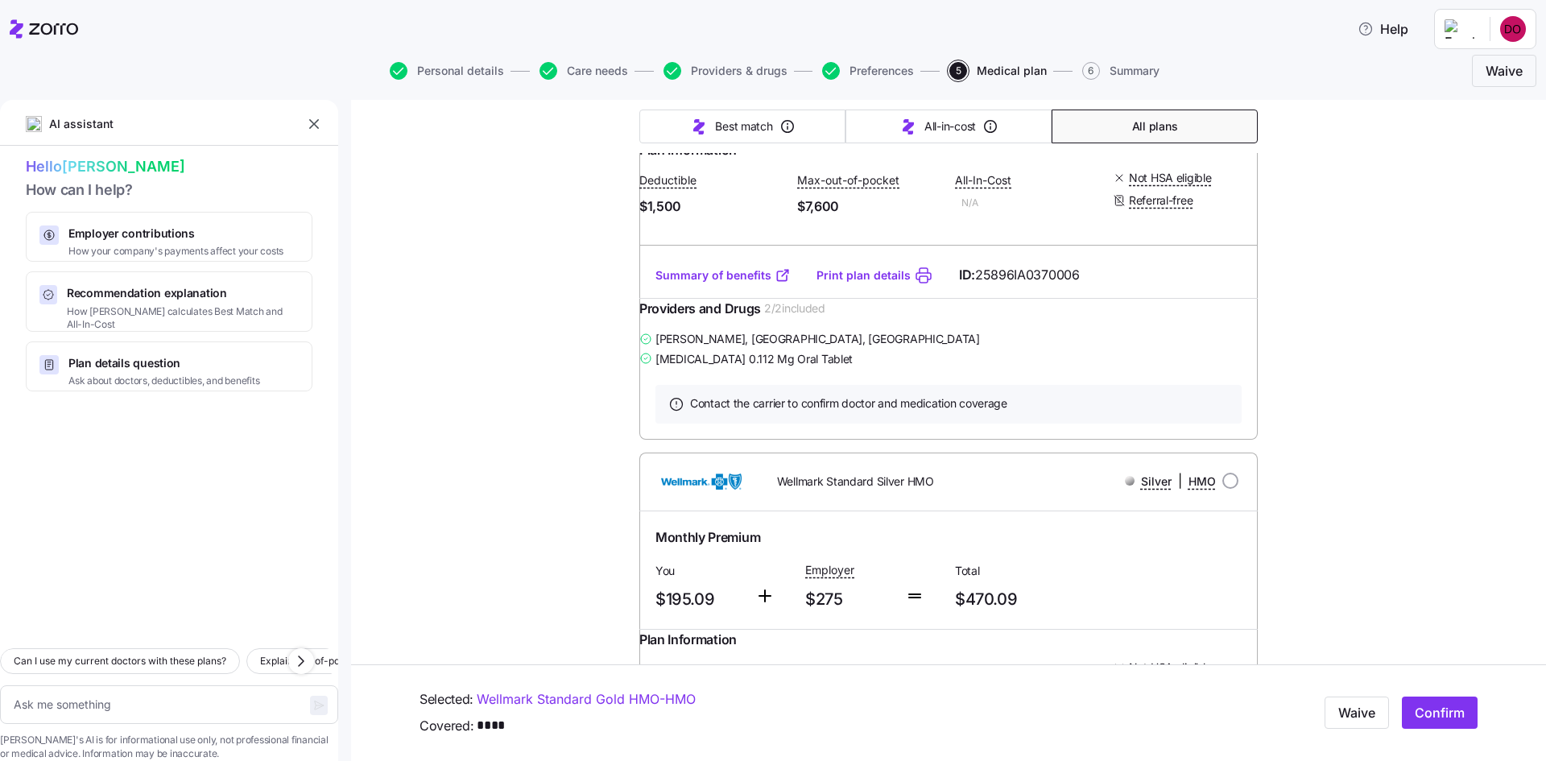
click at [757, 63] on button "Providers & drugs" at bounding box center [726, 71] width 124 height 18
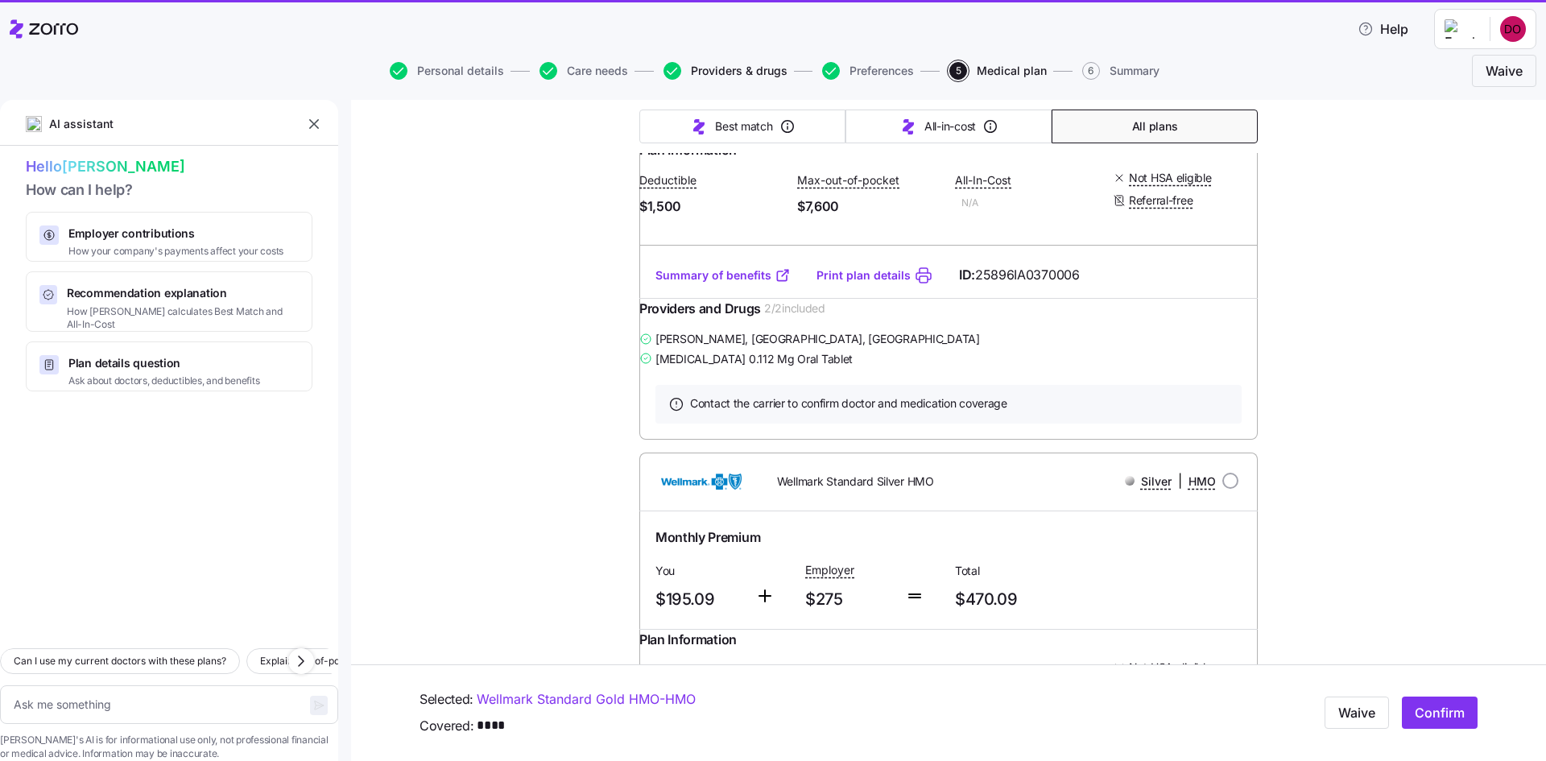
click at [759, 71] on span "Providers & drugs" at bounding box center [739, 70] width 97 height 11
type textarea "x"
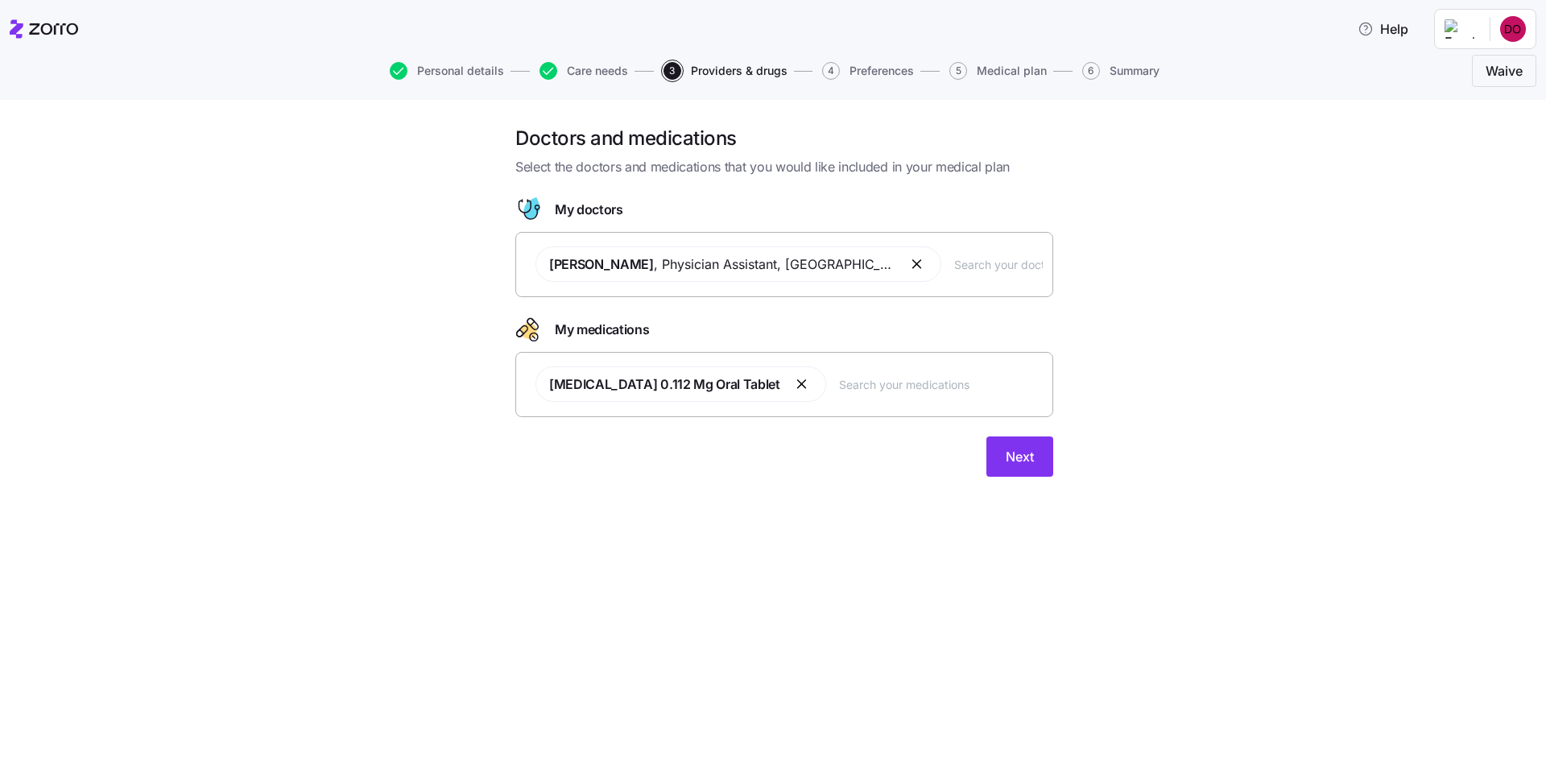
click at [892, 387] on input "text" at bounding box center [941, 384] width 204 height 18
type input "[MEDICAL_DATA]"
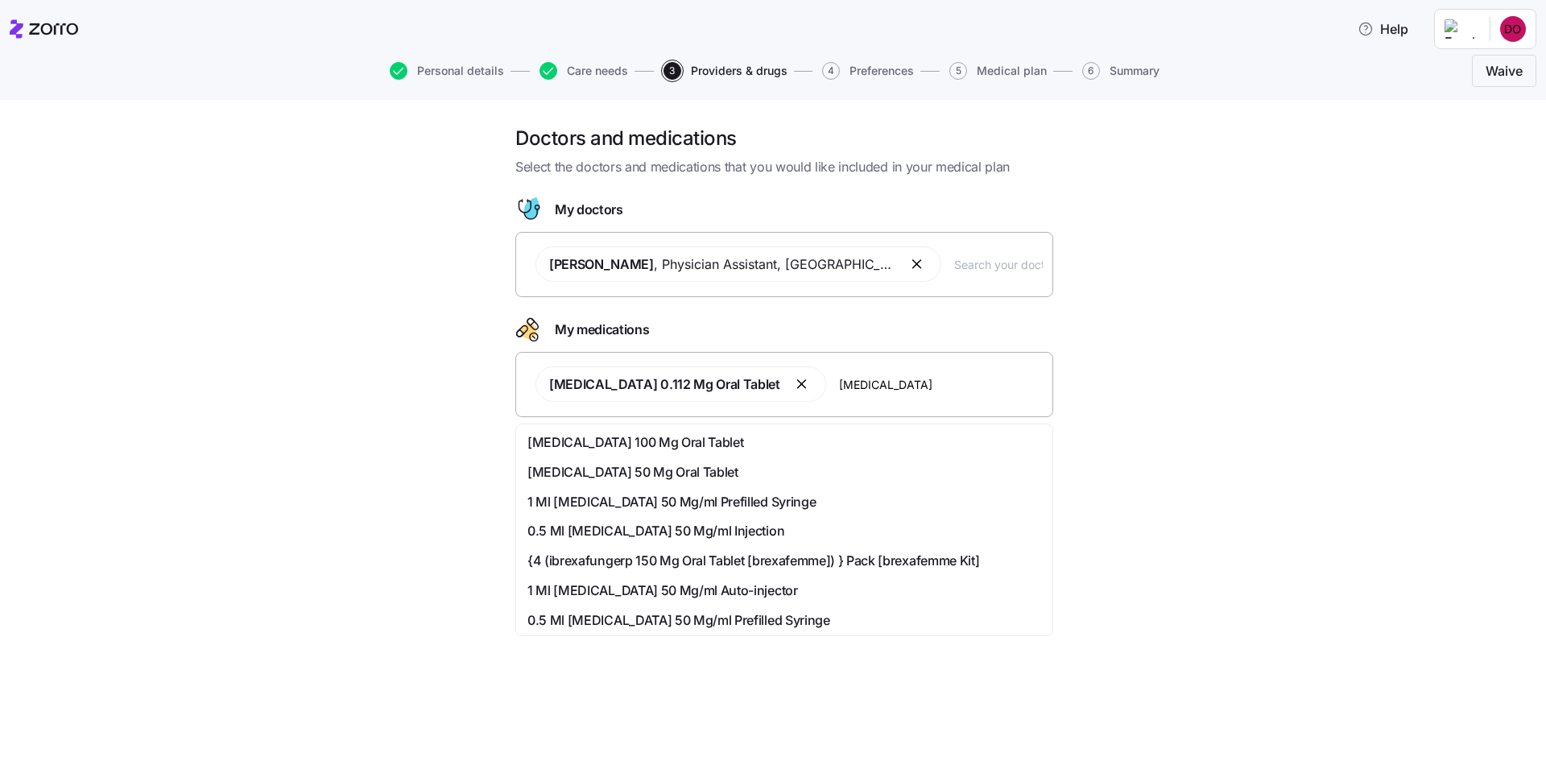
click at [709, 446] on div "[MEDICAL_DATA] 100 Mg Oral Tablet" at bounding box center [785, 442] width 514 height 20
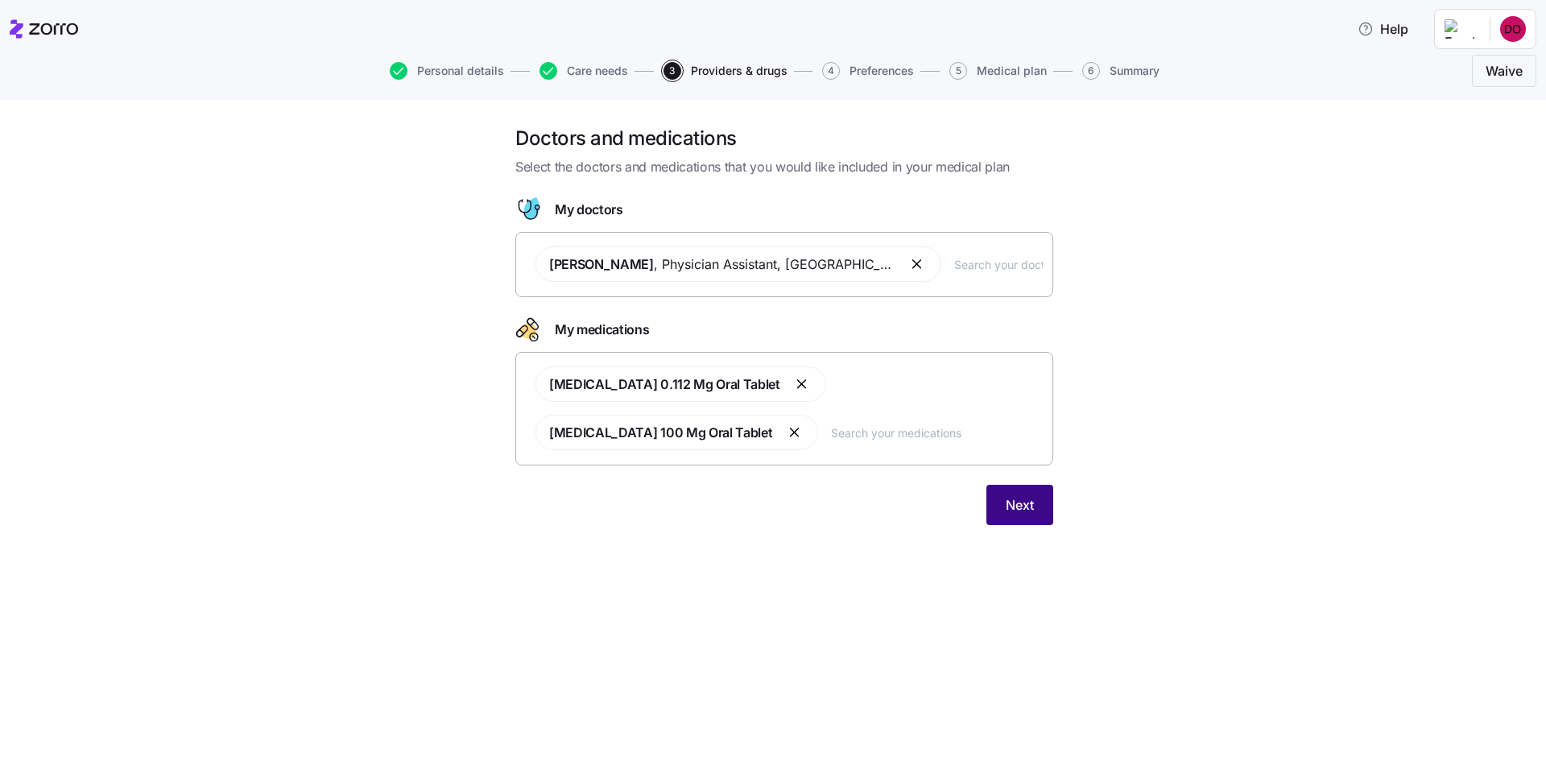
click at [1020, 503] on span "Next" at bounding box center [1020, 504] width 28 height 19
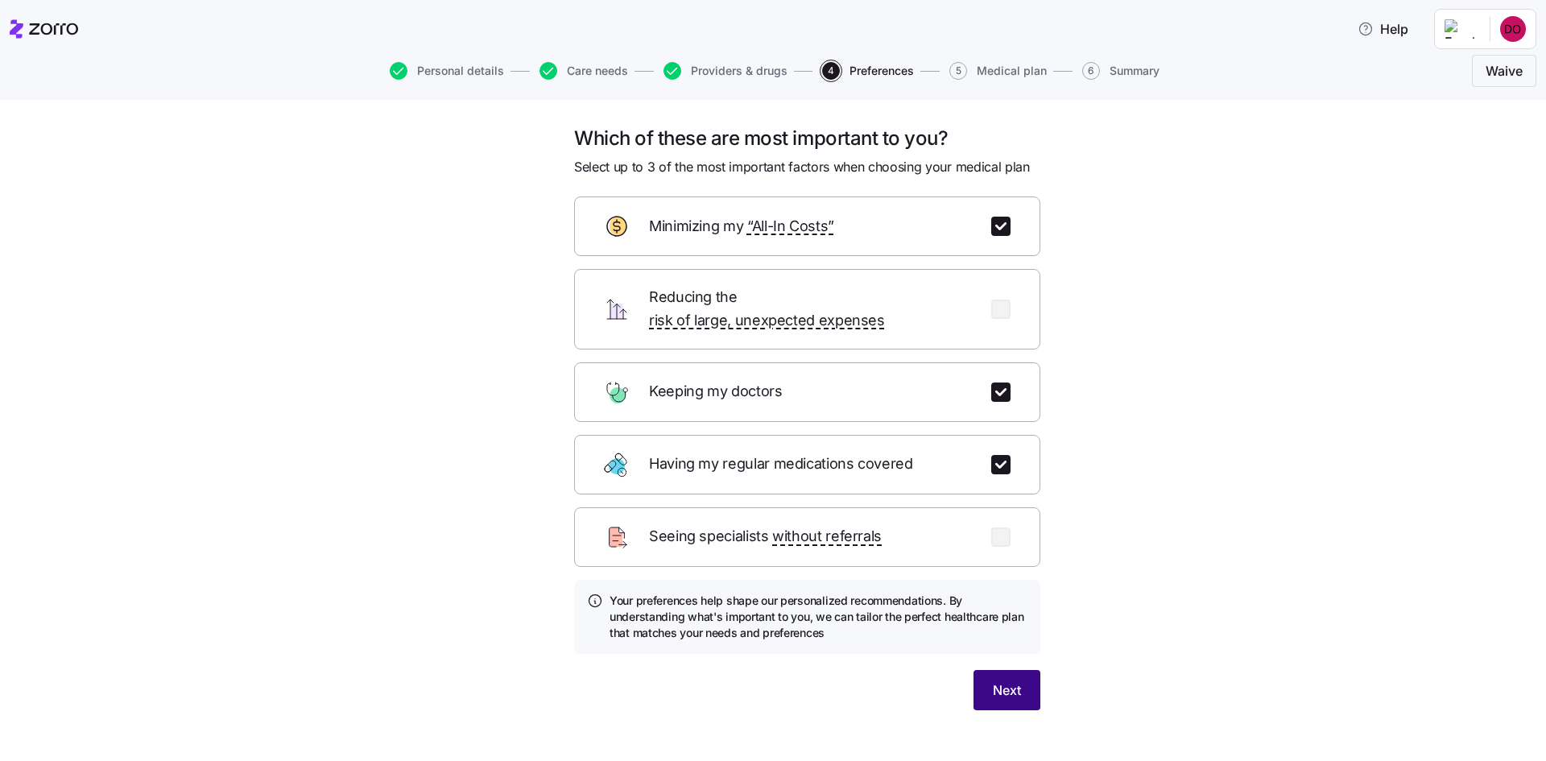
click at [1008, 681] on span "Next" at bounding box center [1007, 690] width 28 height 19
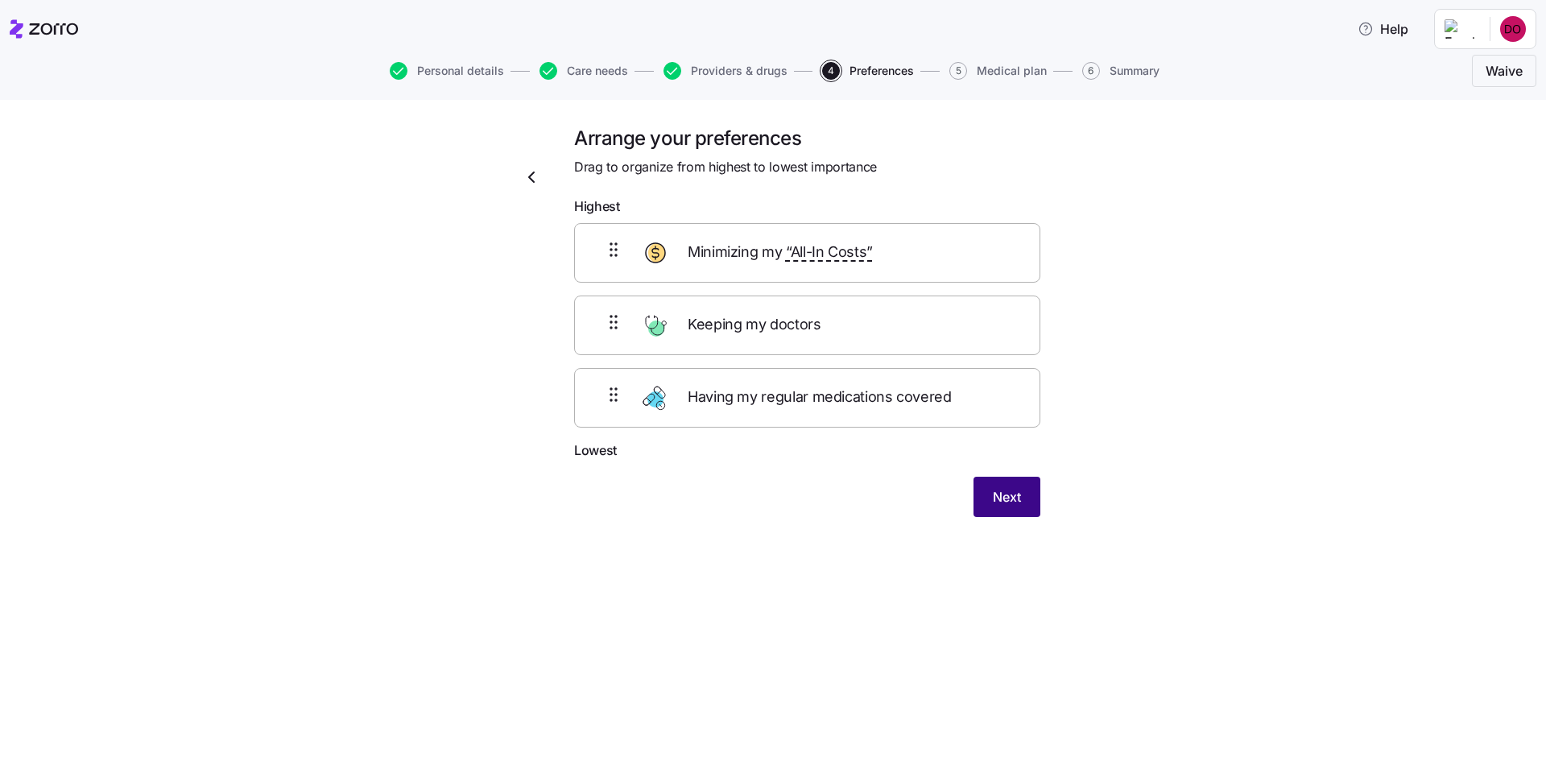
click at [1017, 495] on span "Next" at bounding box center [1007, 496] width 28 height 19
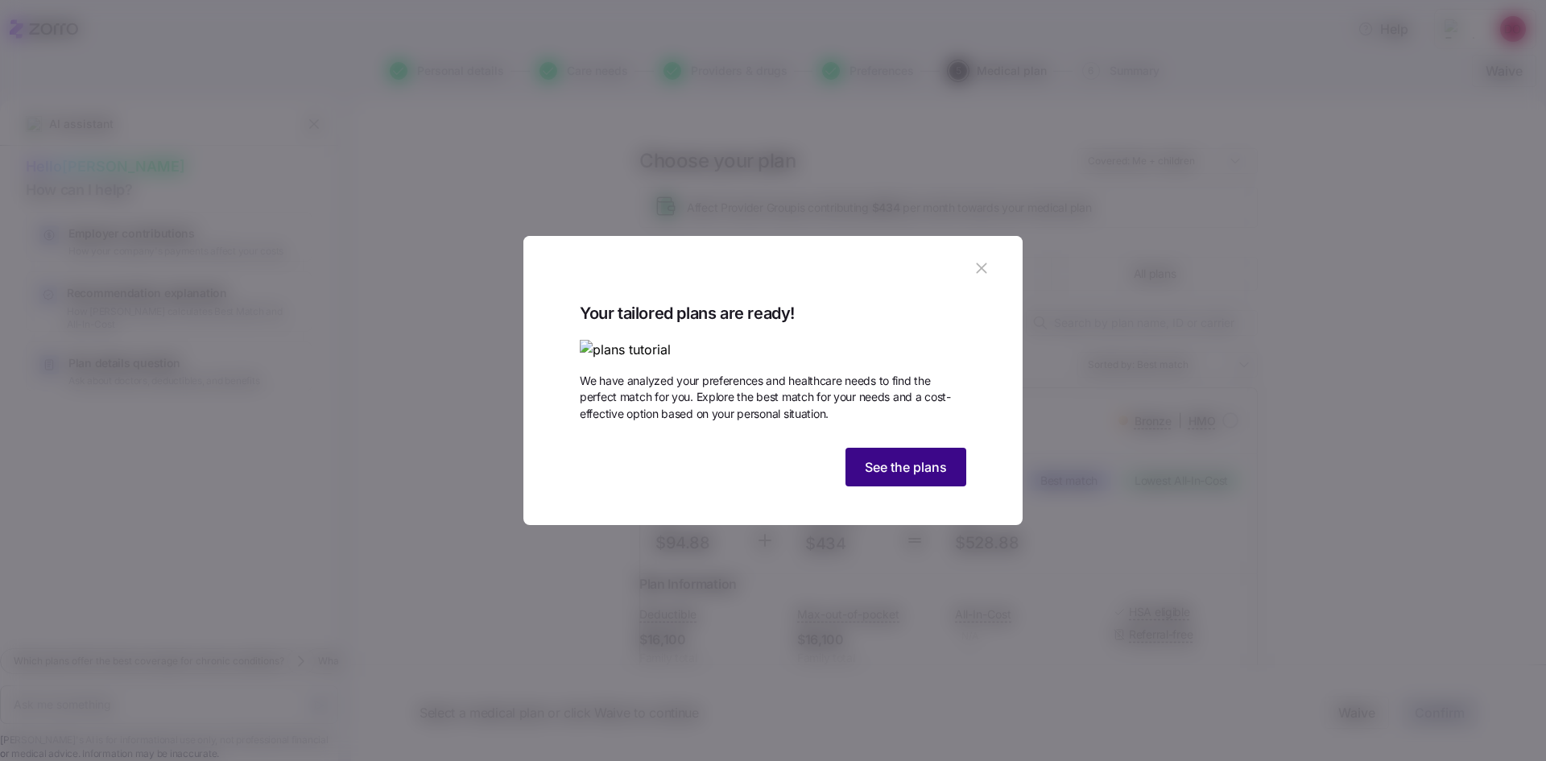
click at [892, 477] on span "See the plans" at bounding box center [906, 466] width 82 height 19
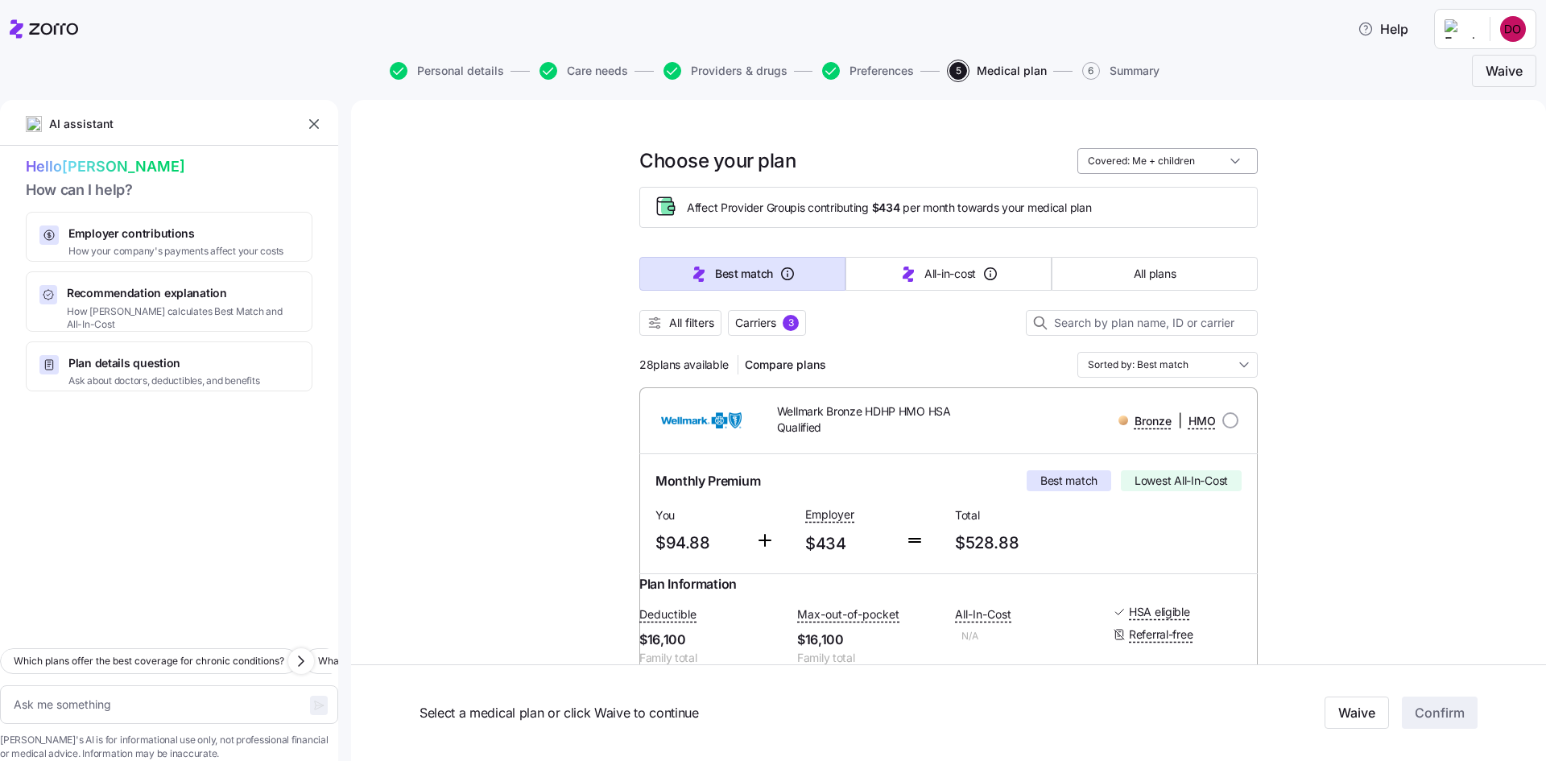
click at [1153, 161] on input "Covered: Me + children" at bounding box center [1168, 161] width 180 height 26
click at [1132, 197] on div "Just me" at bounding box center [1162, 200] width 168 height 27
type textarea "x"
type input "Covered: Just me"
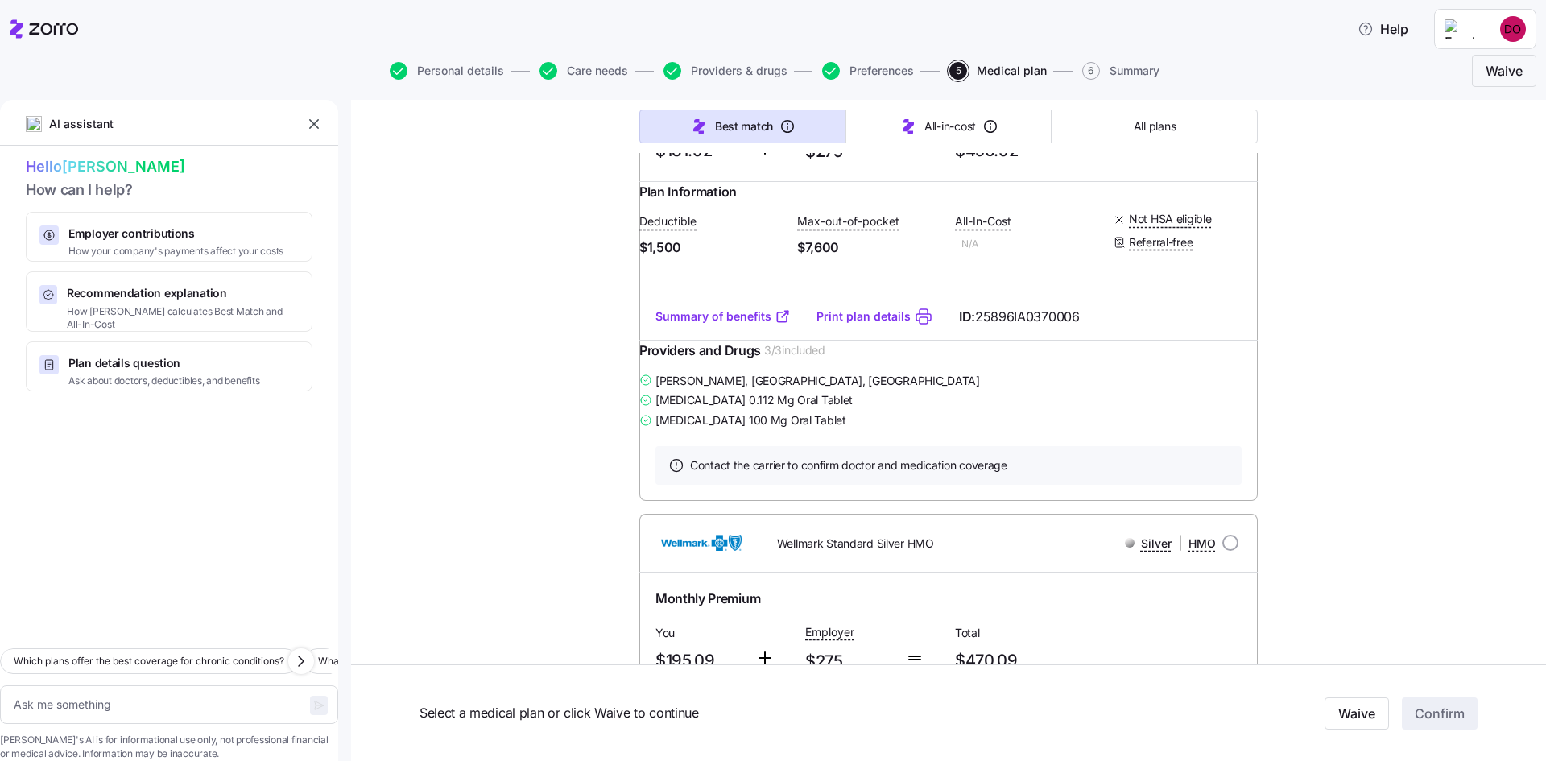
scroll to position [8617, 0]
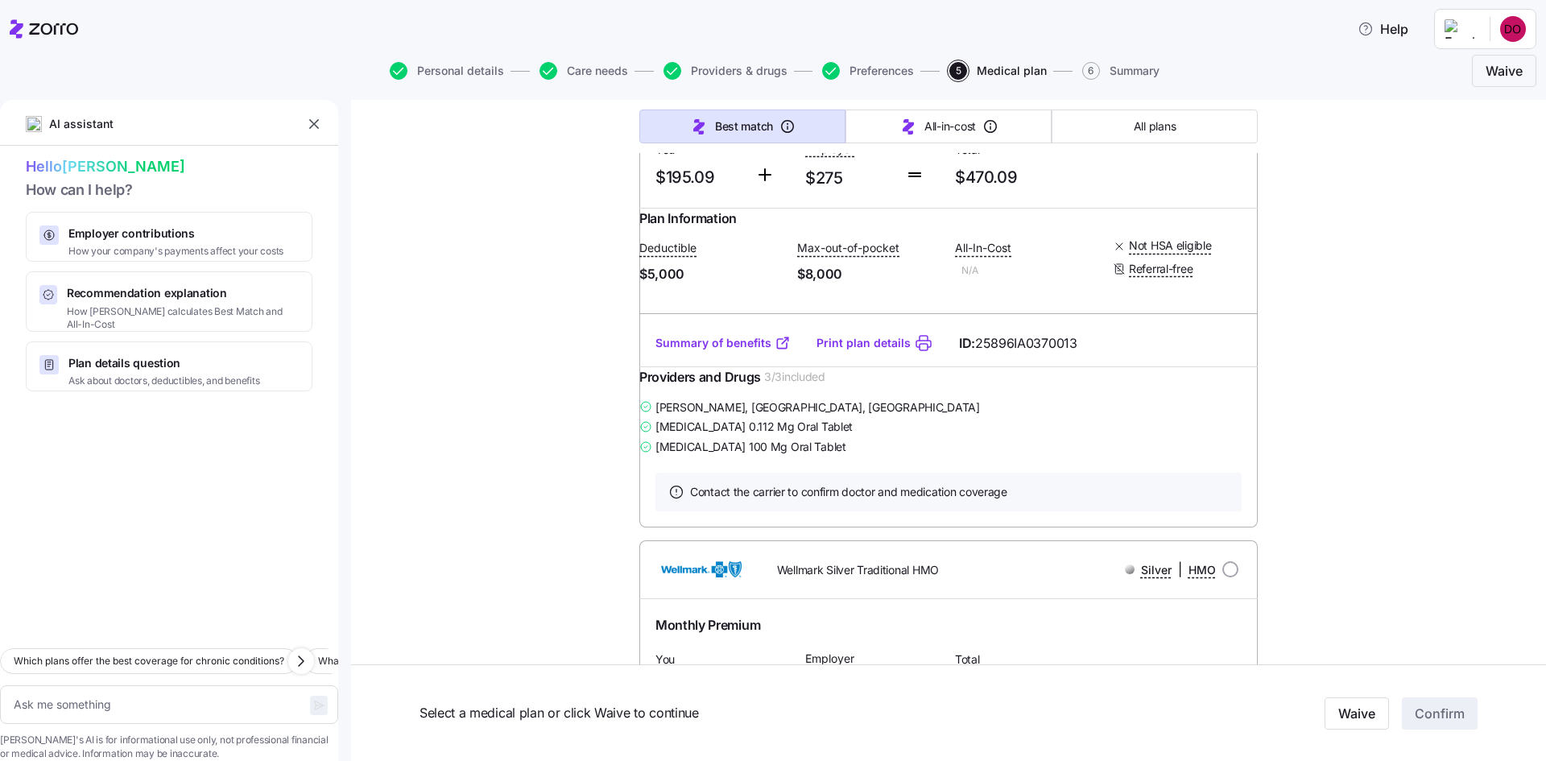
type textarea "x"
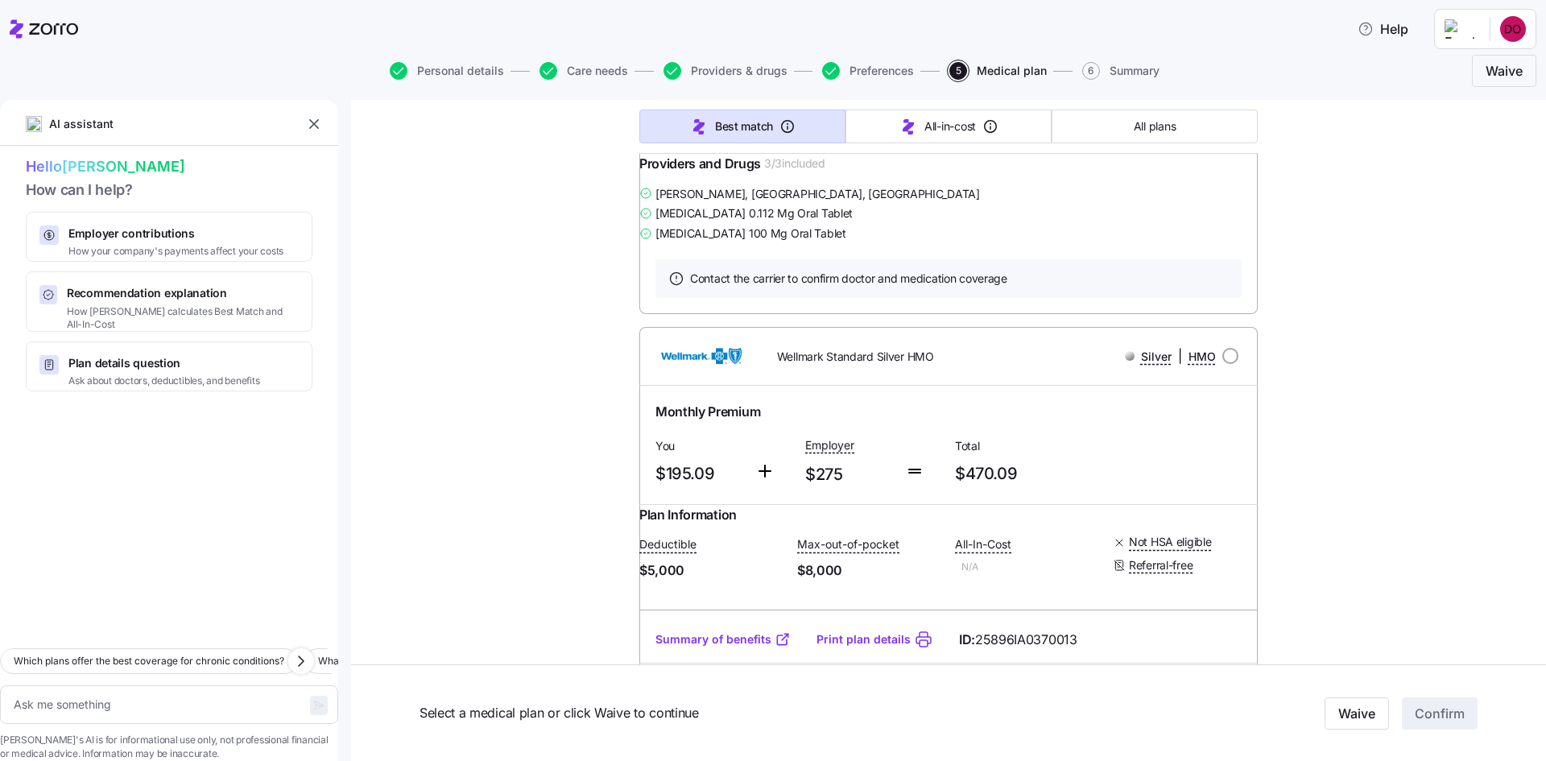
scroll to position [8537, 0]
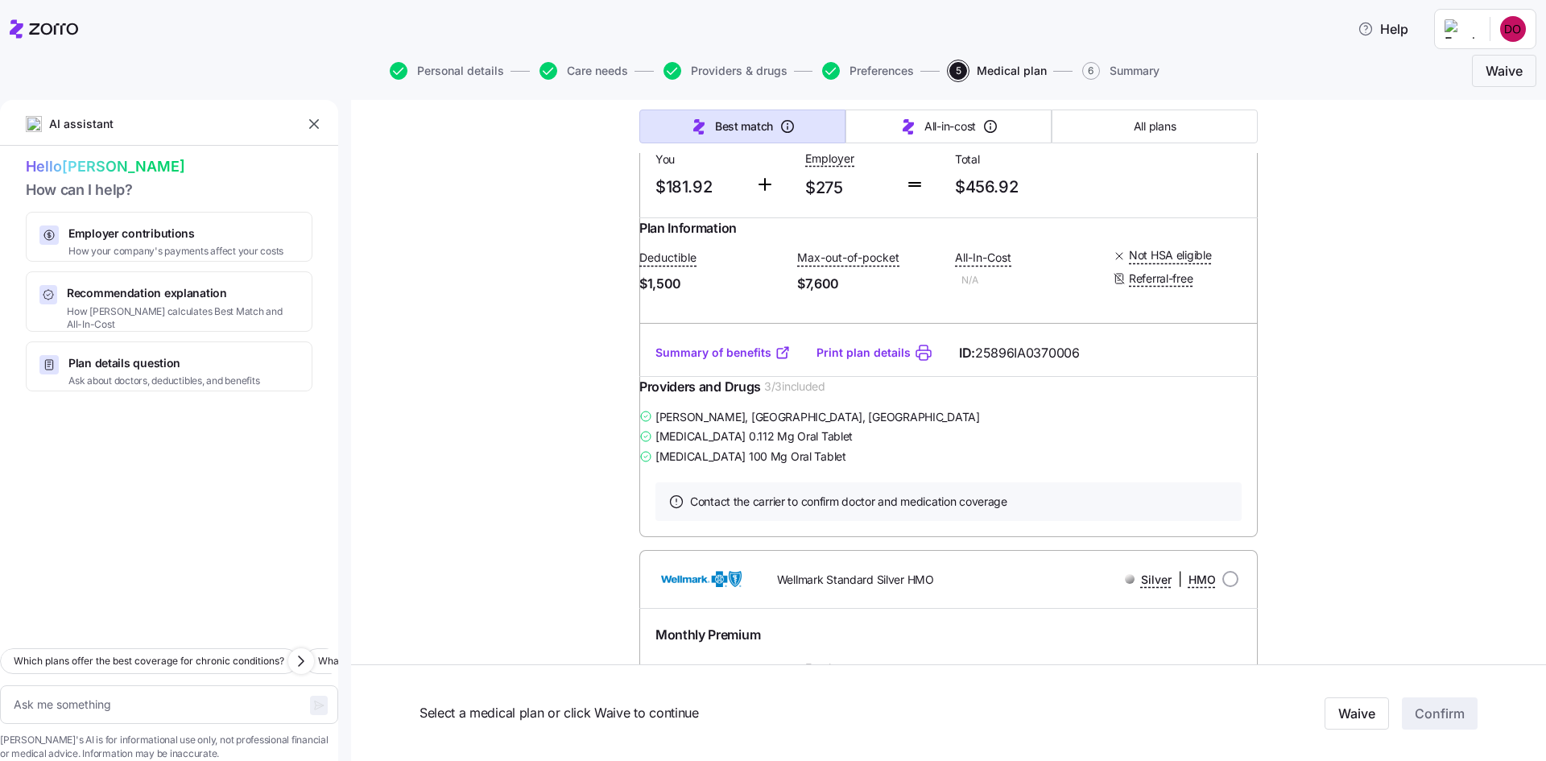
radio input "true"
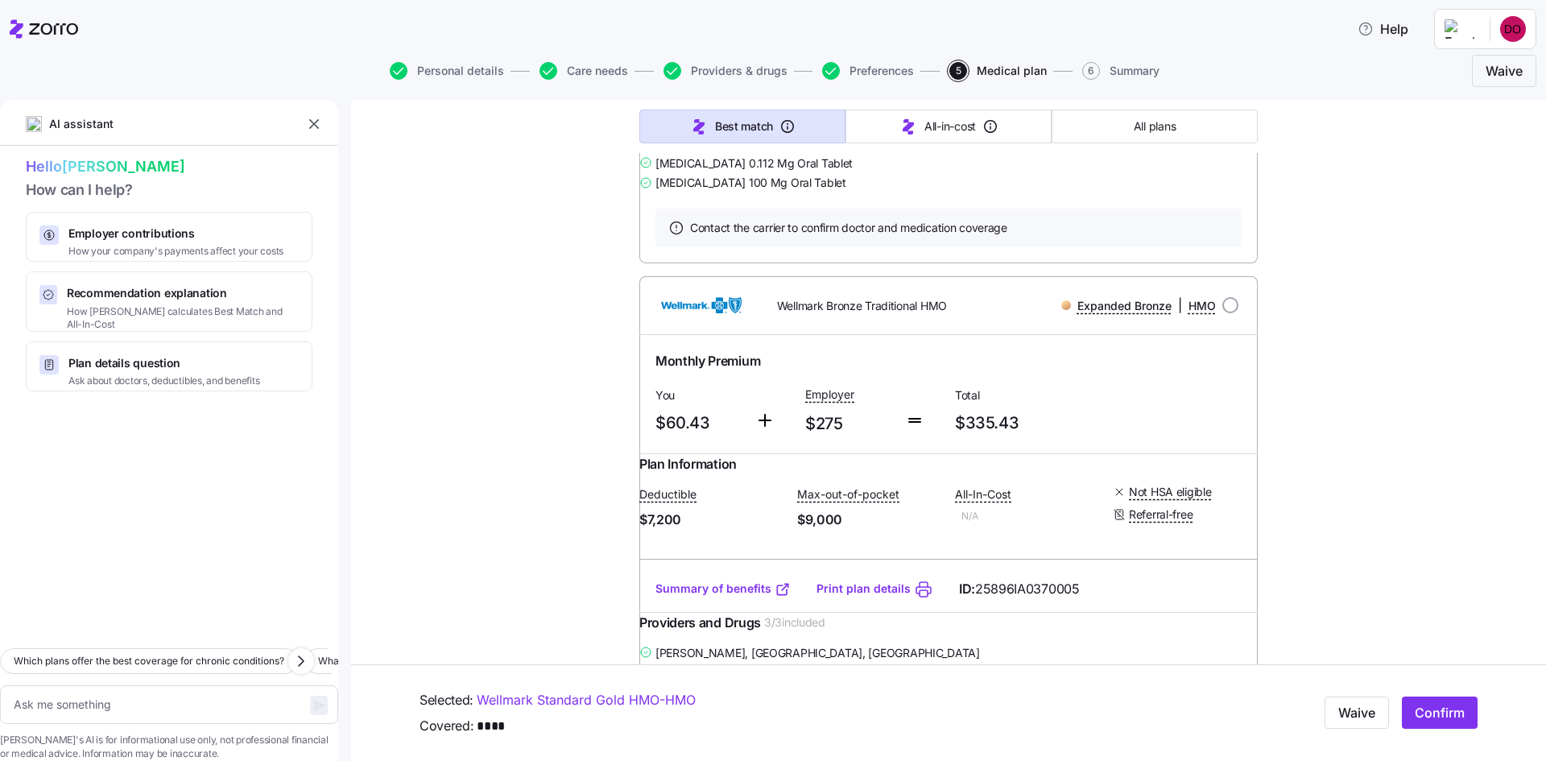
scroll to position [0, 0]
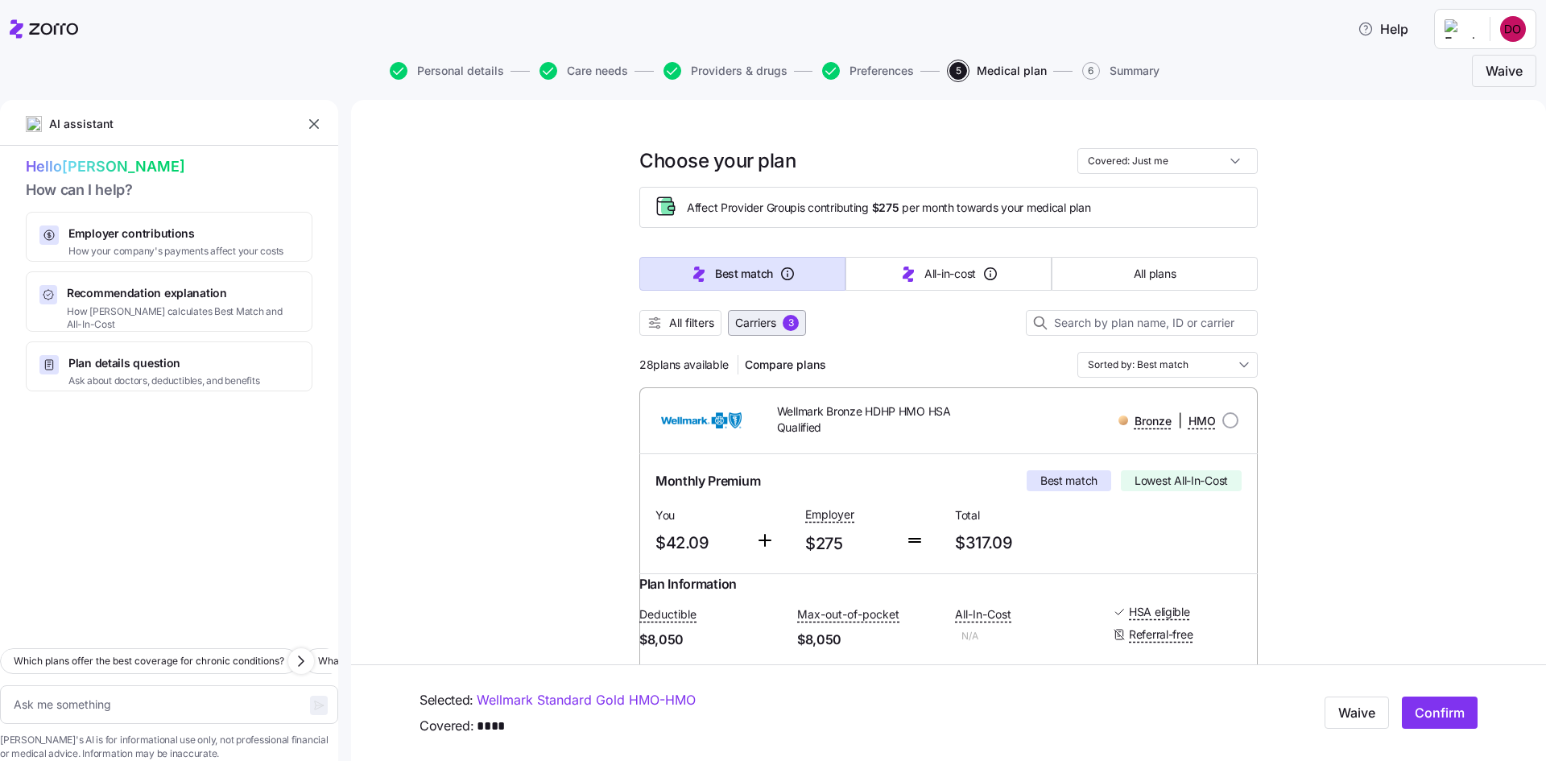
click at [788, 326] on div "3" at bounding box center [791, 323] width 16 height 16
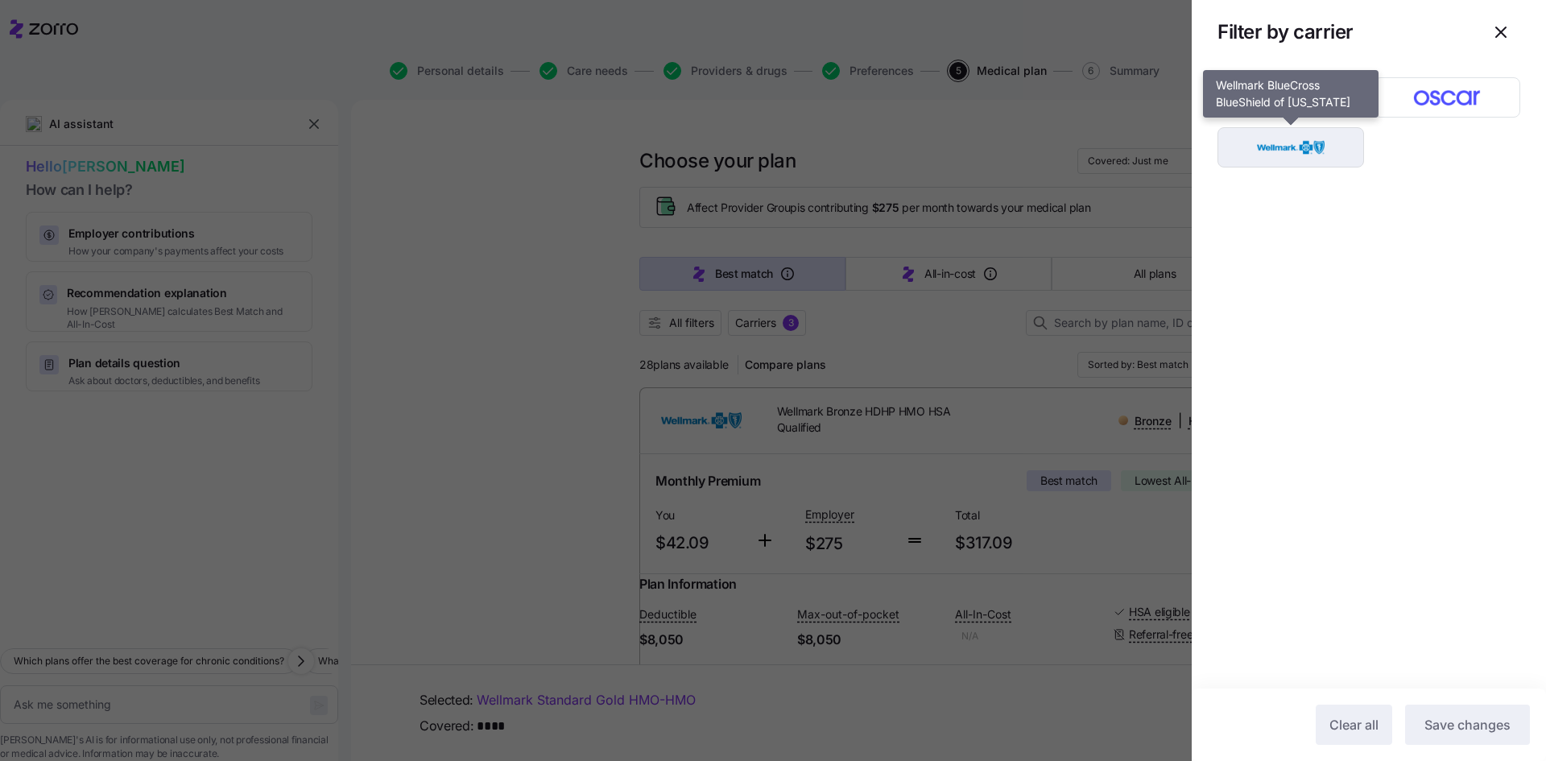
click at [1289, 143] on img "button" at bounding box center [1291, 147] width 118 height 32
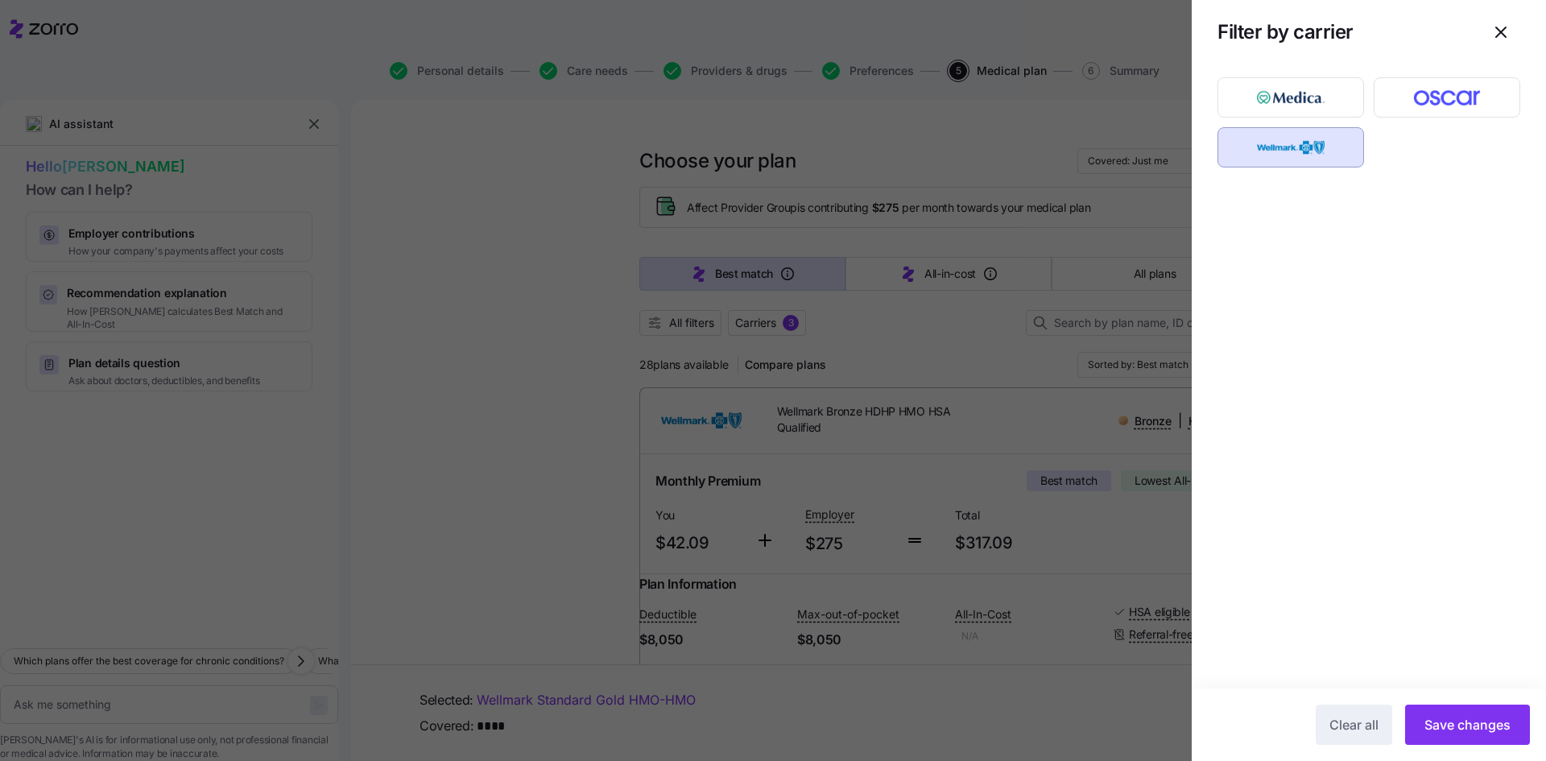
drag, startPoint x: 1384, startPoint y: 582, endPoint x: 1384, endPoint y: 613, distance: 30.6
drag, startPoint x: 1384, startPoint y: 613, endPoint x: 1468, endPoint y: 729, distance: 143.5
click at [1468, 729] on span "Save changes" at bounding box center [1468, 724] width 86 height 19
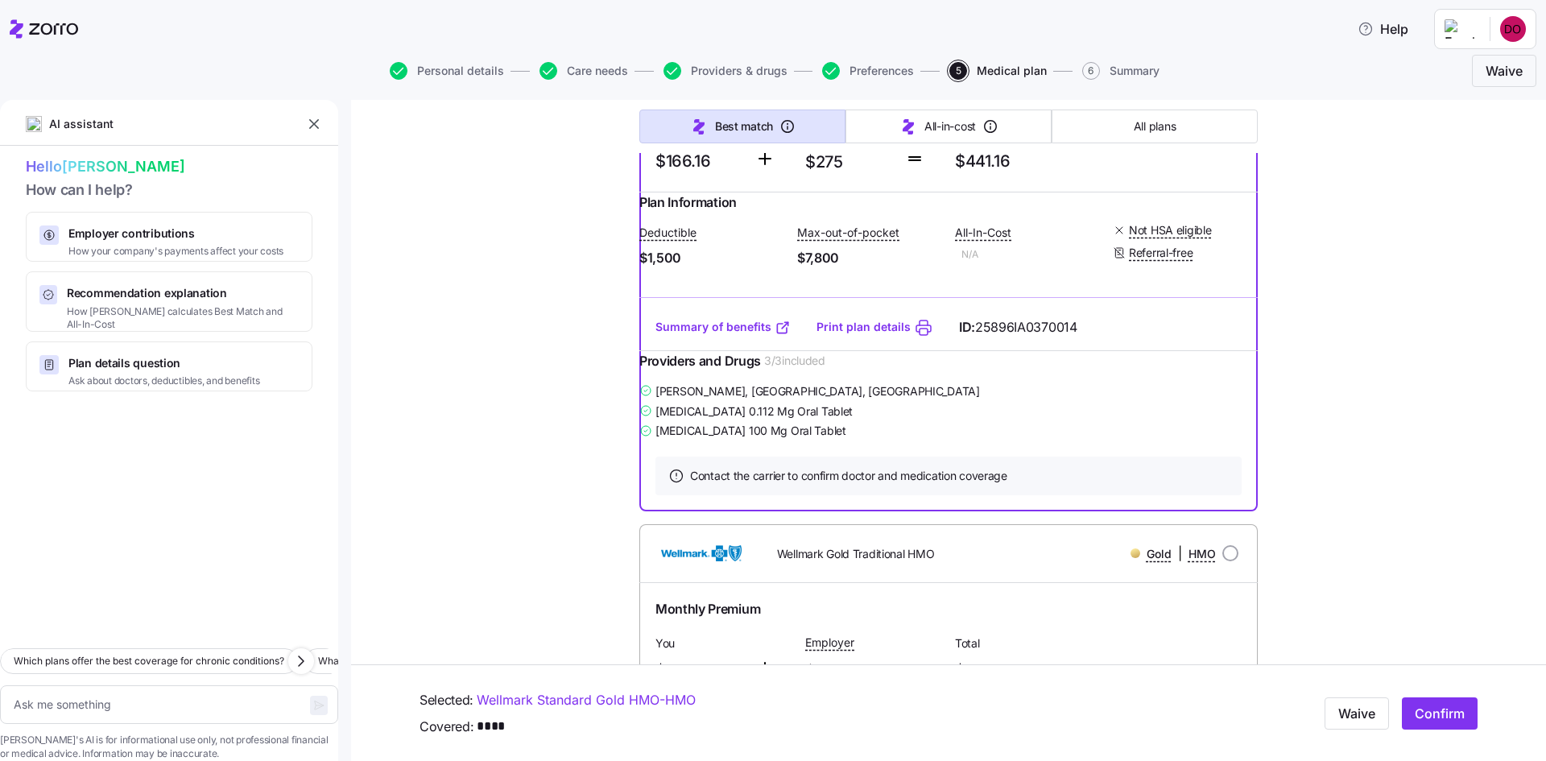
scroll to position [1933, 0]
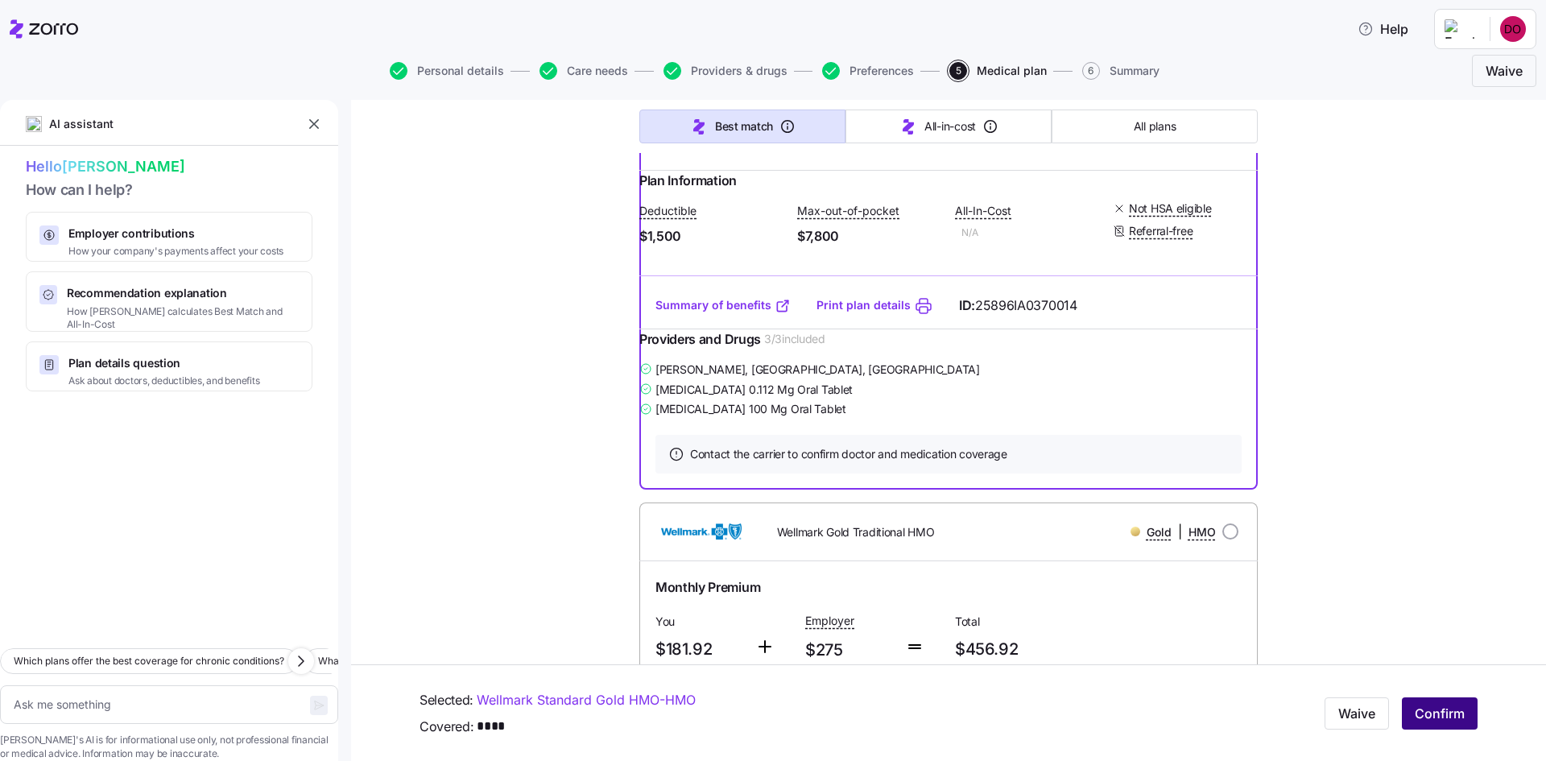
click at [1437, 718] on span "Confirm" at bounding box center [1440, 713] width 50 height 19
type textarea "x"
click at [760, 313] on link "Summary of benefits" at bounding box center [723, 305] width 135 height 16
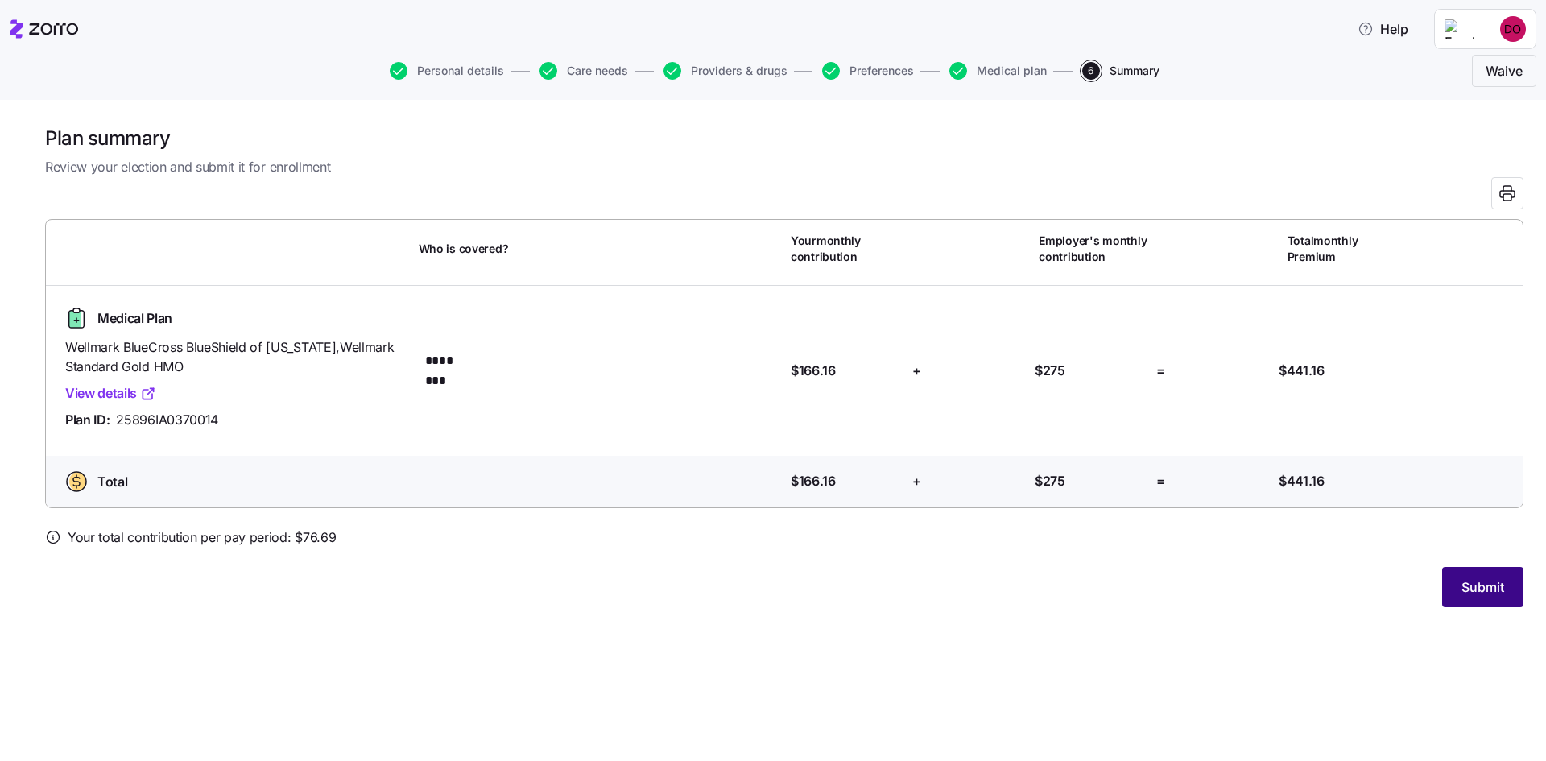
click at [1487, 578] on span "Submit" at bounding box center [1483, 586] width 43 height 19
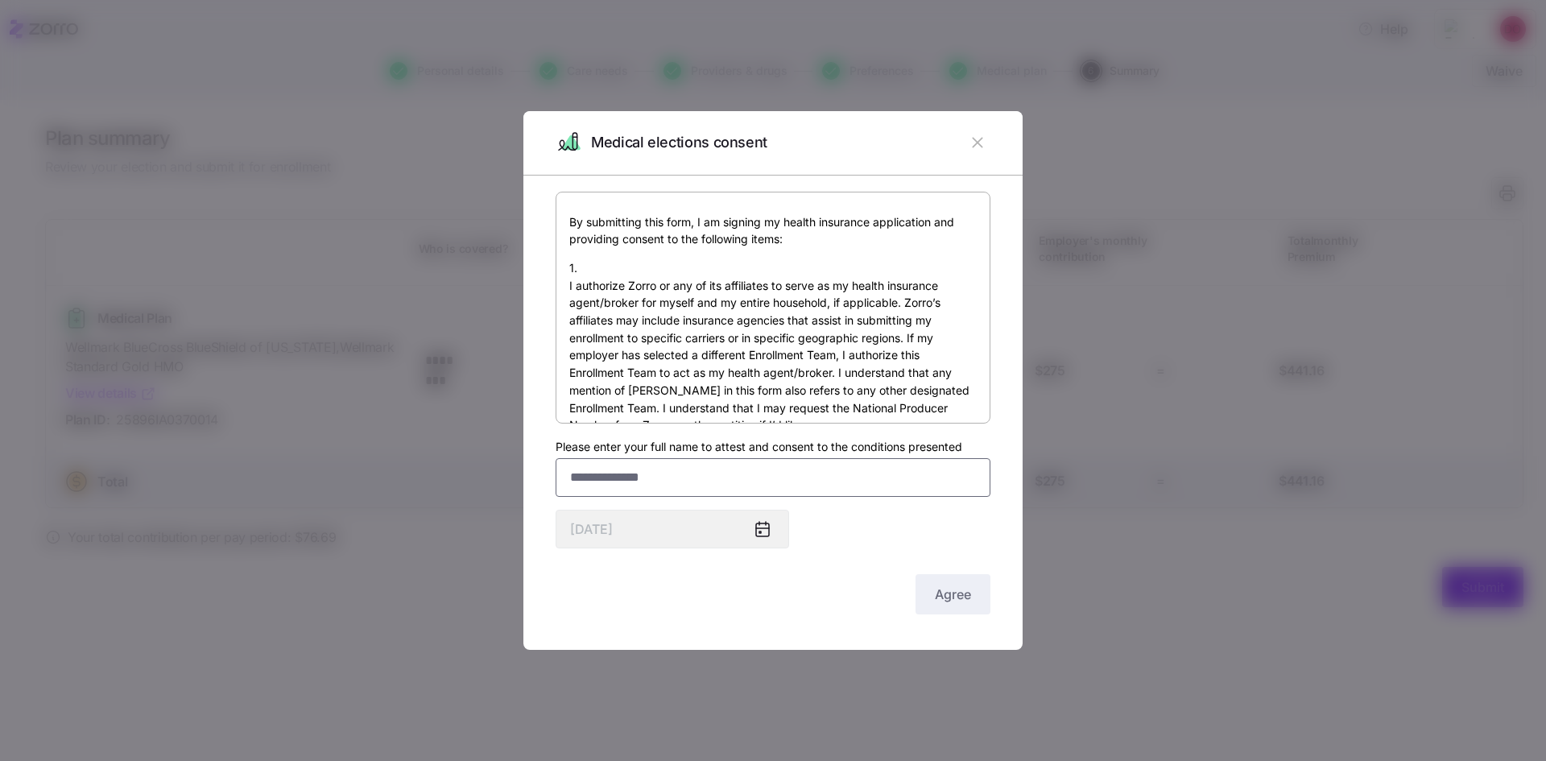
click at [729, 468] on input "Please enter your full name to attest and consent to the conditions presented" at bounding box center [773, 477] width 435 height 39
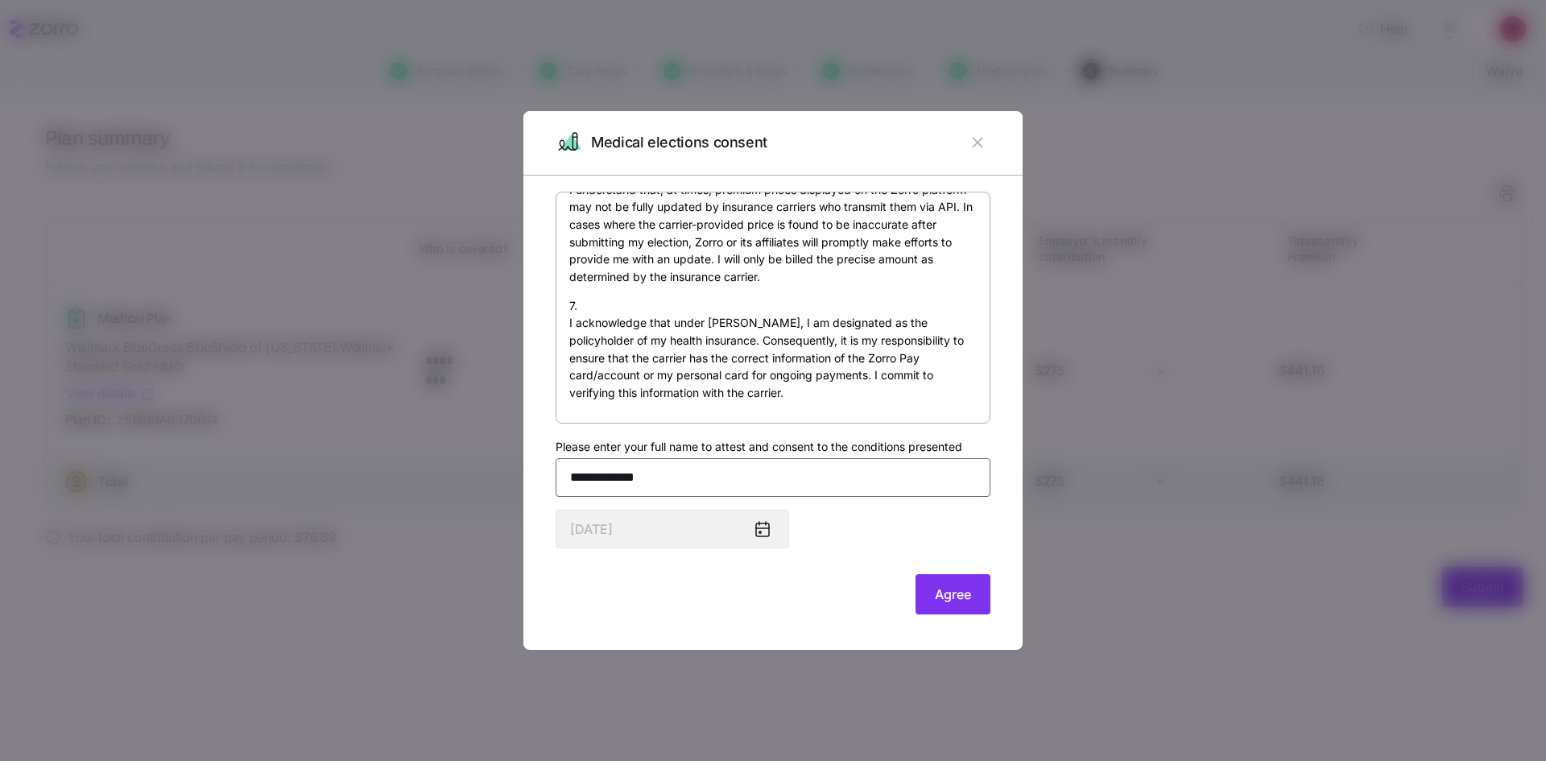
scroll to position [1193, 0]
type input "**********"
click at [964, 594] on span "Agree" at bounding box center [953, 594] width 36 height 19
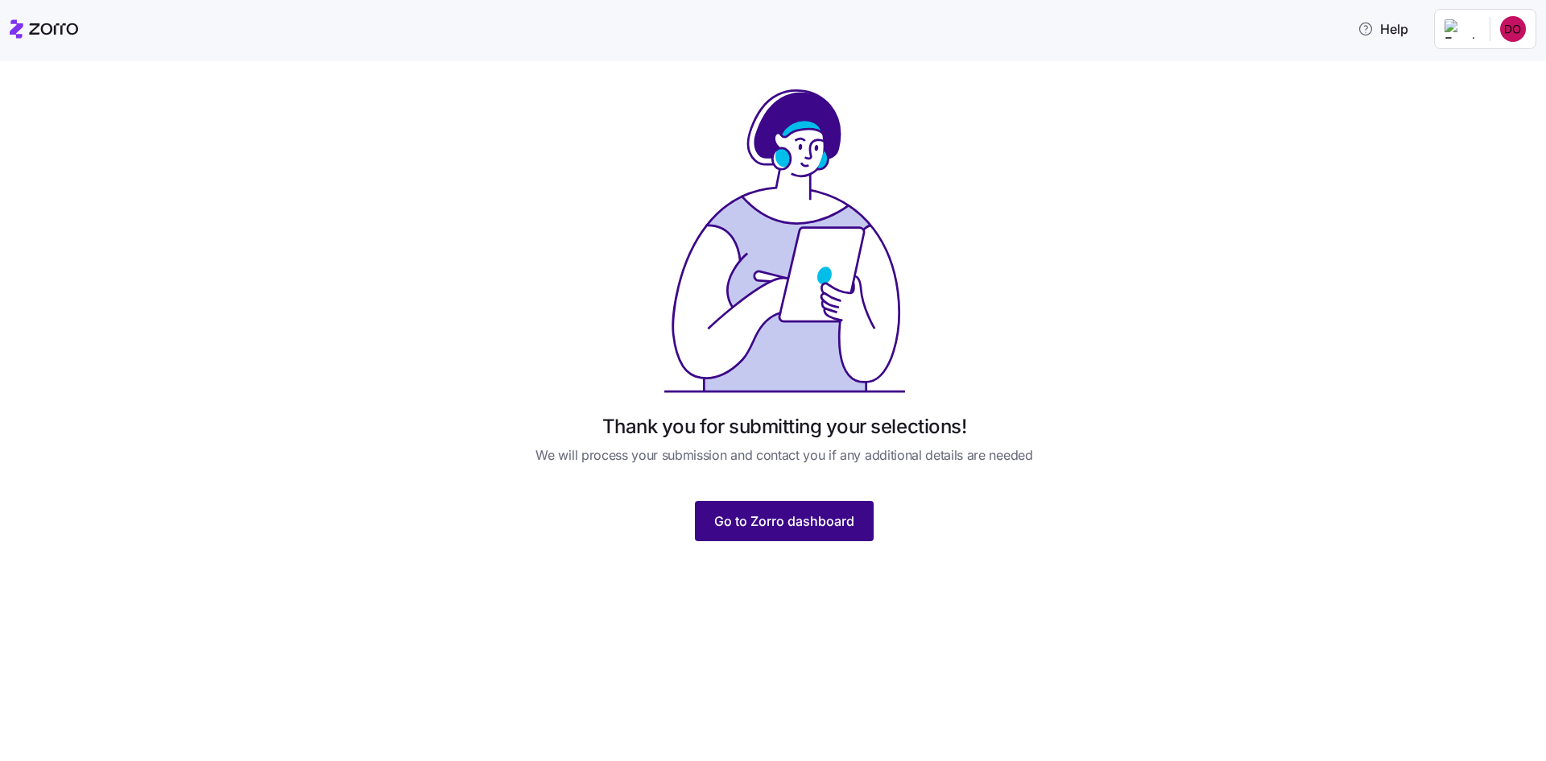
click at [760, 512] on span "Go to Zorro dashboard" at bounding box center [784, 520] width 140 height 19
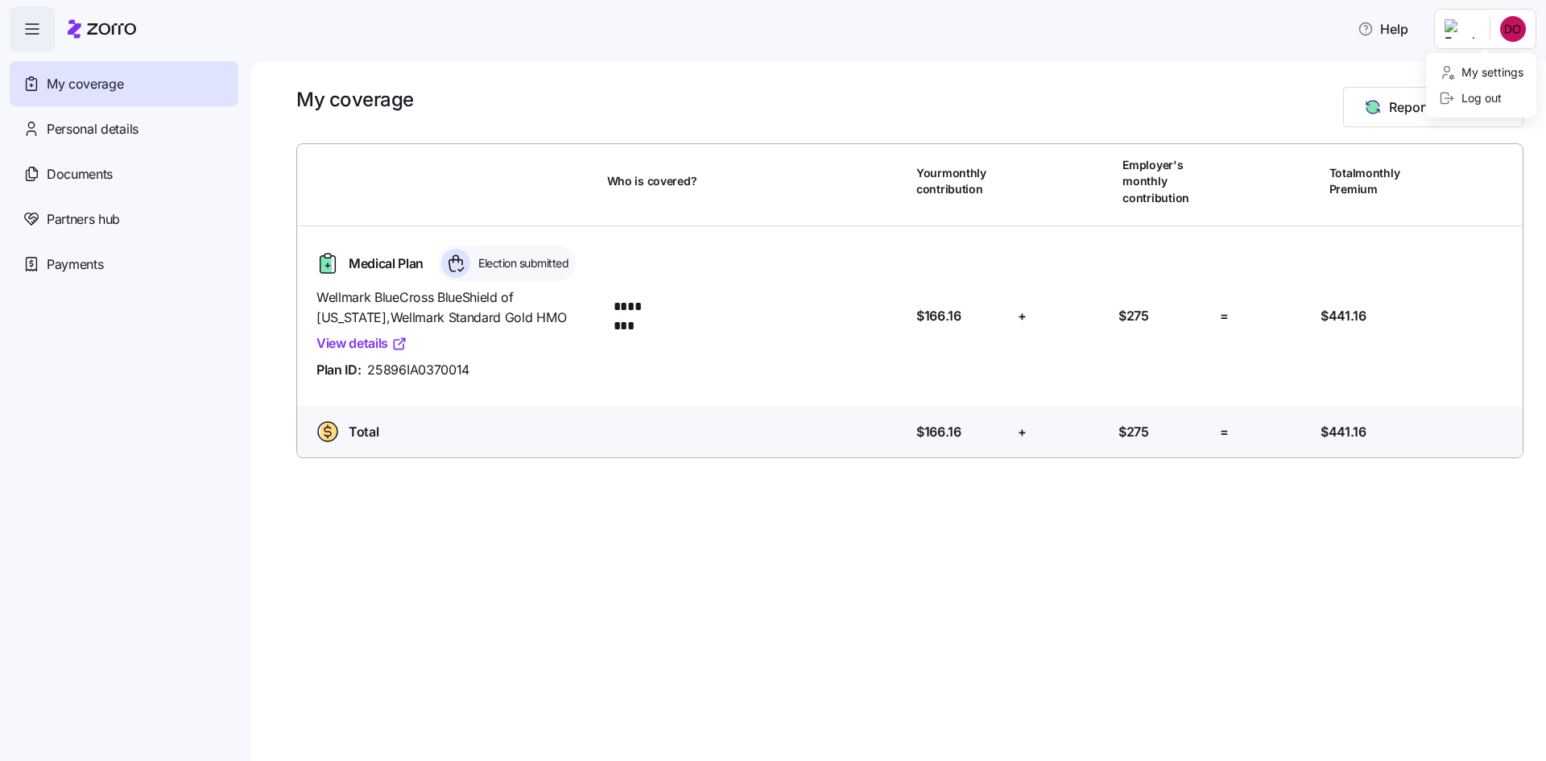
click at [1513, 30] on html "Help My coverage Personal details Documents Partners hub Payments My coverage R…" at bounding box center [773, 375] width 1546 height 751
click at [1484, 68] on div "My settings" at bounding box center [1481, 73] width 85 height 18
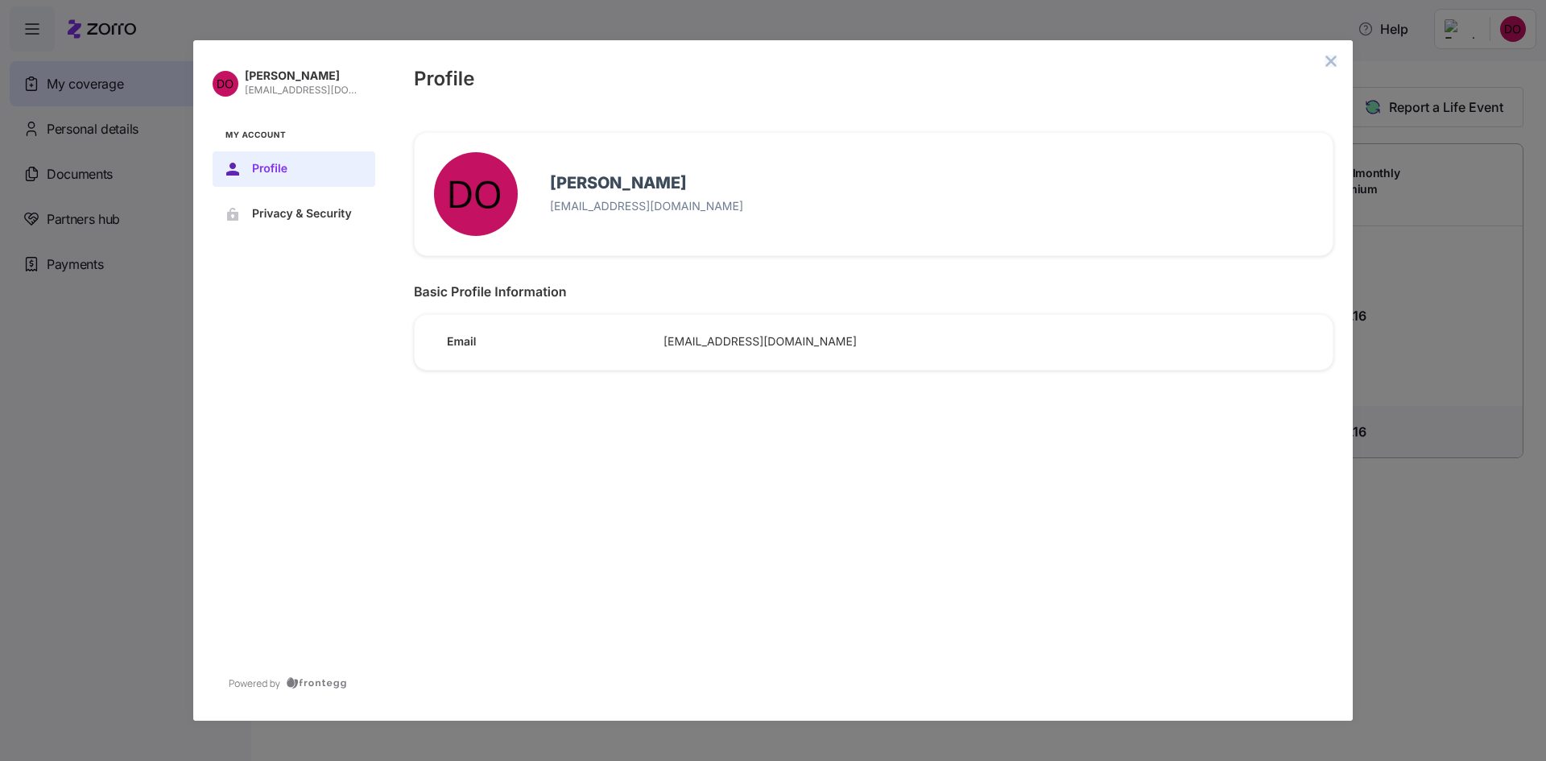
click at [1330, 63] on icon "close admin-box" at bounding box center [1331, 61] width 10 height 10
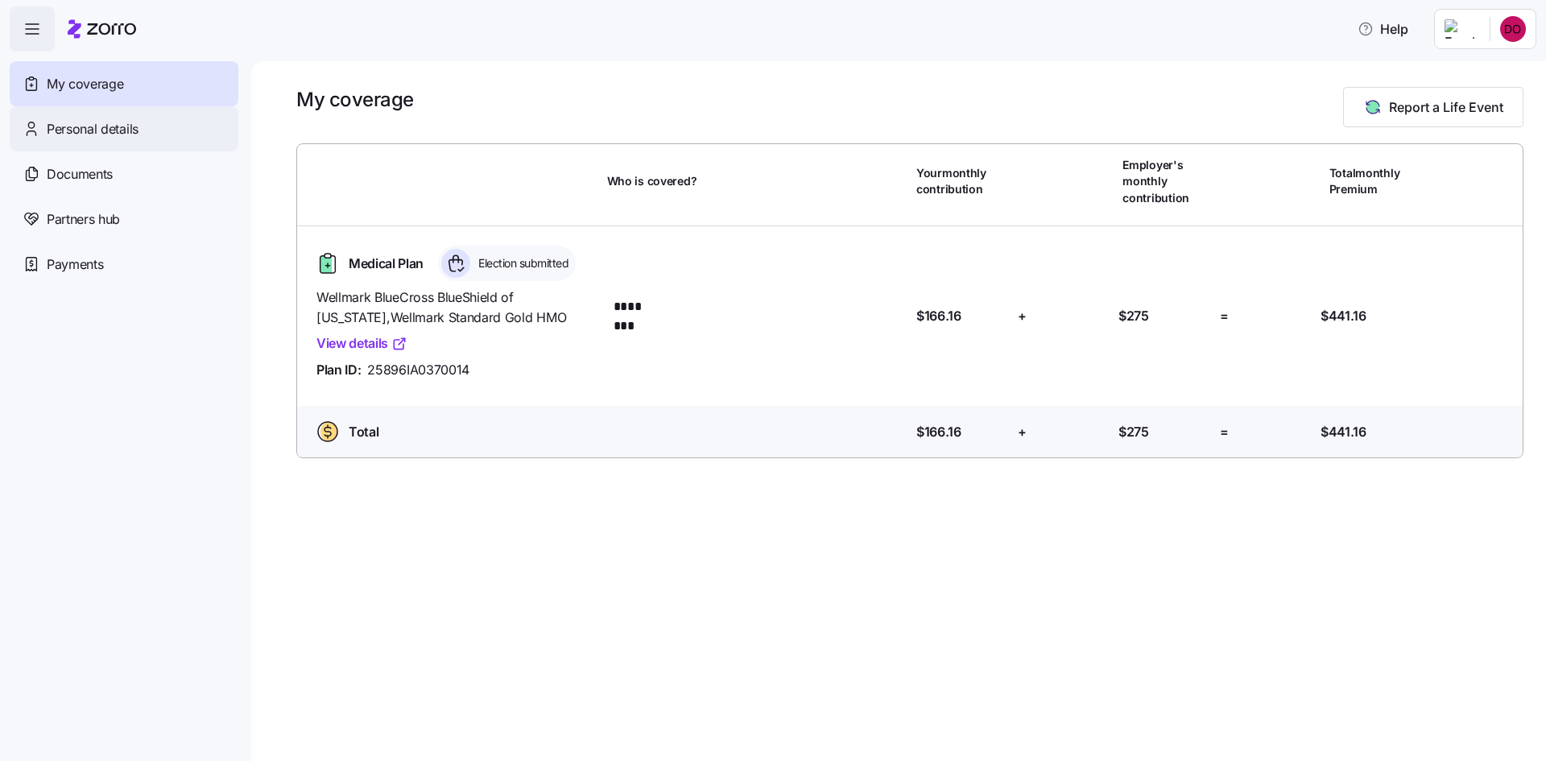
click at [97, 130] on span "Personal details" at bounding box center [93, 129] width 92 height 20
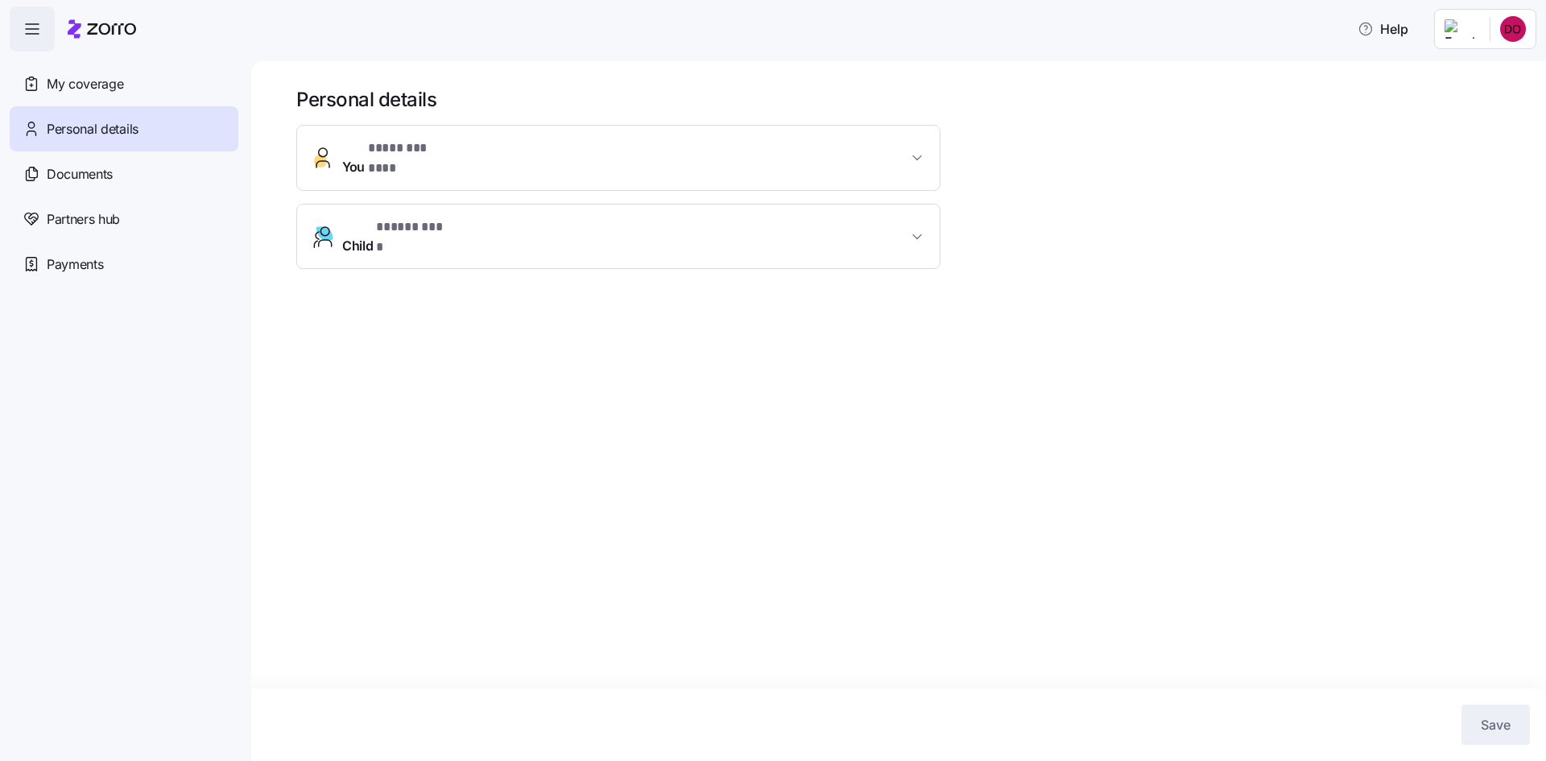
click at [507, 149] on span "You * ******** *** *" at bounding box center [624, 158] width 565 height 39
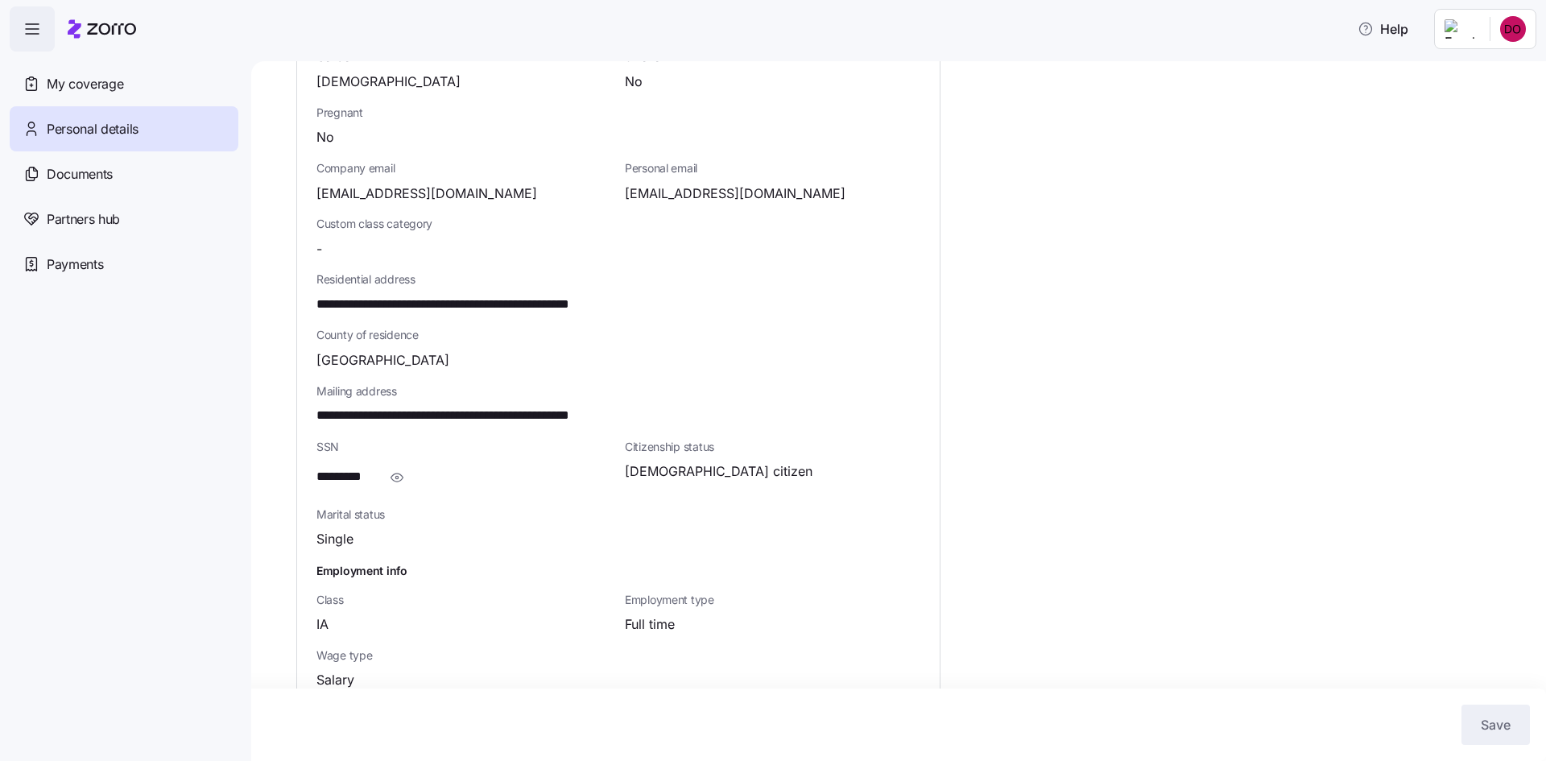
scroll to position [387, 0]
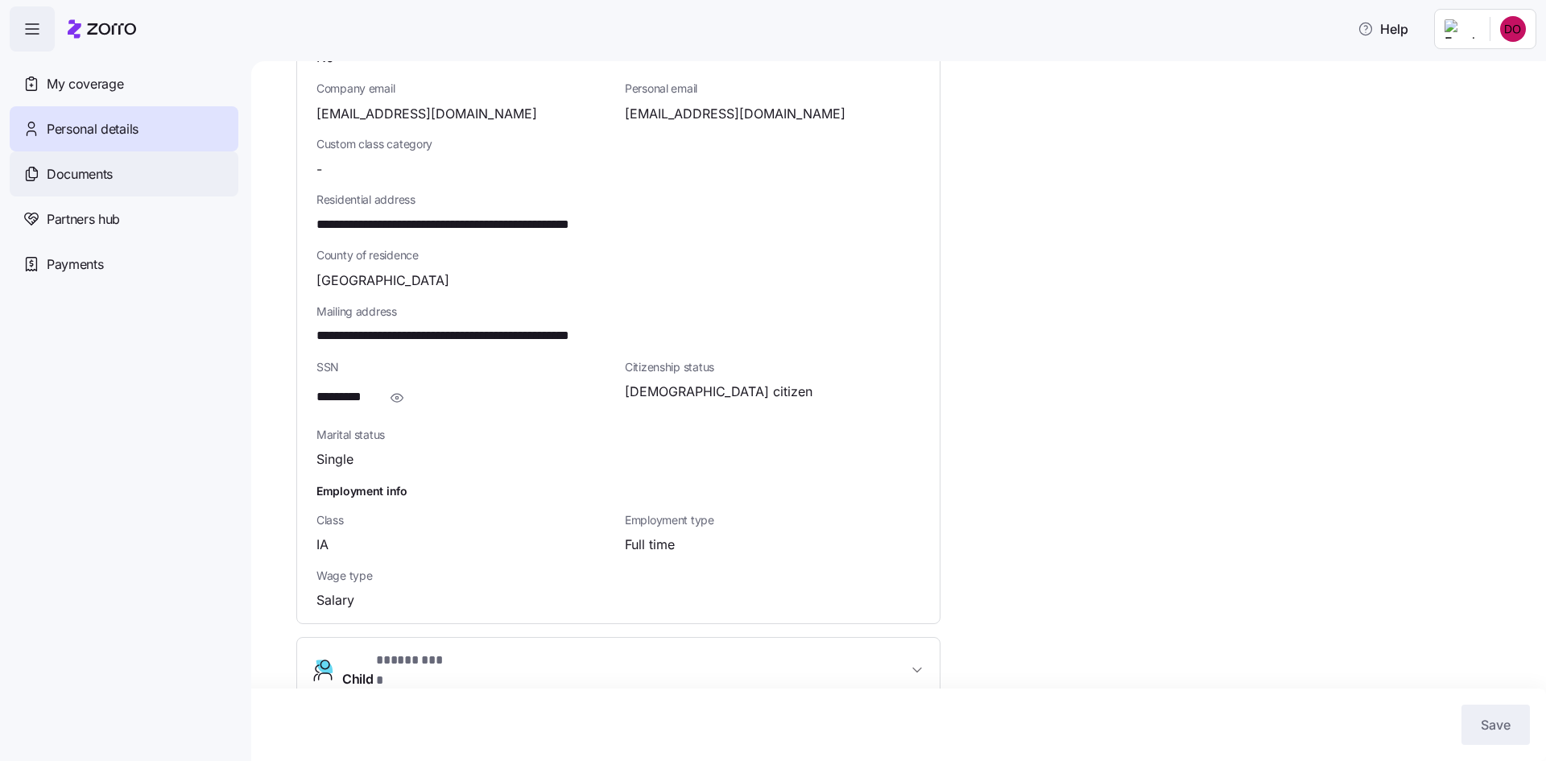
click at [96, 178] on span "Documents" at bounding box center [80, 174] width 66 height 20
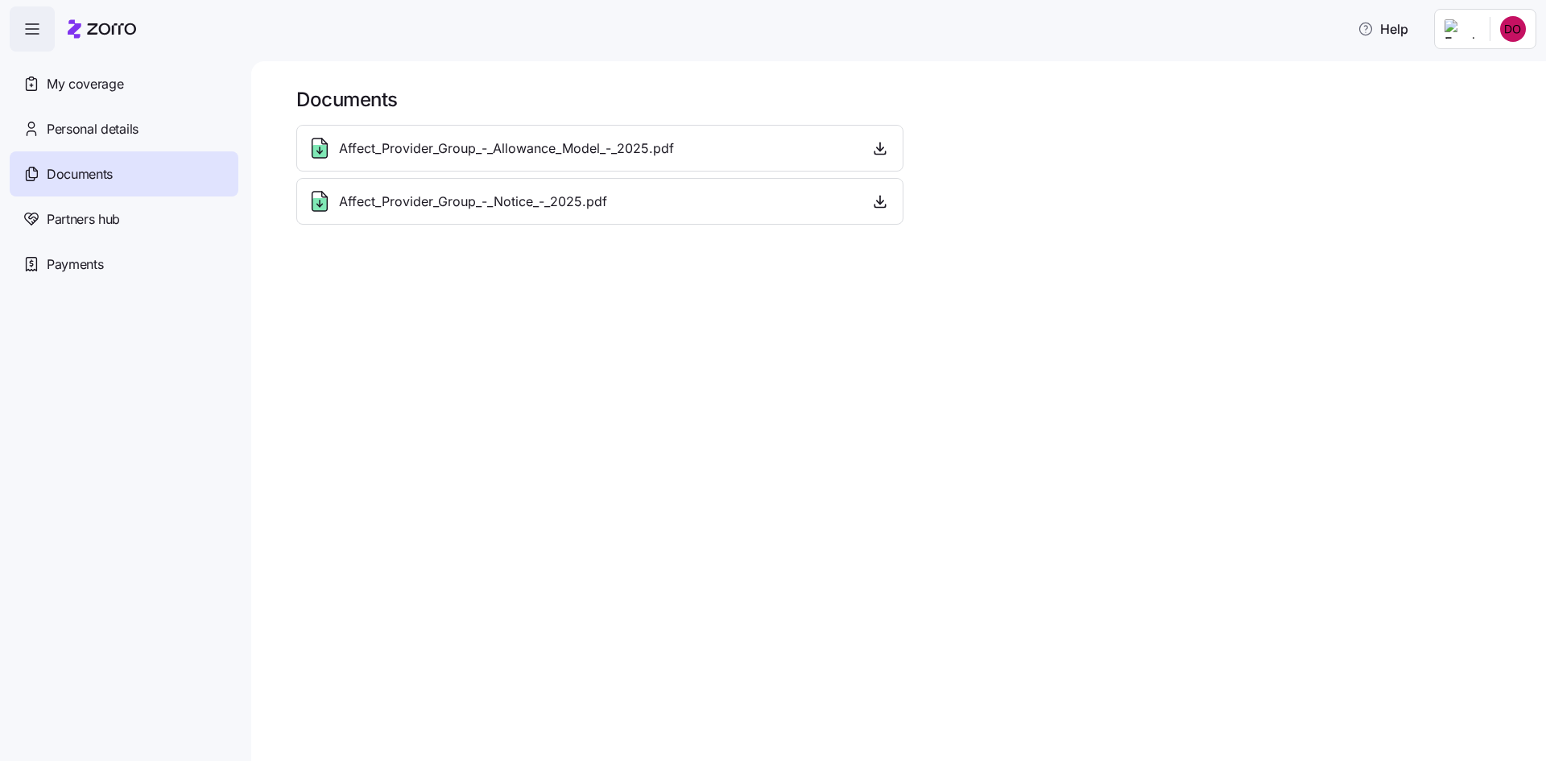
click at [791, 148] on div "Affect_Provider_Group_-_Allowance_Model_-_2025.pdf" at bounding box center [600, 148] width 586 height 26
click at [639, 148] on span "Affect_Provider_Group_-_Allowance_Model_-_2025.pdf" at bounding box center [506, 149] width 335 height 20
click at [883, 150] on icon "button" at bounding box center [880, 148] width 16 height 16
click at [68, 256] on span "Payments" at bounding box center [75, 264] width 56 height 20
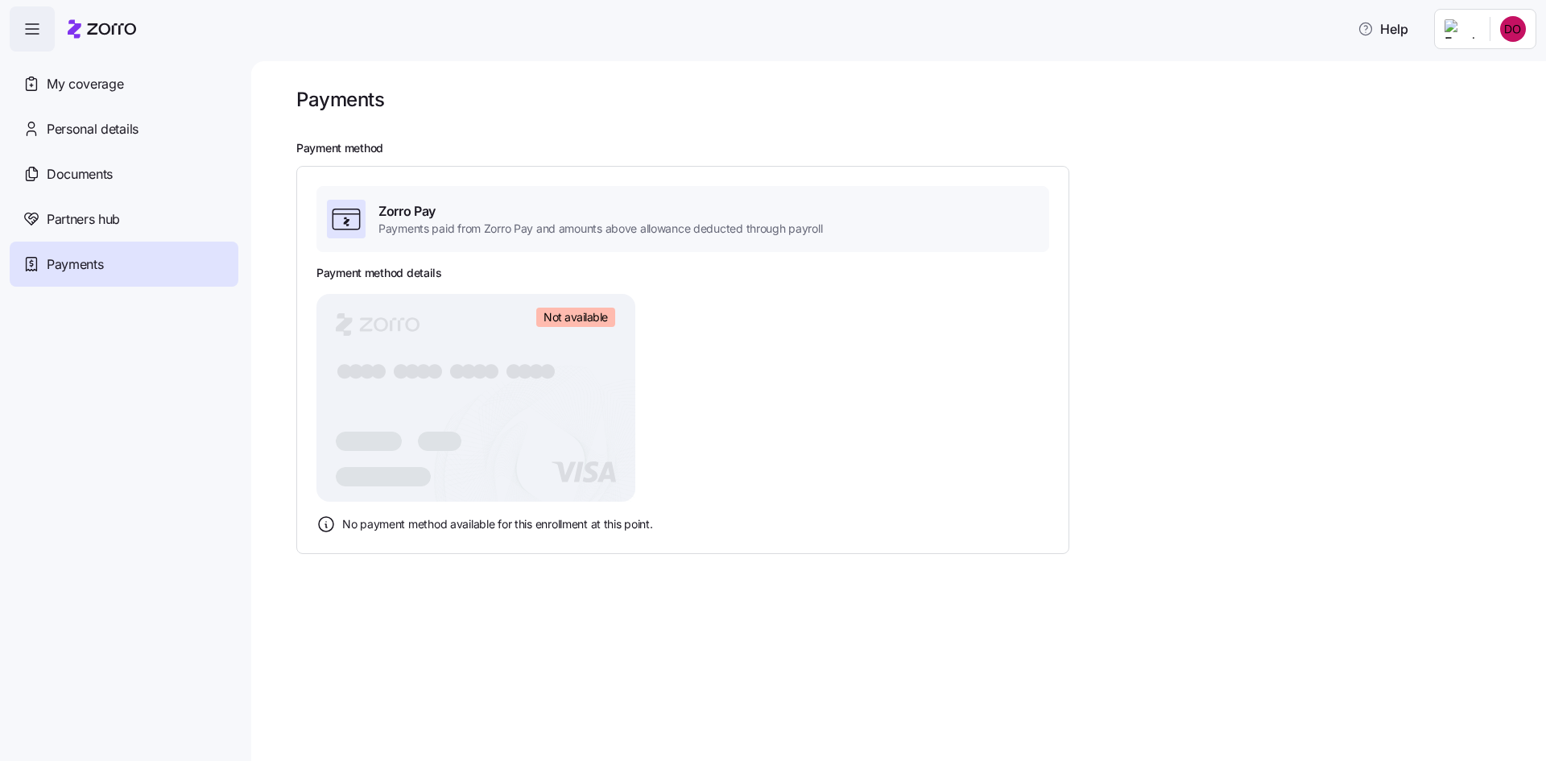
click at [598, 314] on span "Not available" at bounding box center [576, 317] width 64 height 14
click at [98, 79] on span "My coverage" at bounding box center [85, 84] width 77 height 20
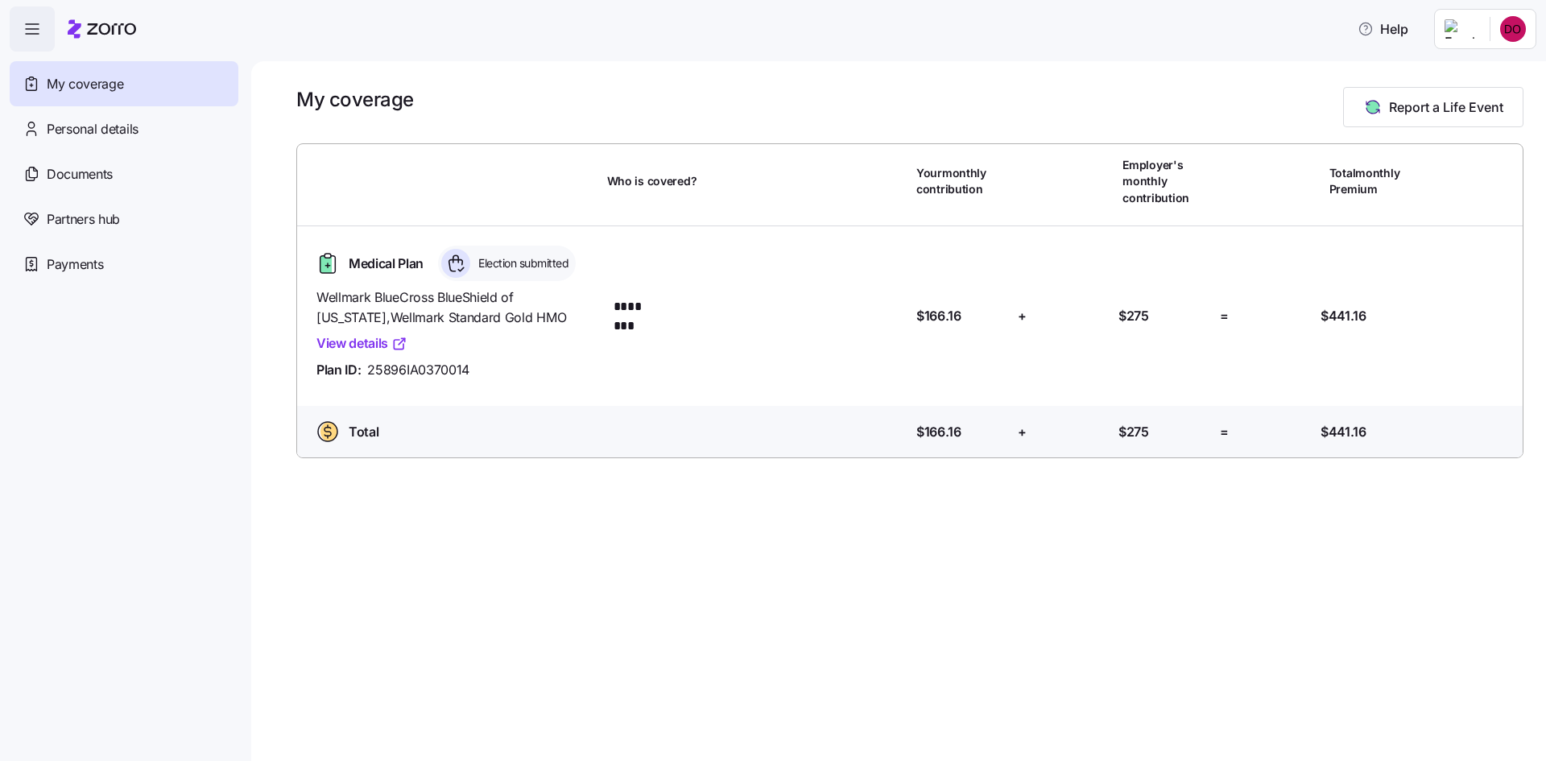
click at [34, 22] on icon "button" at bounding box center [32, 28] width 19 height 19
